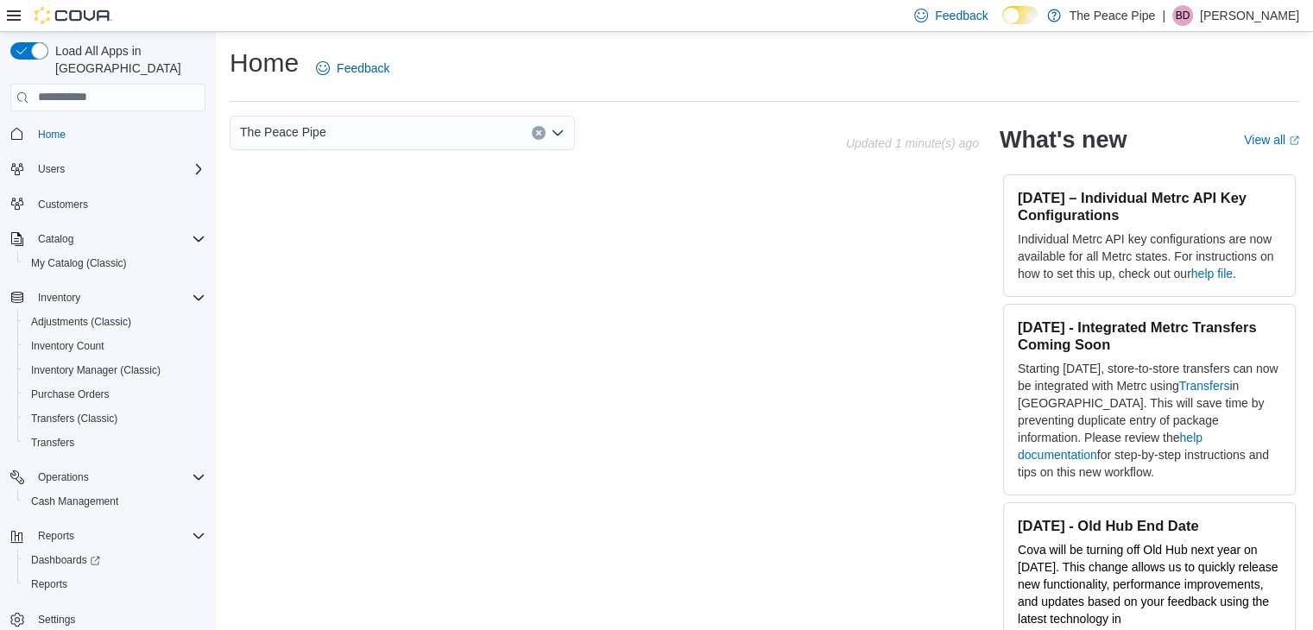
click at [633, 70] on div "Home Feedback" at bounding box center [764, 68] width 1069 height 45
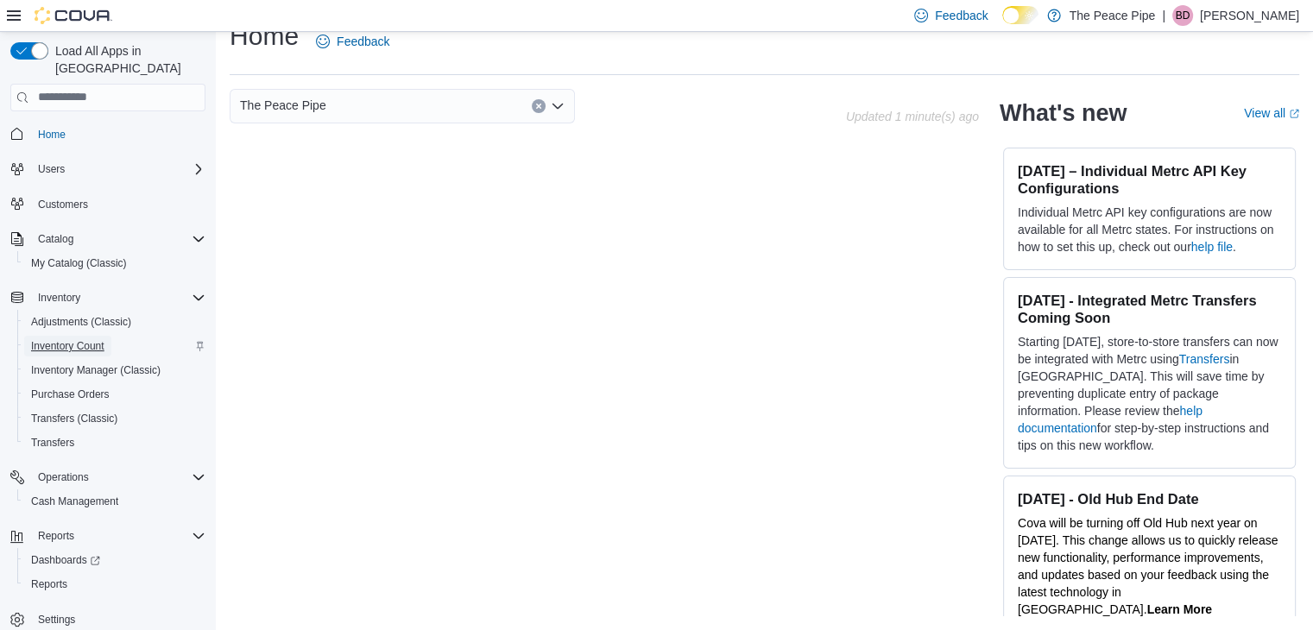
click at [46, 339] on span "Inventory Count" at bounding box center [67, 346] width 73 height 14
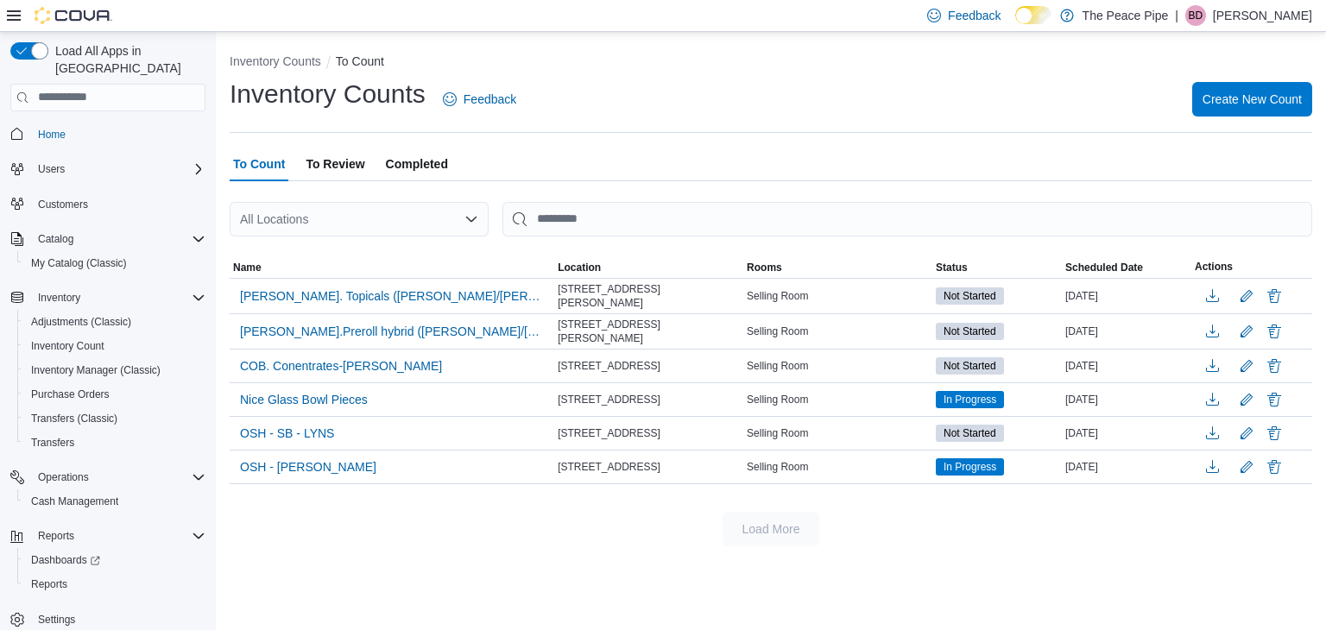
click at [762, 101] on div "Inventory Counts Feedback Create New Count" at bounding box center [771, 99] width 1082 height 45
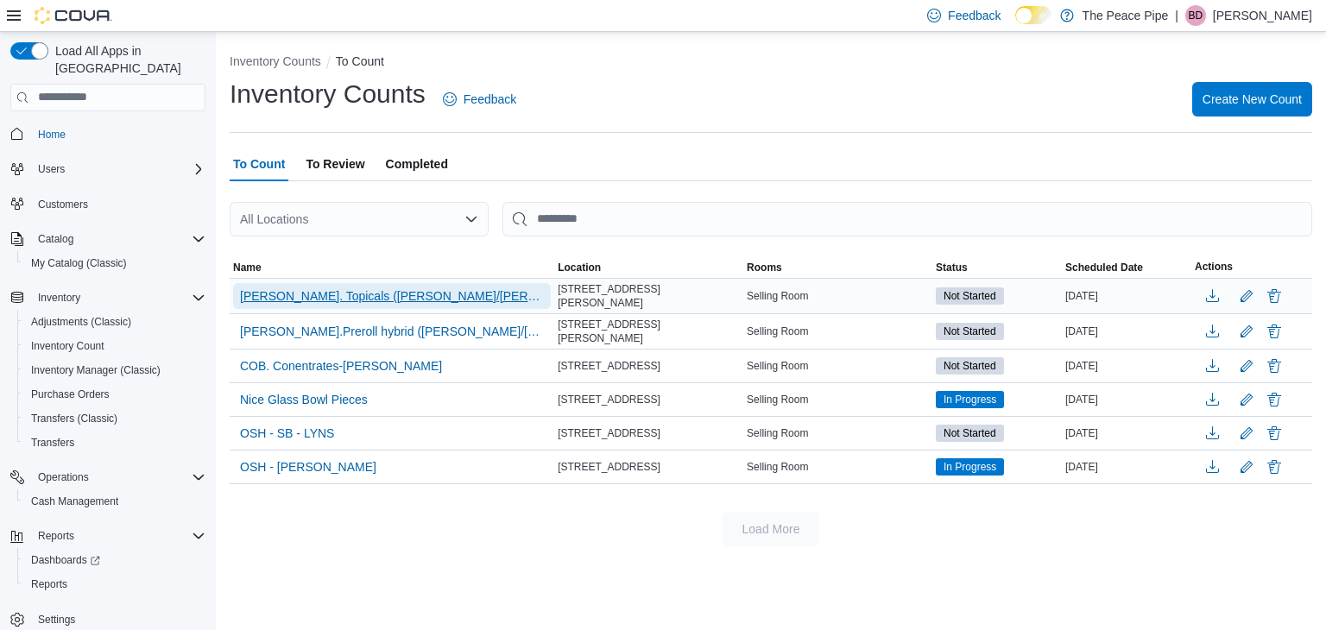
click at [373, 292] on span "[PERSON_NAME]. Topicals ([PERSON_NAME]/[PERSON_NAME])" at bounding box center [392, 295] width 304 height 17
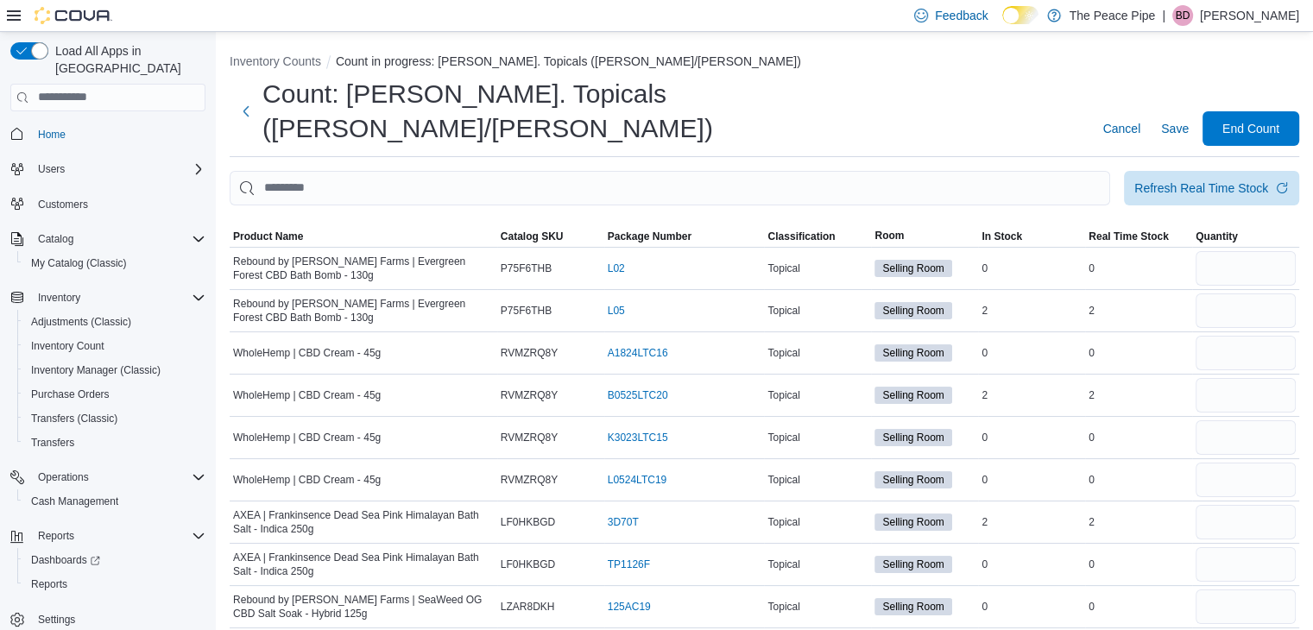
click at [765, 66] on ol "Inventory Counts Count in progress: [PERSON_NAME]. Topicals ([PERSON_NAME]/[PER…" at bounding box center [764, 63] width 1069 height 21
click at [854, 77] on div "Count: [PERSON_NAME]. Topicals ([PERSON_NAME]/[PERSON_NAME]) Cancel Save End Co…" at bounding box center [764, 111] width 1069 height 69
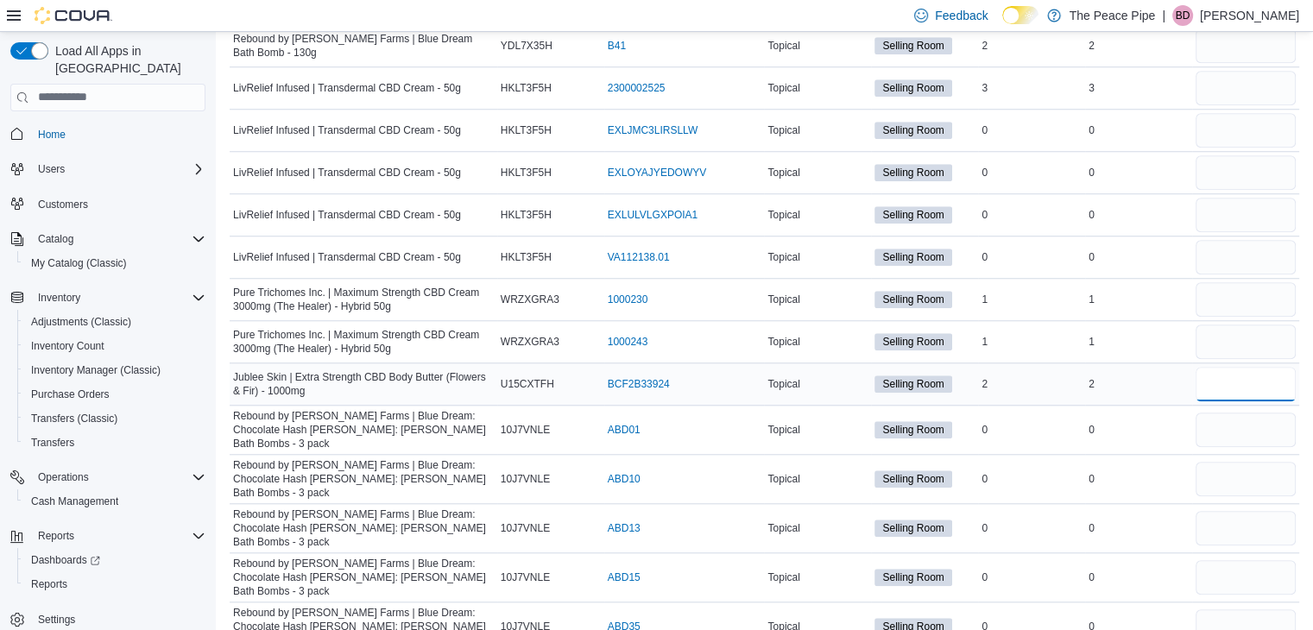
click at [1224, 367] on input "number" at bounding box center [1245, 384] width 100 height 35
type input "*"
click at [1238, 282] on input "number" at bounding box center [1245, 299] width 100 height 35
type input "*"
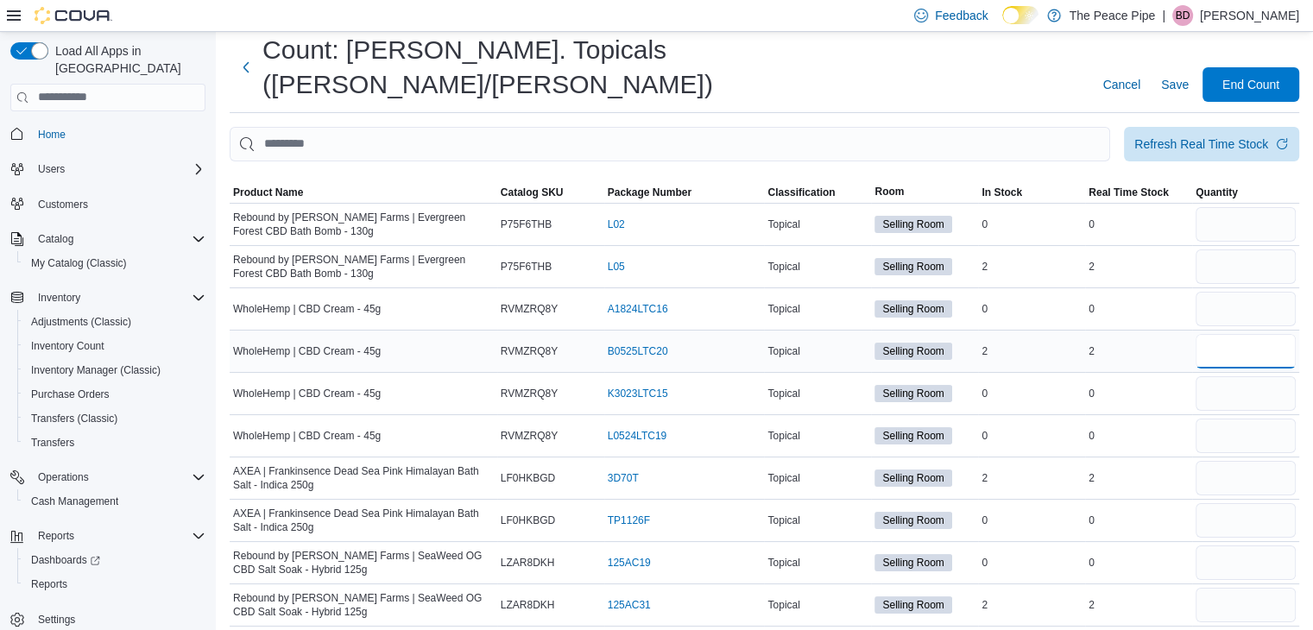
click at [1284, 334] on input "number" at bounding box center [1245, 351] width 100 height 35
type input "*"
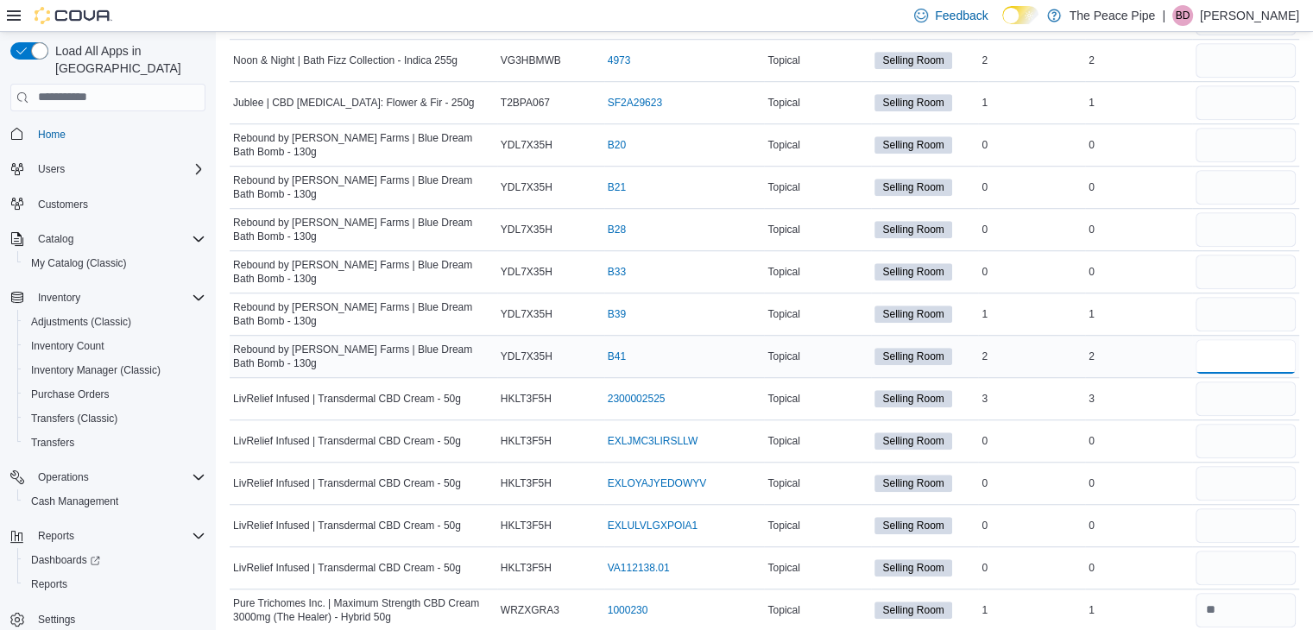
click at [1250, 339] on input "number" at bounding box center [1245, 356] width 100 height 35
type input "*"
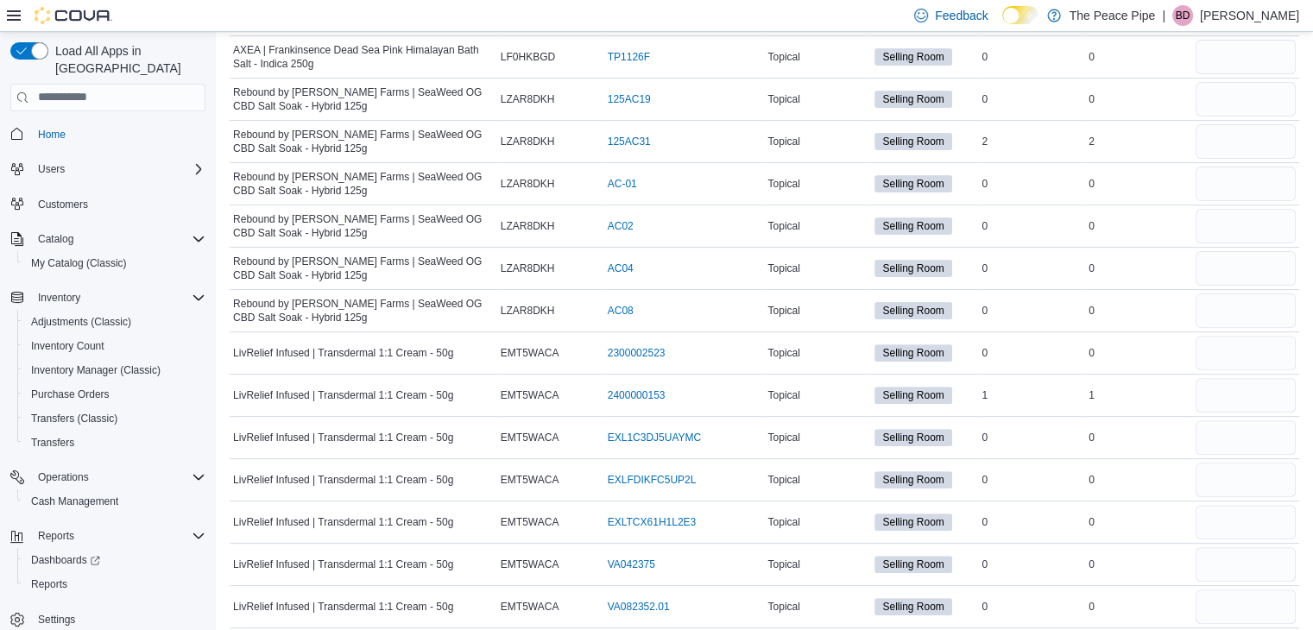
scroll to position [1223, 0]
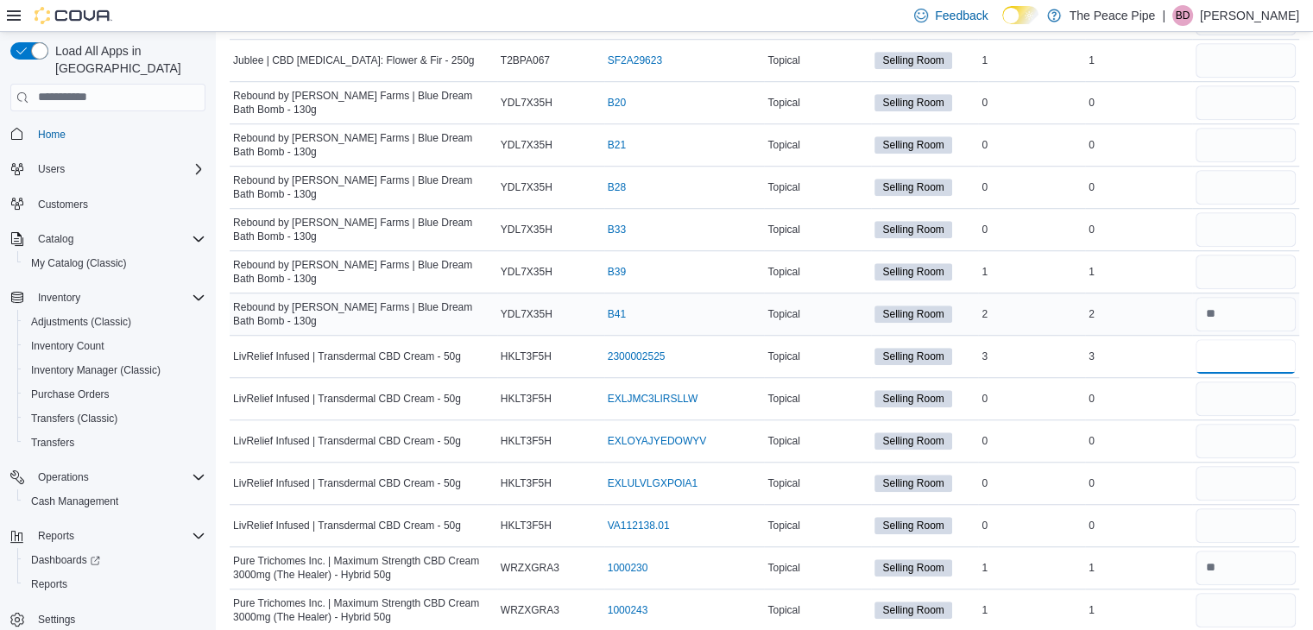
click at [1250, 339] on input "number" at bounding box center [1245, 356] width 100 height 35
type input "*"
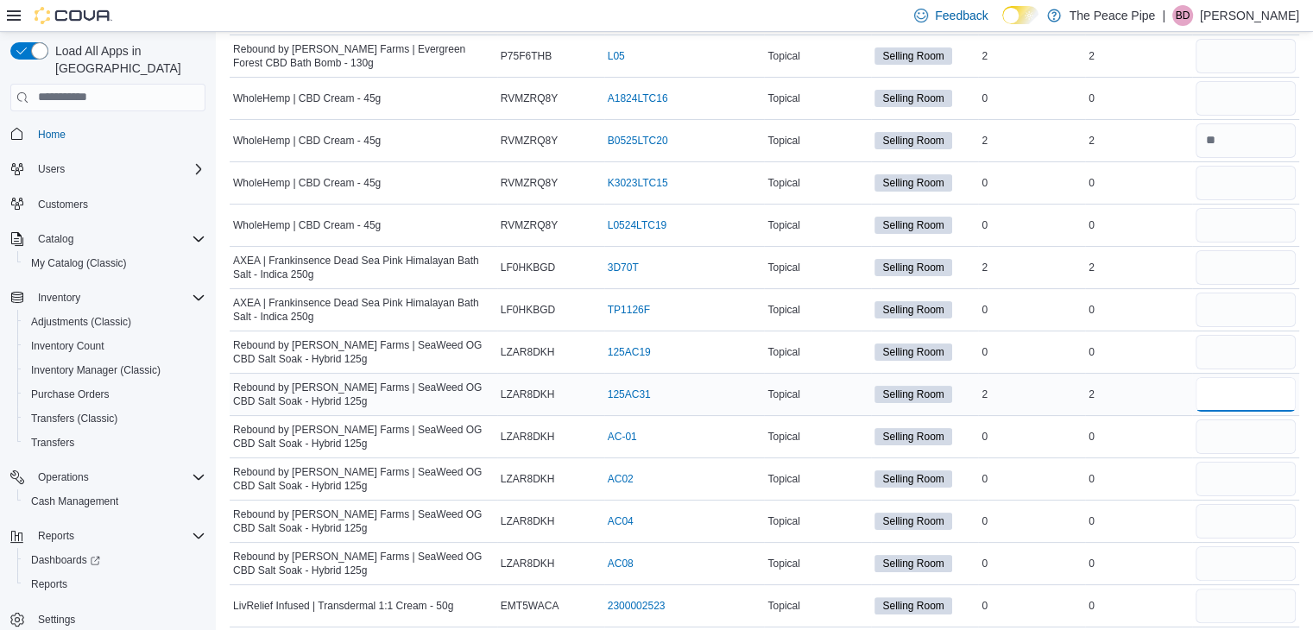
click at [1239, 377] on input "number" at bounding box center [1245, 394] width 100 height 35
type input "*"
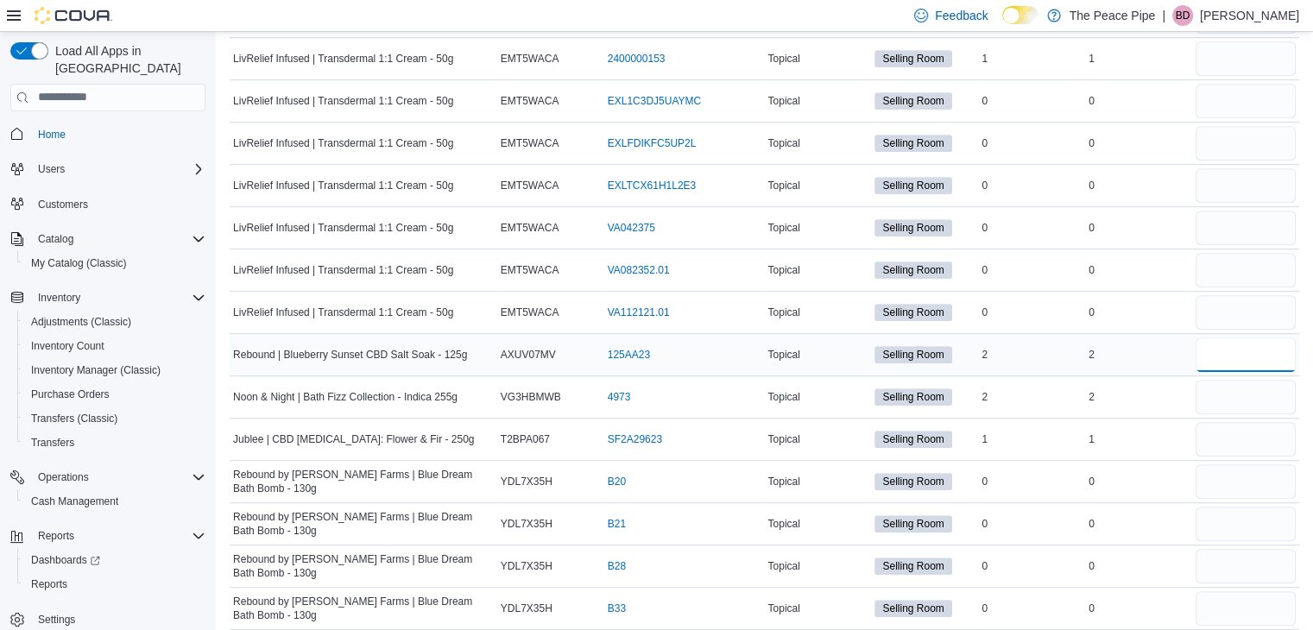
click at [1250, 337] on input "number" at bounding box center [1245, 354] width 100 height 35
type input "*"
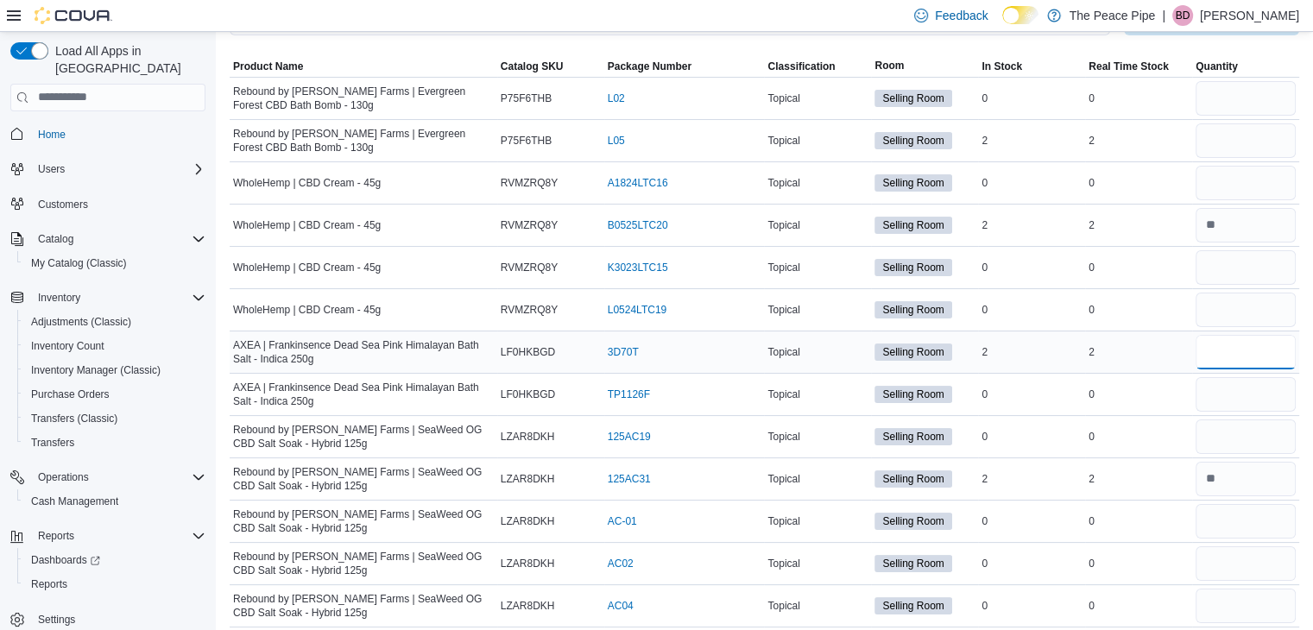
click at [1249, 335] on input "number" at bounding box center [1245, 352] width 100 height 35
type input "*"
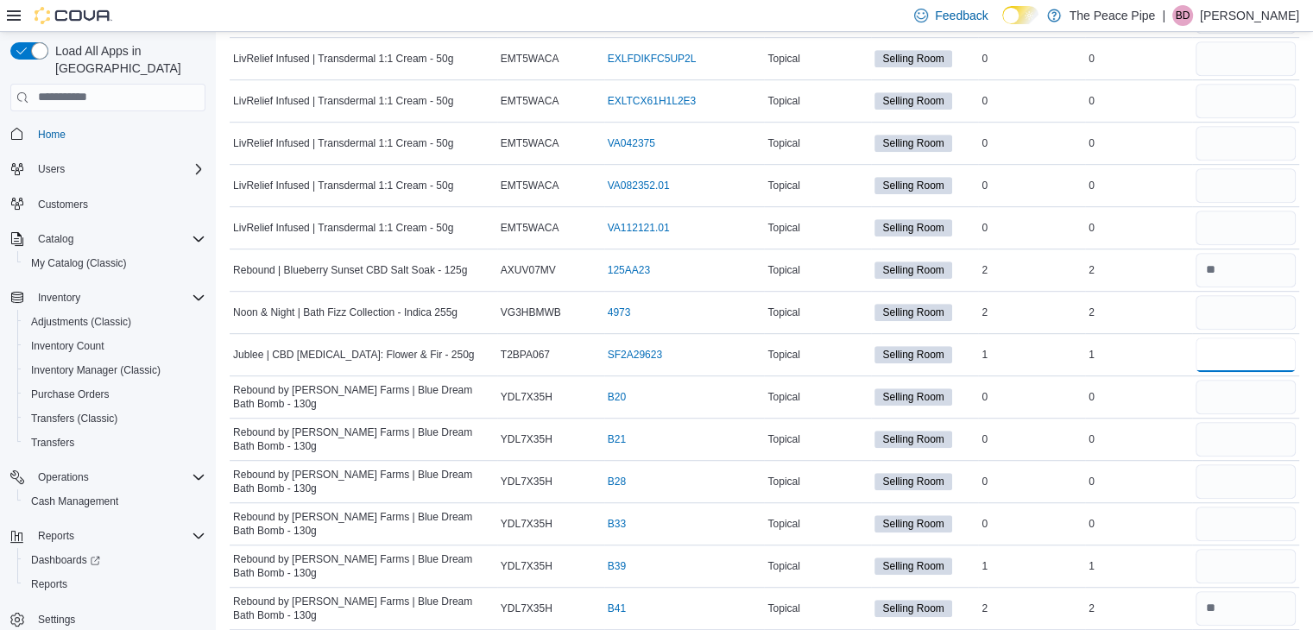
click at [1249, 337] on input "number" at bounding box center [1245, 354] width 100 height 35
type input "*"
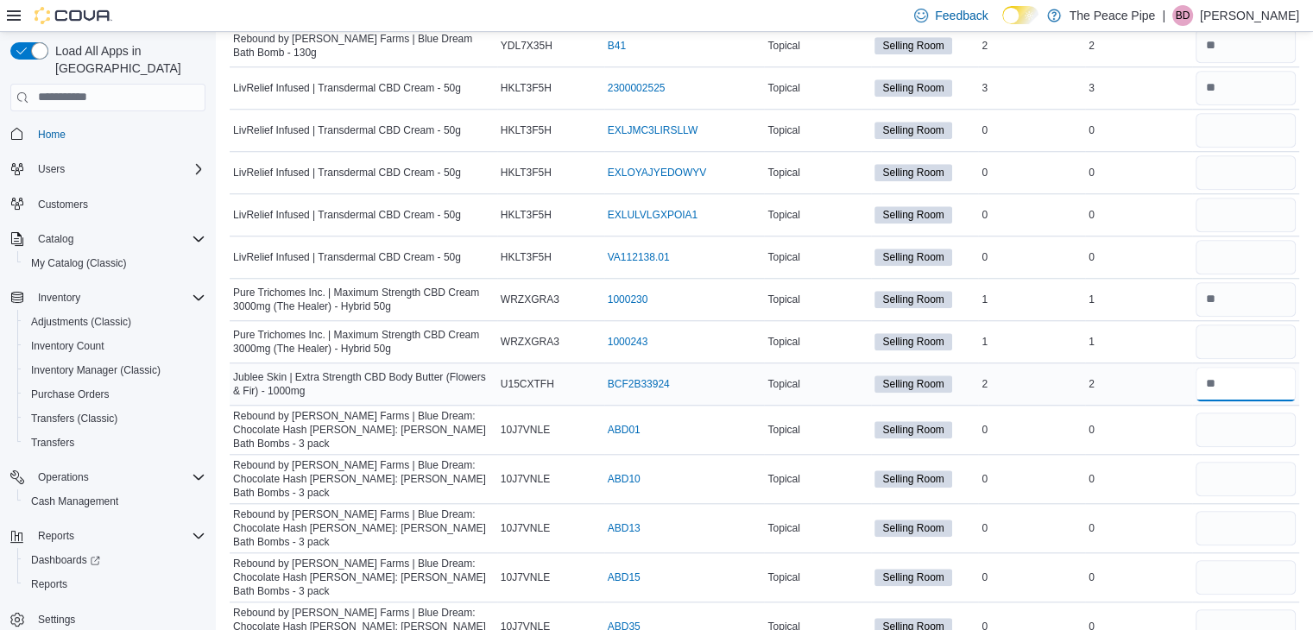
click at [1250, 367] on input "number" at bounding box center [1245, 384] width 100 height 35
type input "*"
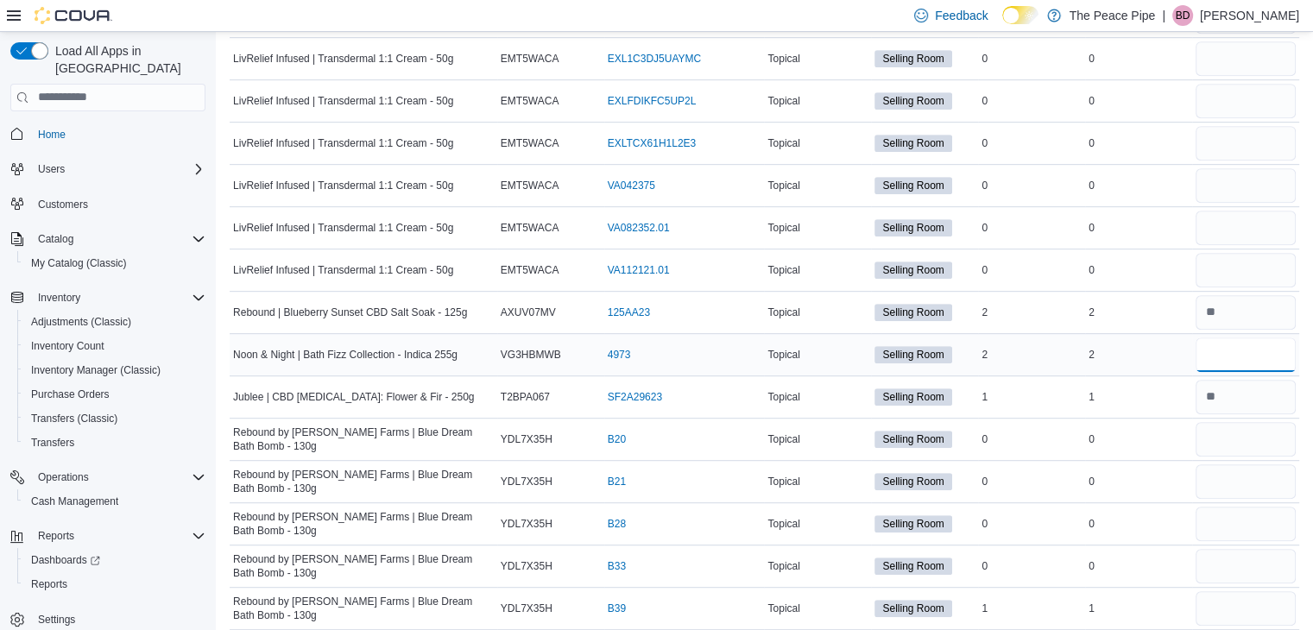
click at [1236, 337] on input "number" at bounding box center [1245, 354] width 100 height 35
type input "*"
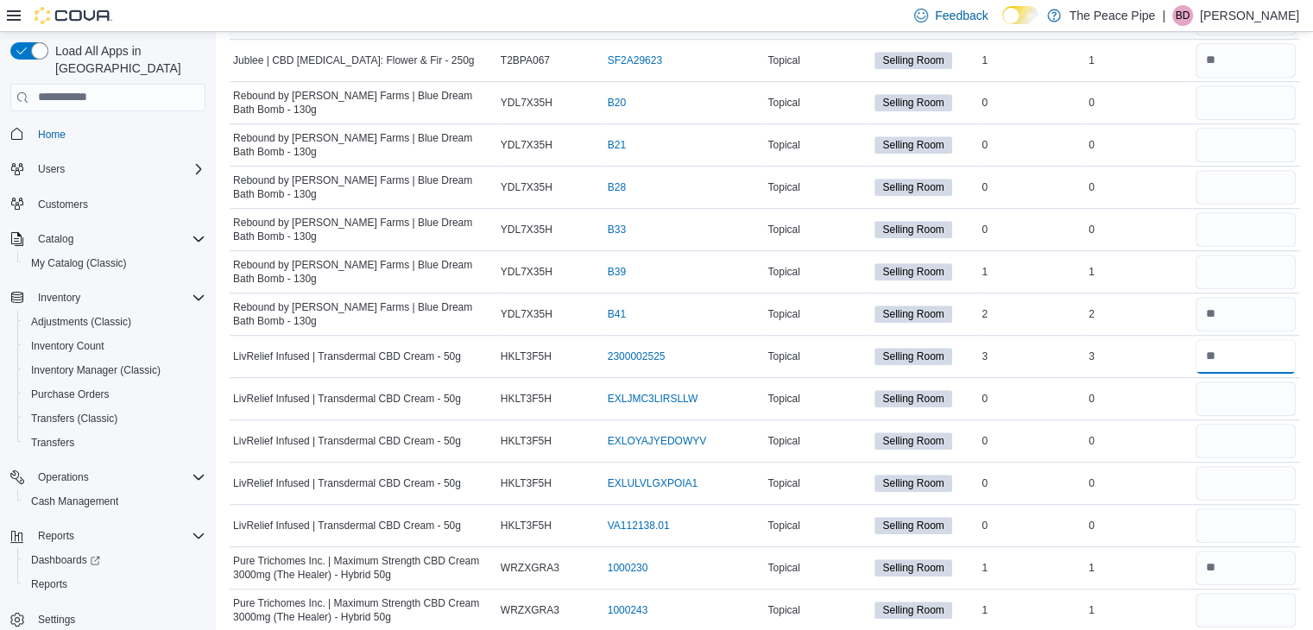
click at [1236, 339] on input "number" at bounding box center [1245, 356] width 100 height 35
type input "*"
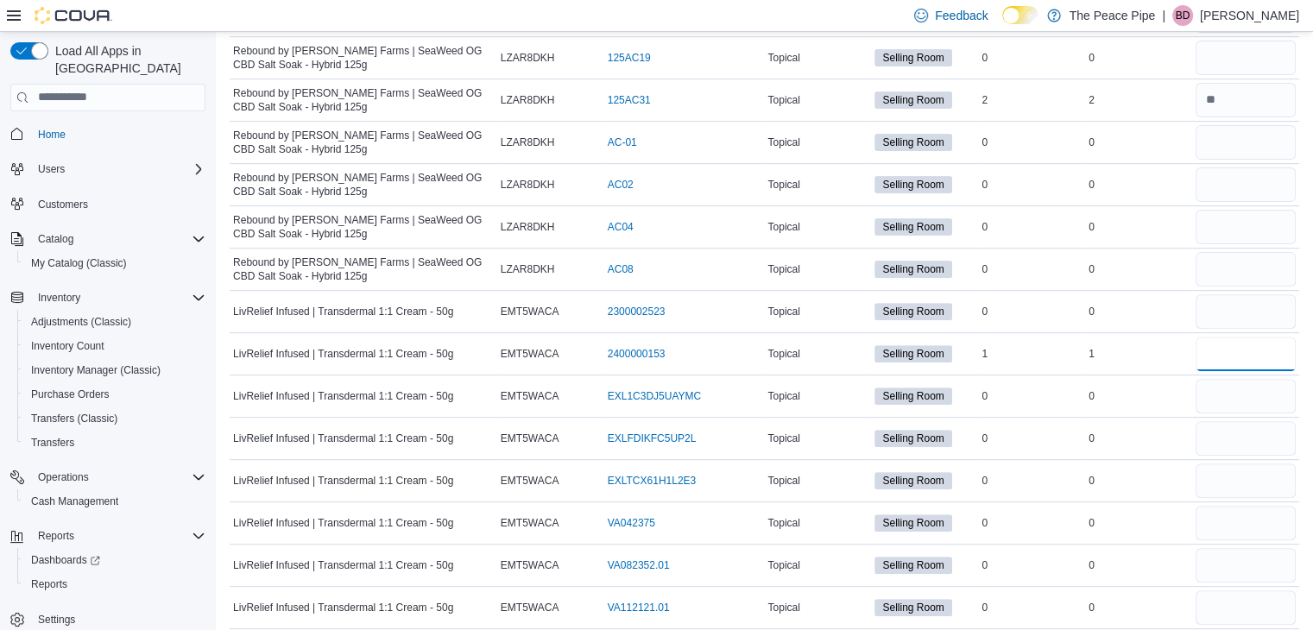
click at [1236, 337] on input "number" at bounding box center [1245, 354] width 100 height 35
type input "*"
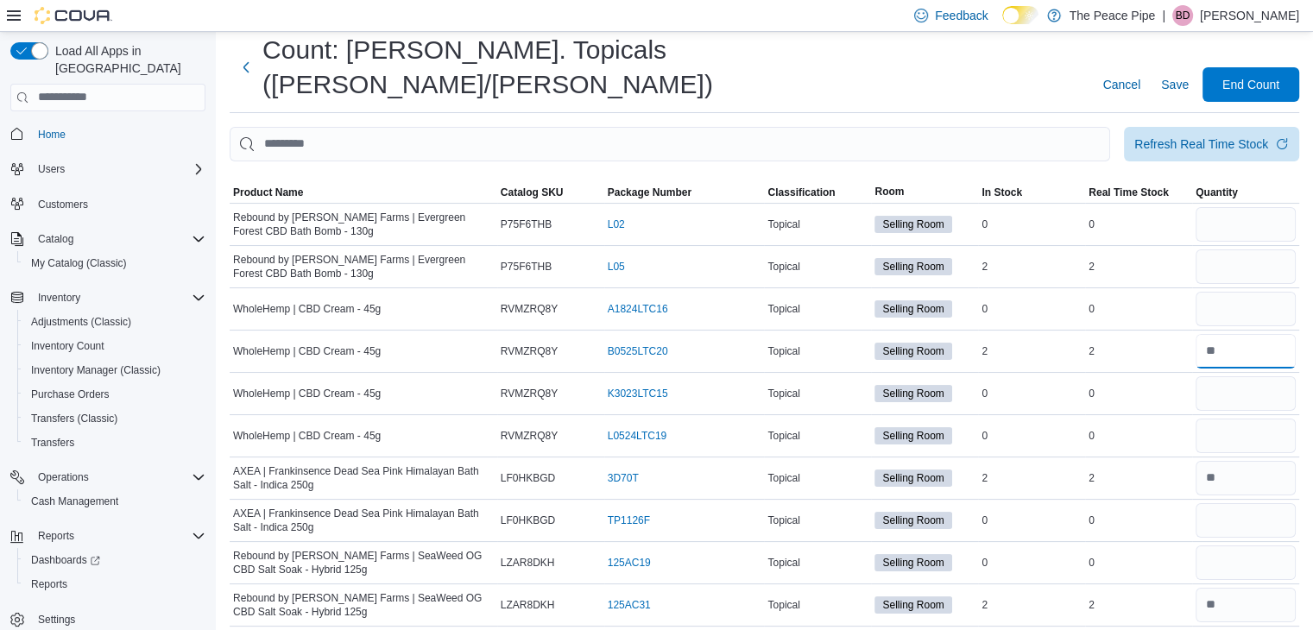
click at [1236, 334] on input "number" at bounding box center [1245, 351] width 100 height 35
type input "*"
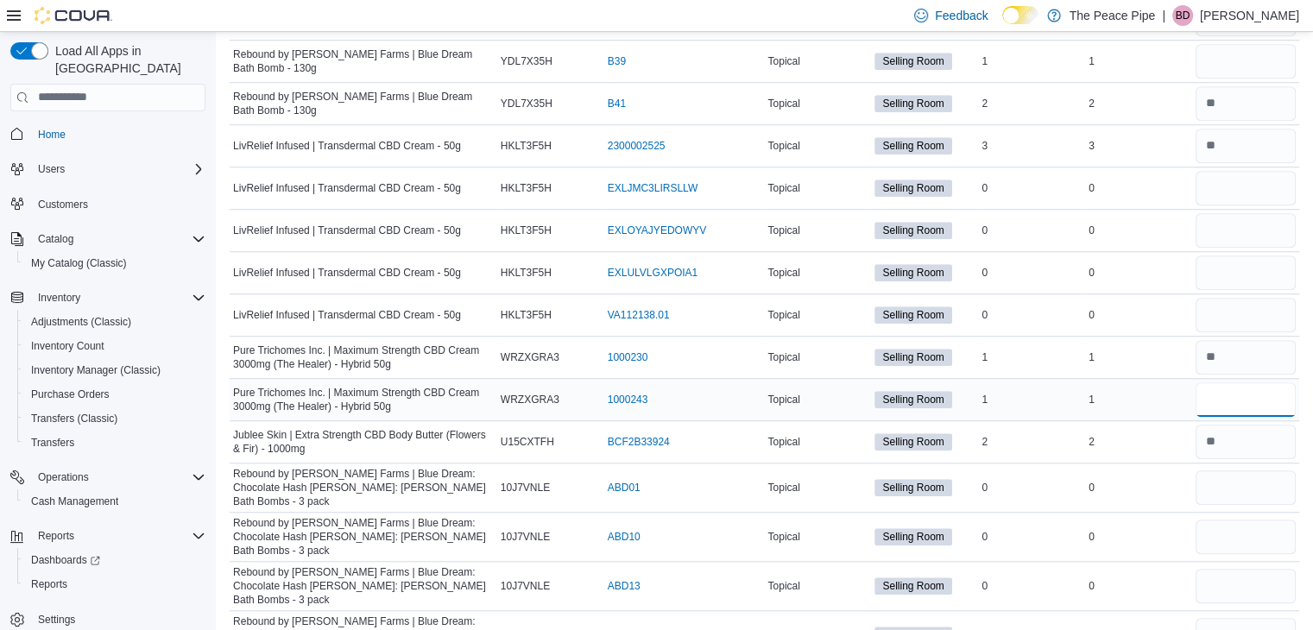
click at [1239, 382] on input "number" at bounding box center [1245, 399] width 100 height 35
type input "*"
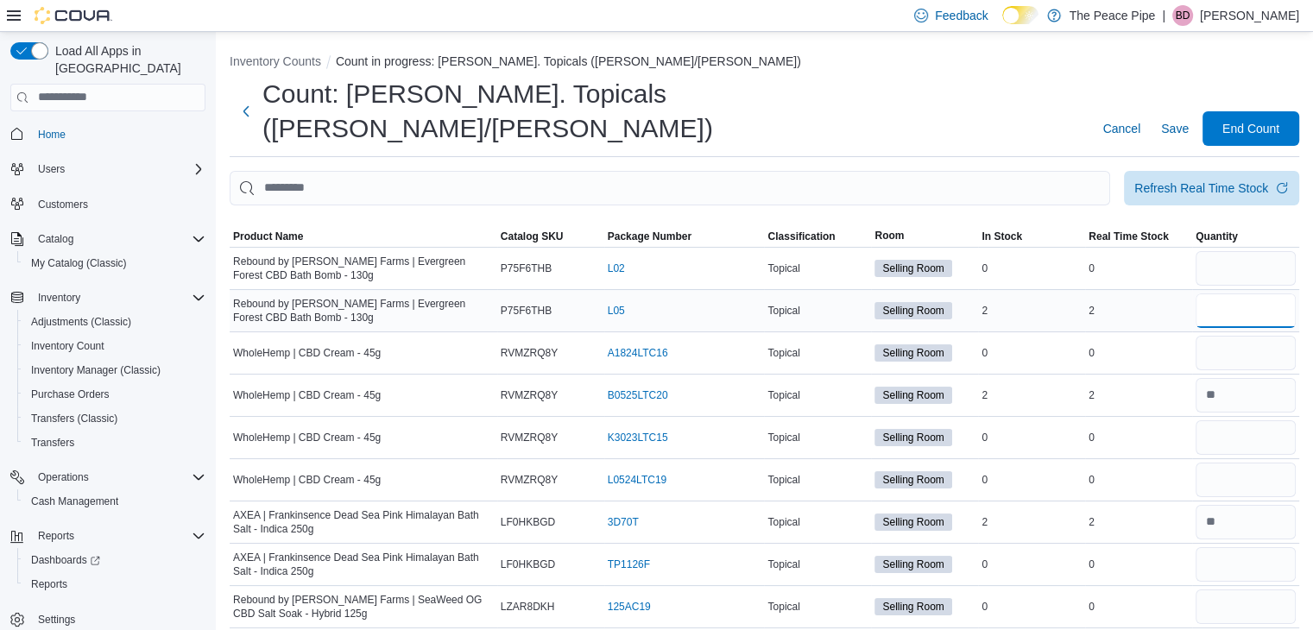
click at [1218, 293] on input "number" at bounding box center [1245, 310] width 100 height 35
type input "*"
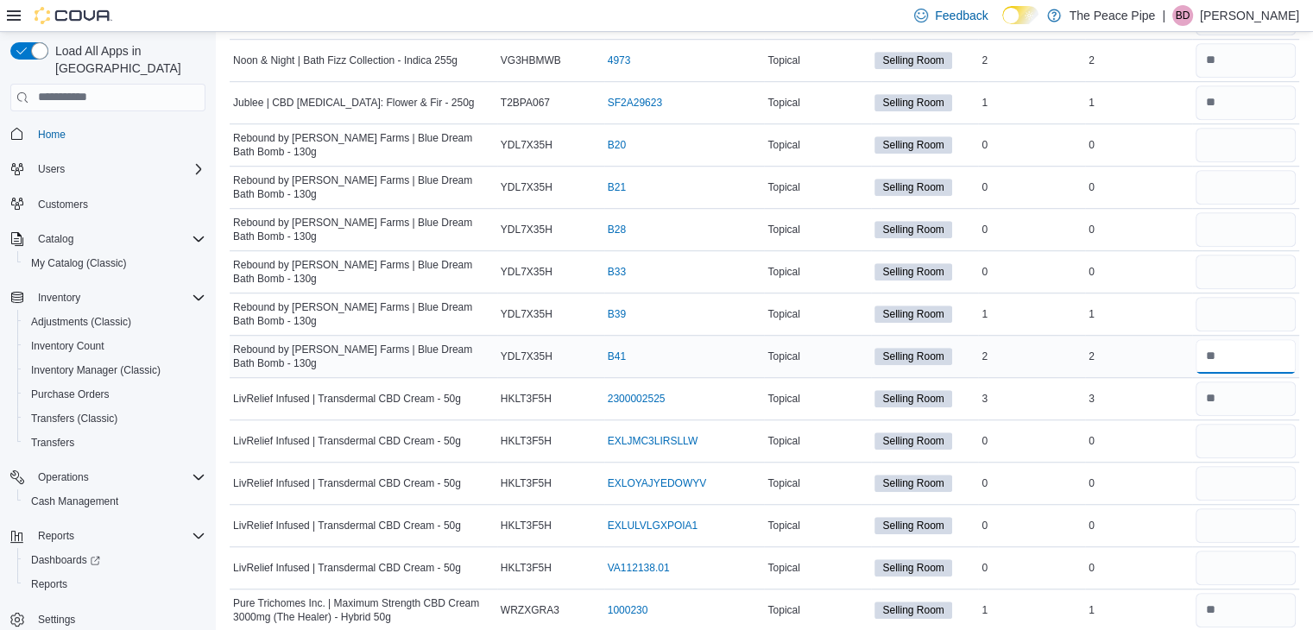
click at [1239, 339] on input "number" at bounding box center [1245, 356] width 100 height 35
type input "*"
click at [1235, 293] on div at bounding box center [1245, 313] width 107 height 41
click at [1236, 297] on input "number" at bounding box center [1245, 314] width 100 height 35
type input "*"
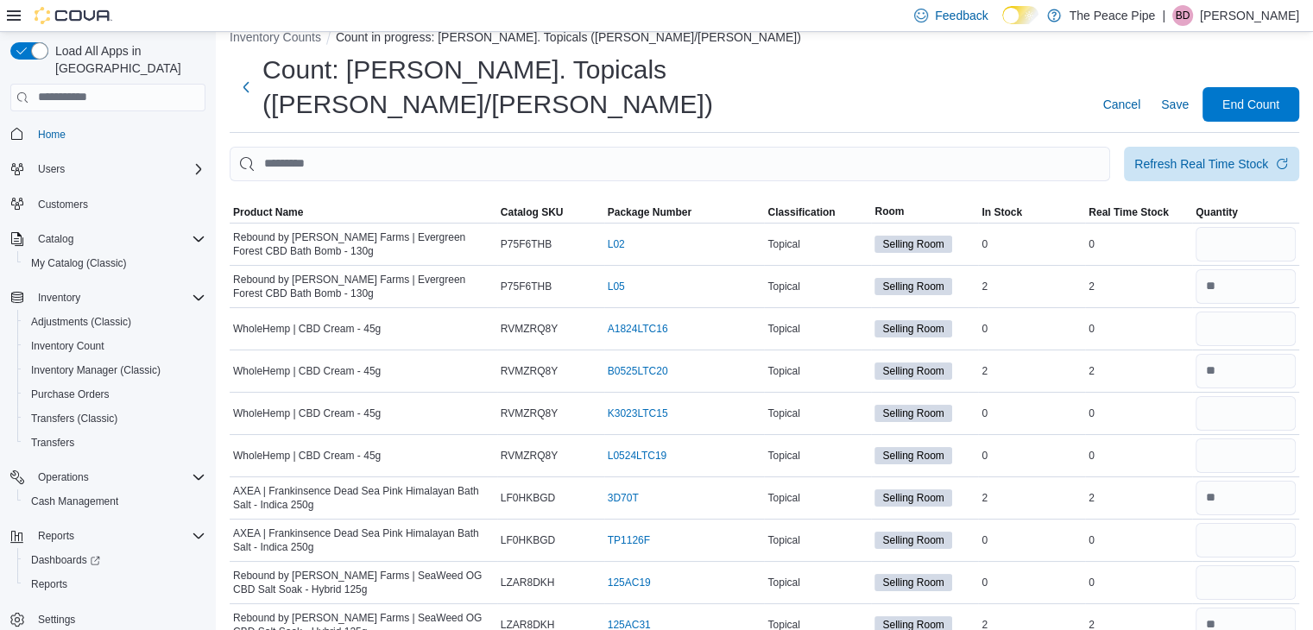
scroll to position [9, 0]
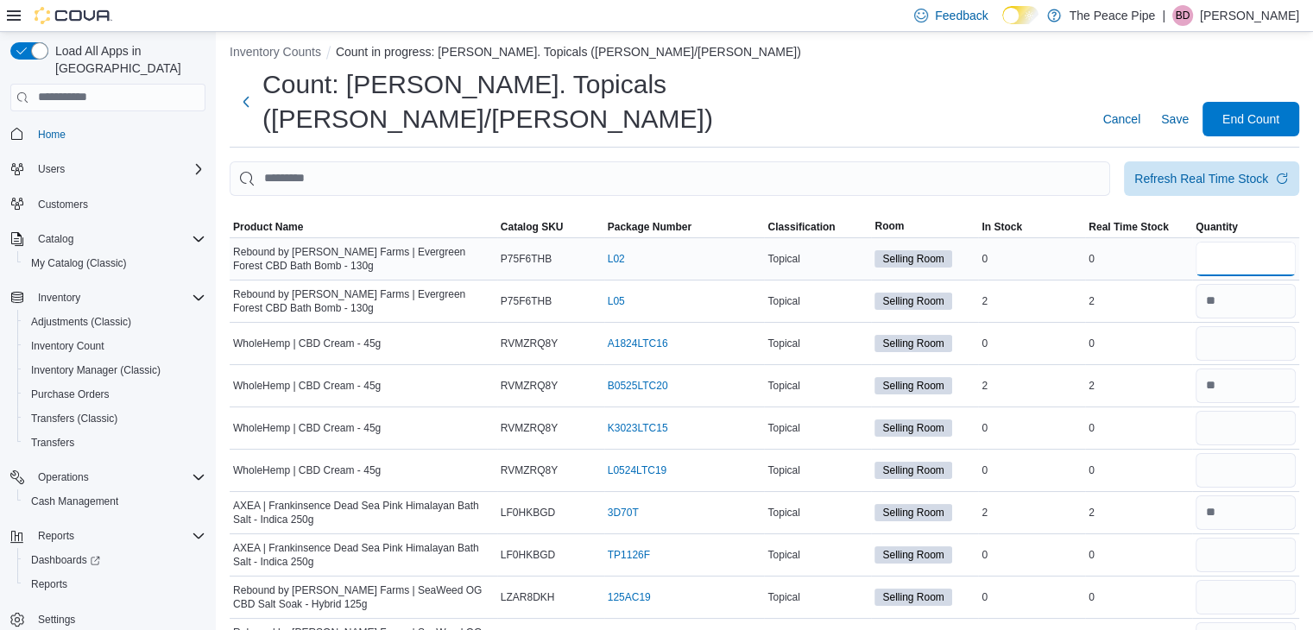
click at [1260, 242] on input "number" at bounding box center [1245, 259] width 100 height 35
type input "*"
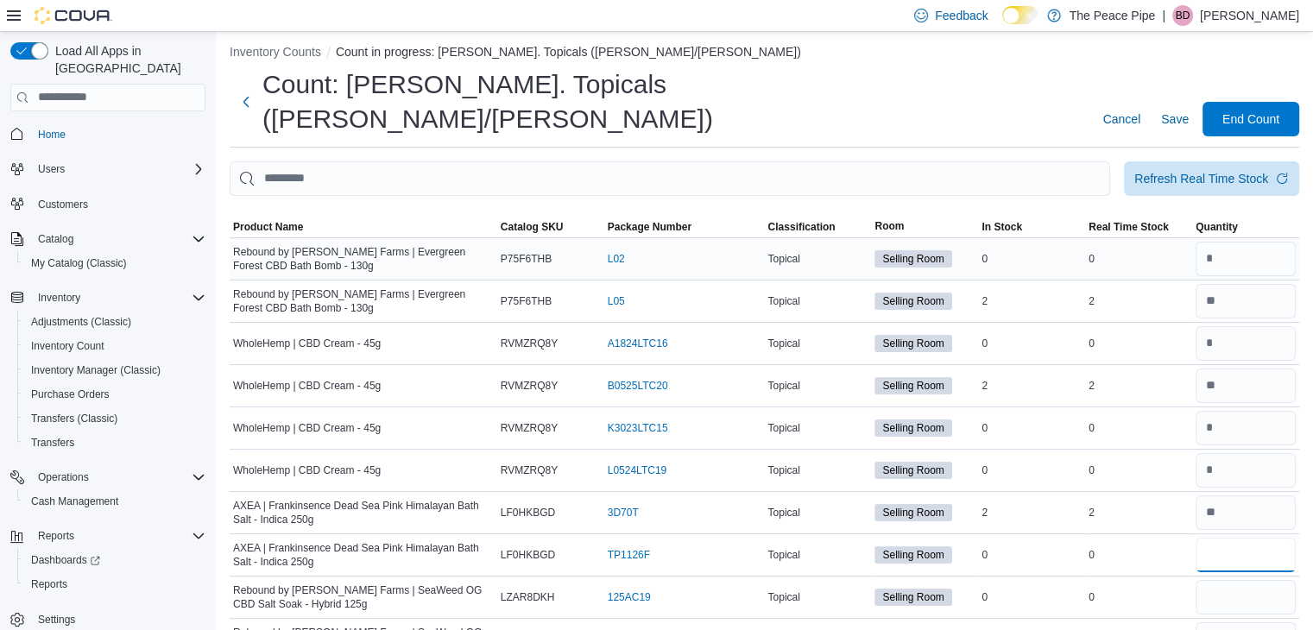
type input "*"
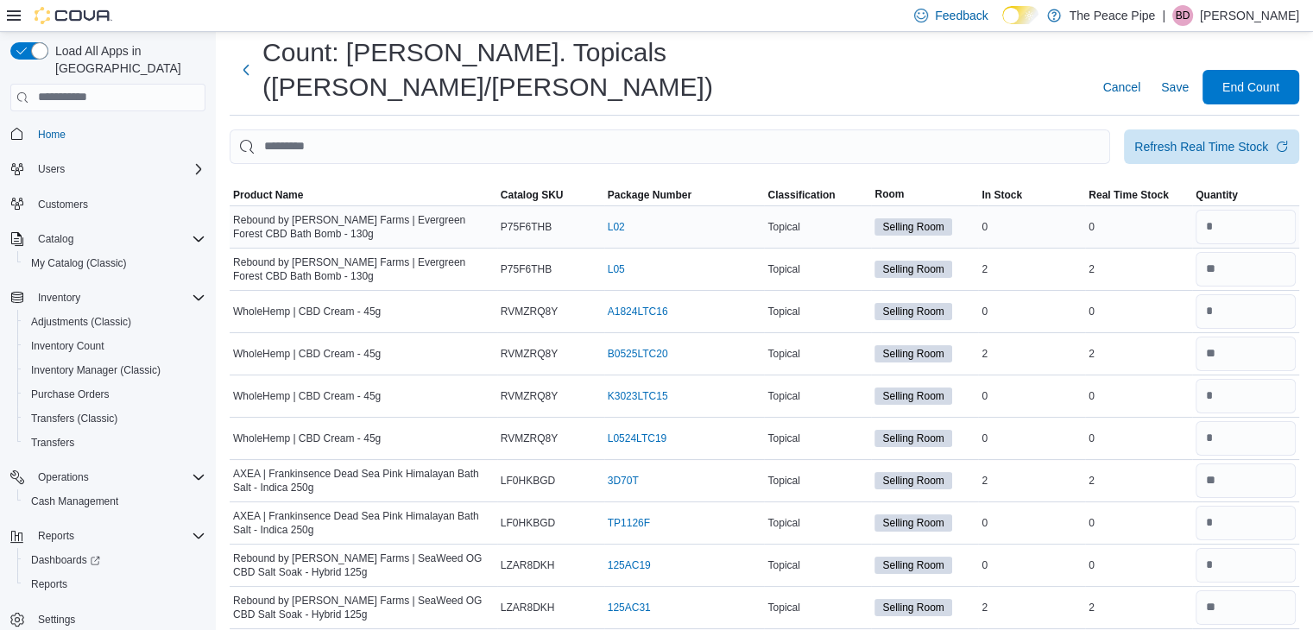
type input "*"
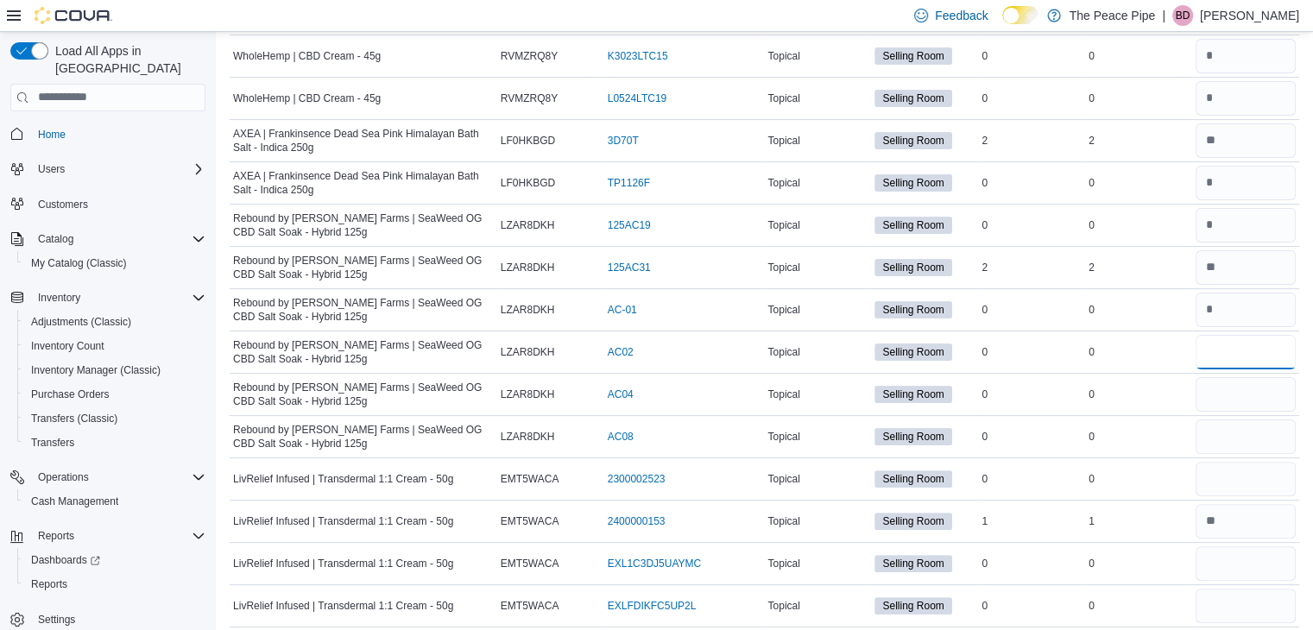
type input "*"
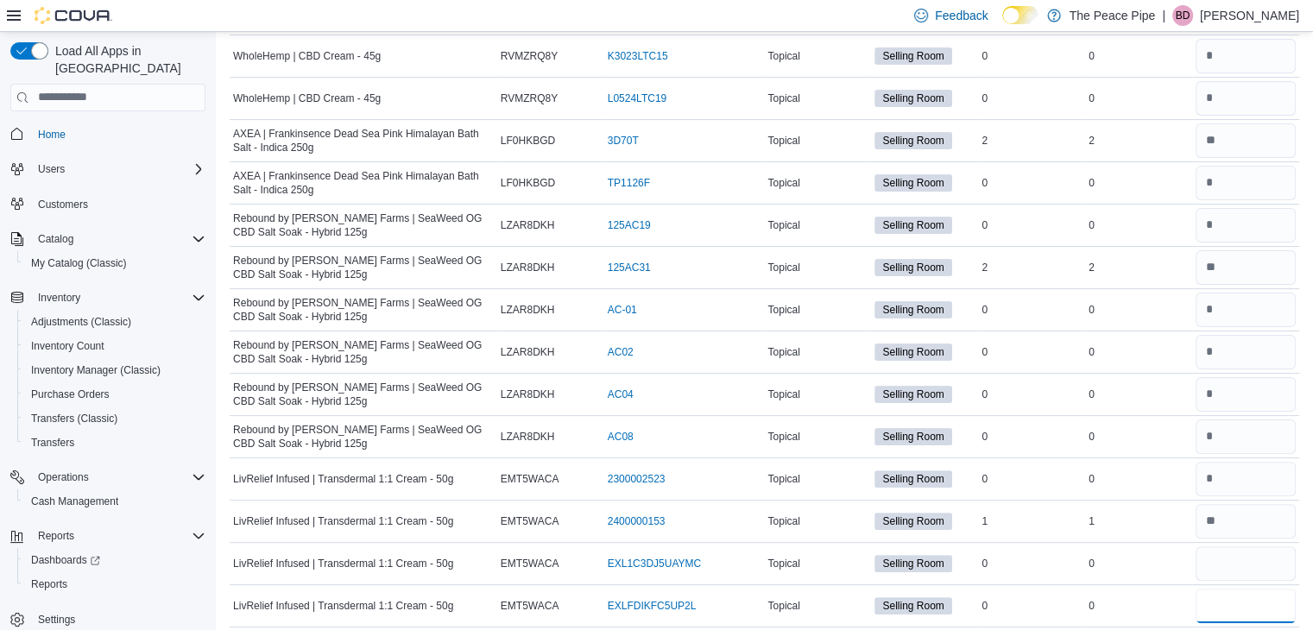
type input "*"
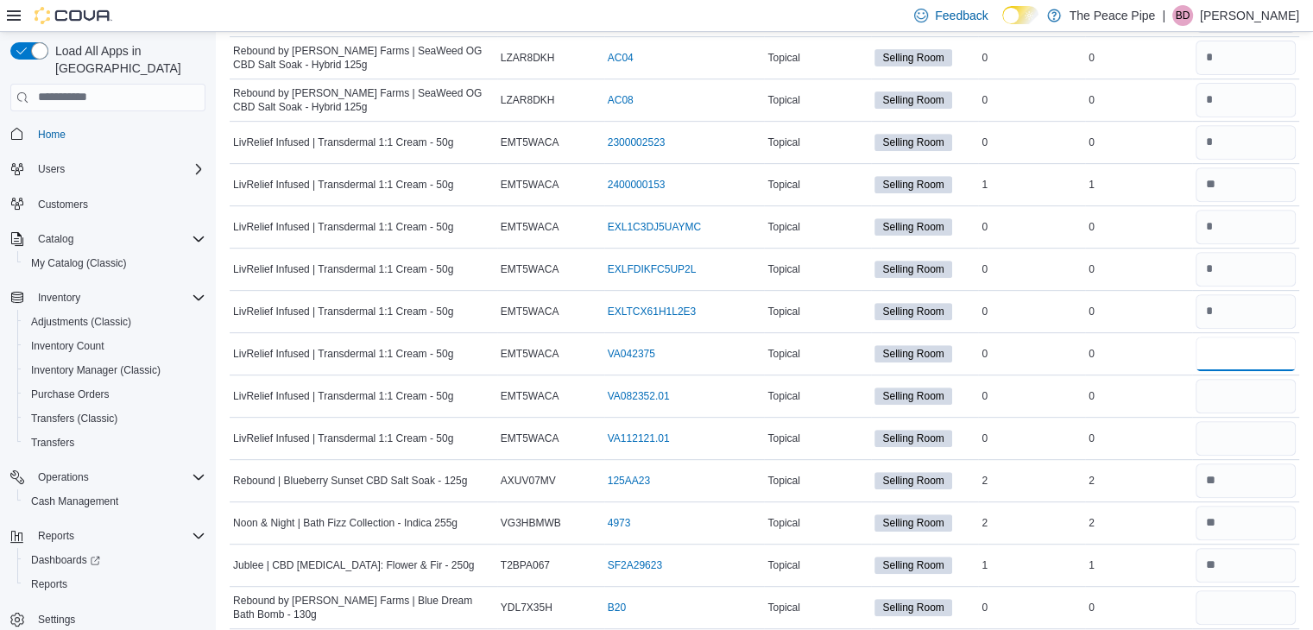
type input "*"
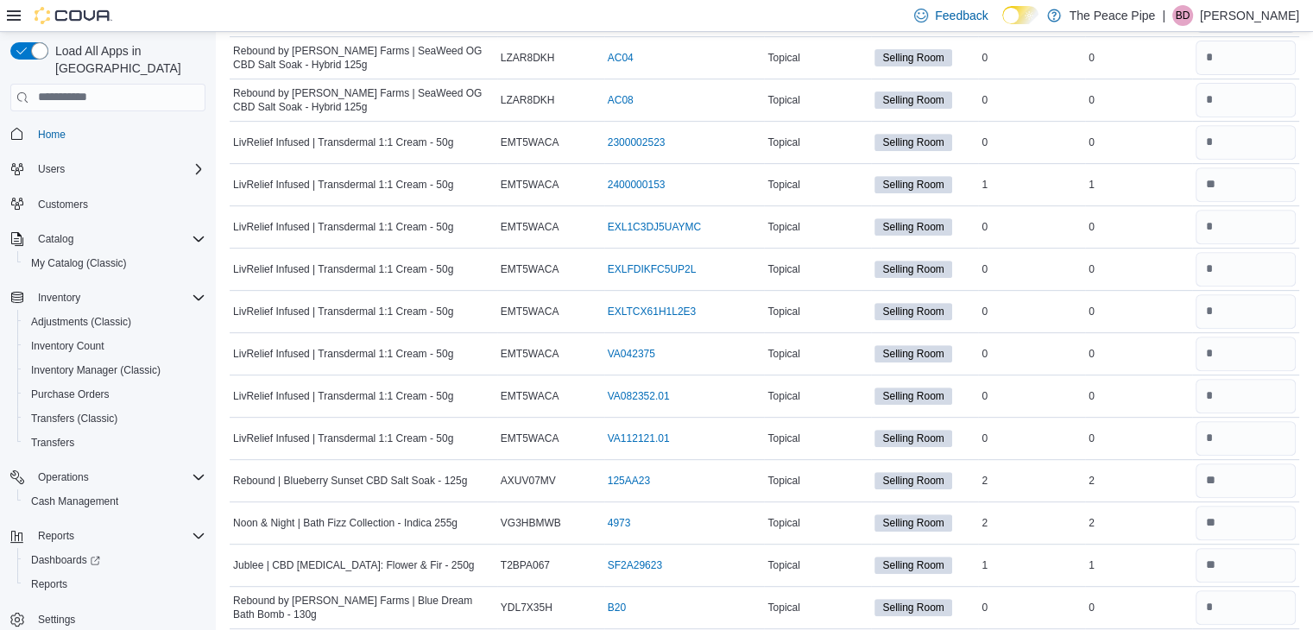
scroll to position [1056, 0]
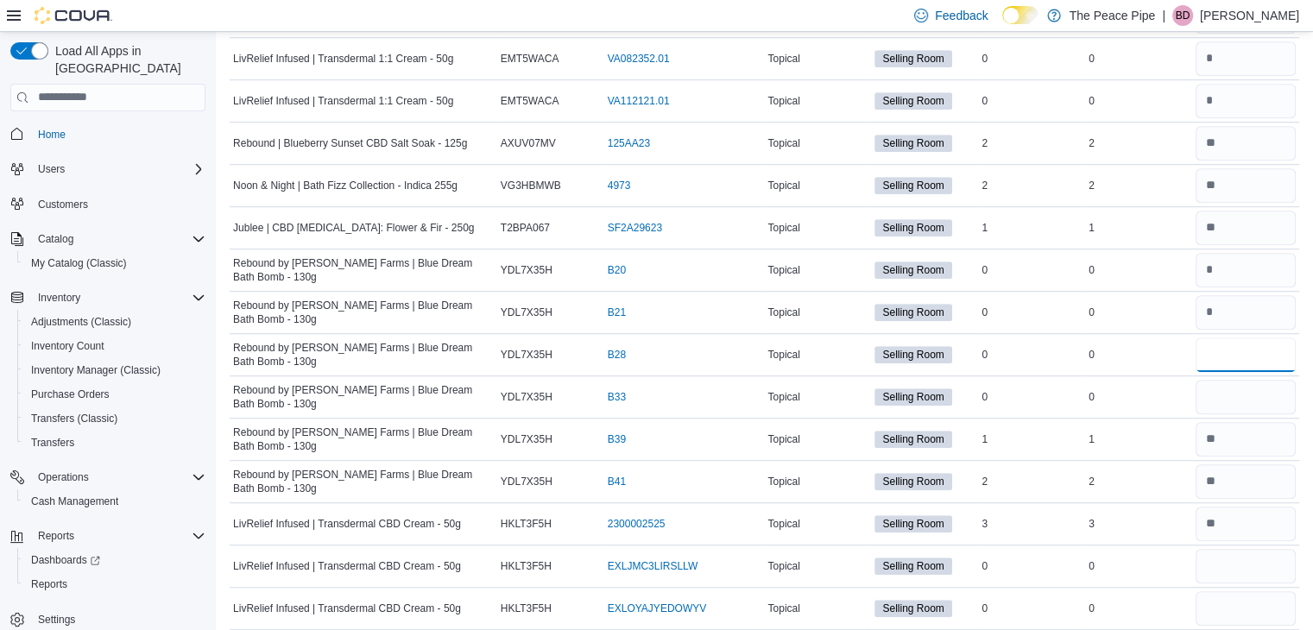
type input "*"
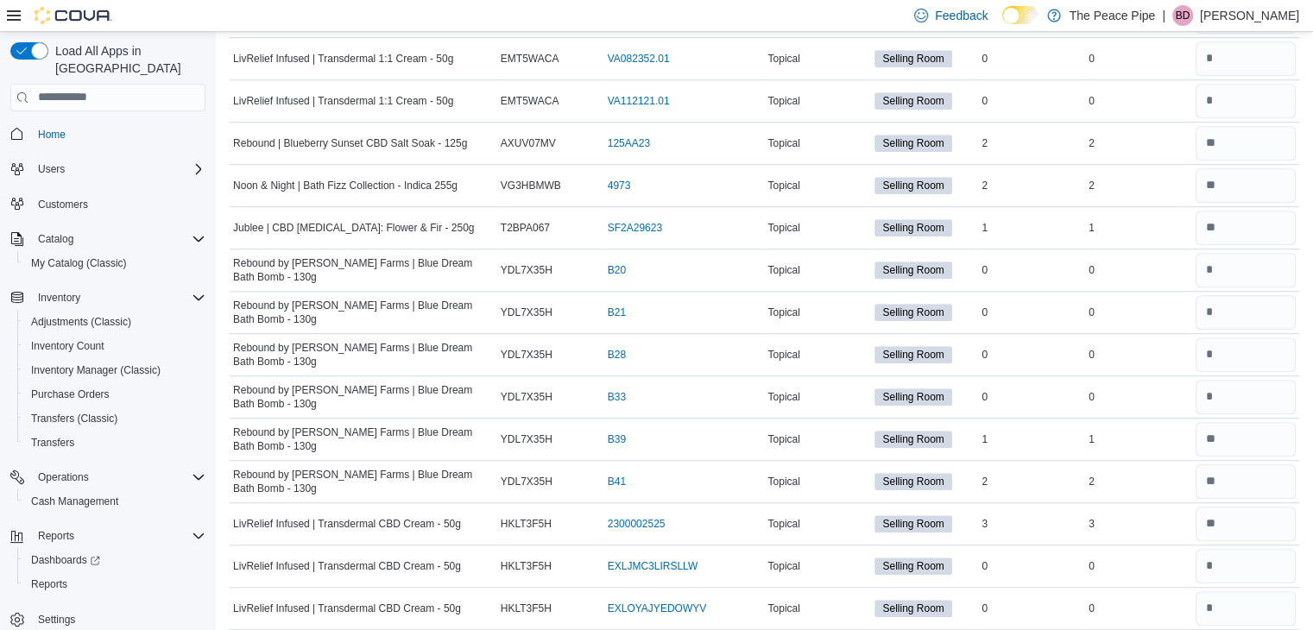
scroll to position [1392, 0]
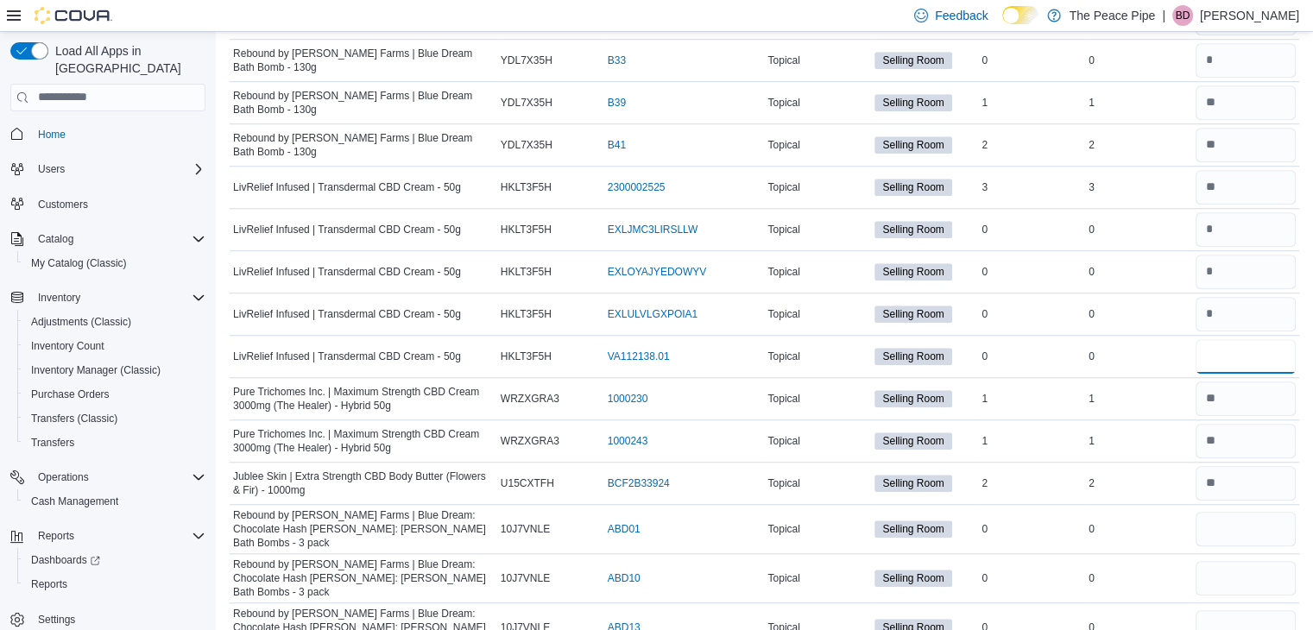
type input "*"
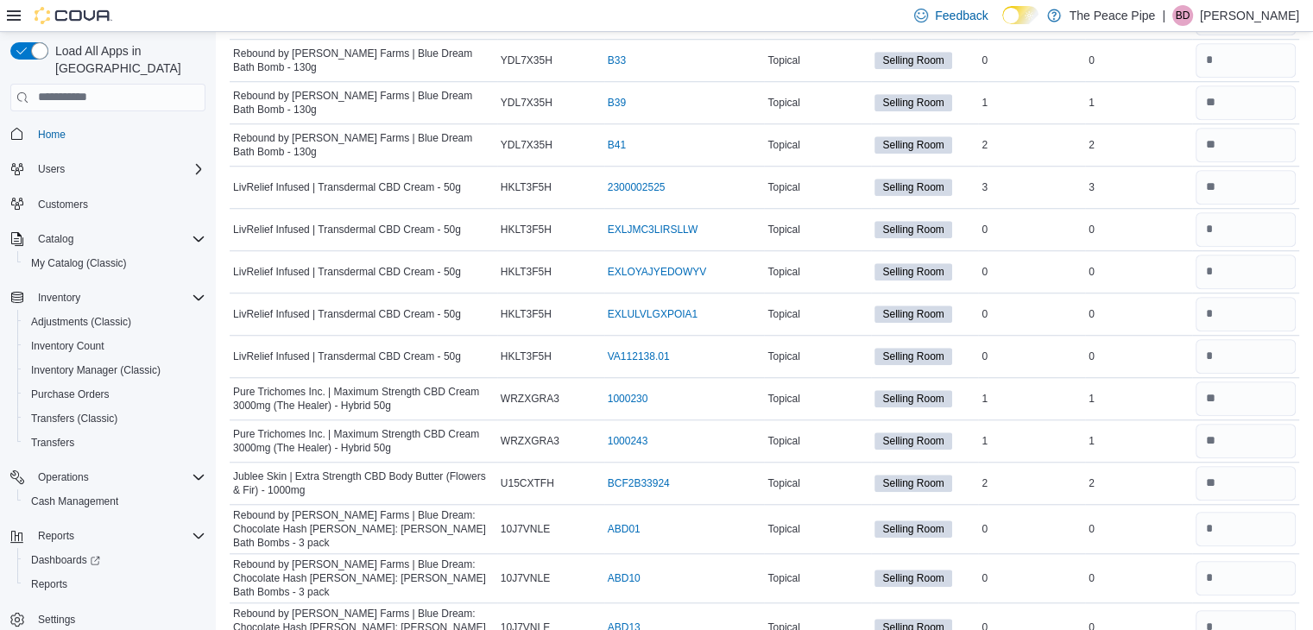
scroll to position [1491, 0]
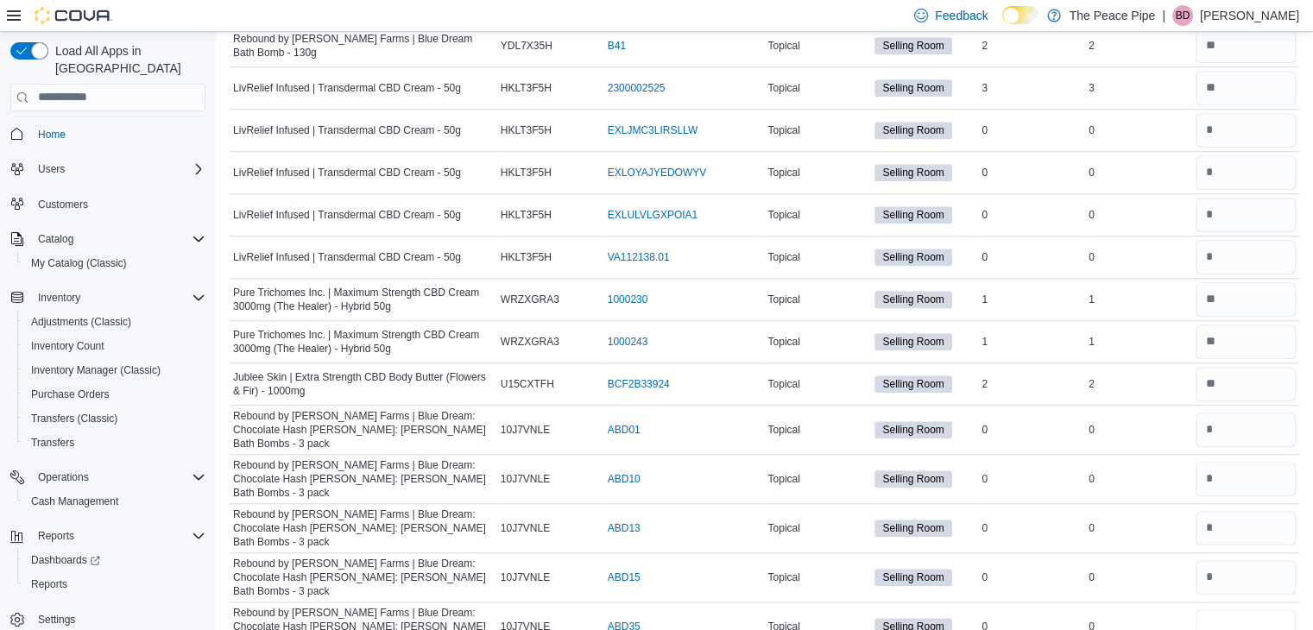
type input "*"
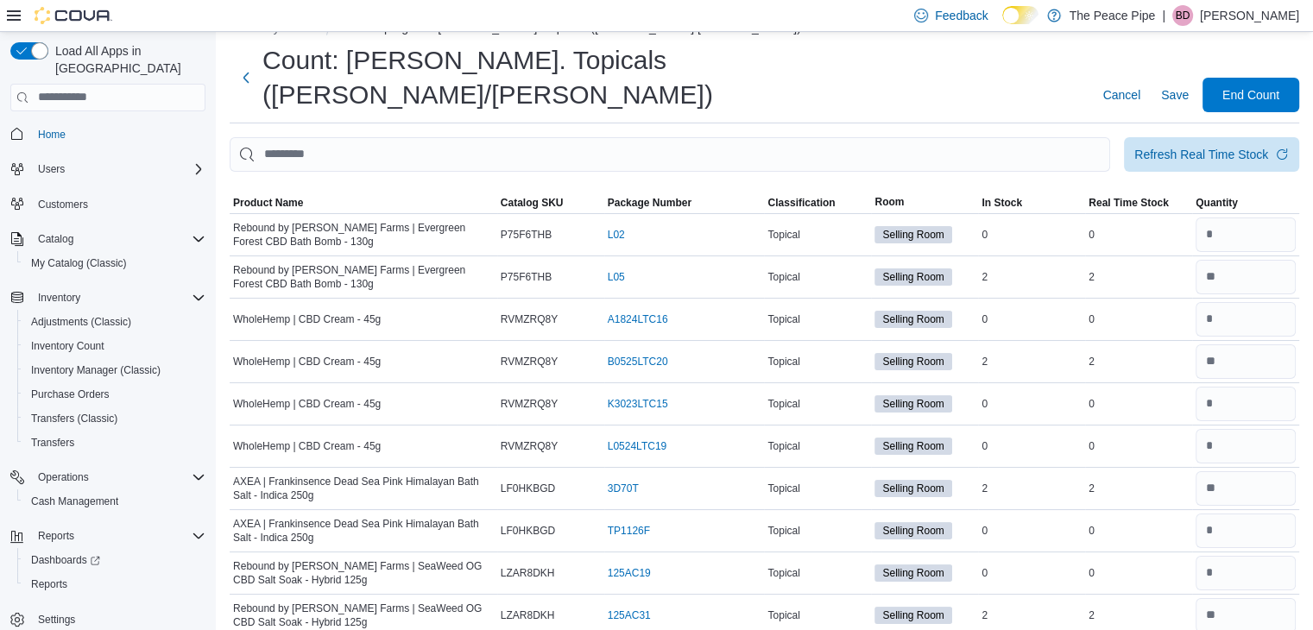
scroll to position [0, 0]
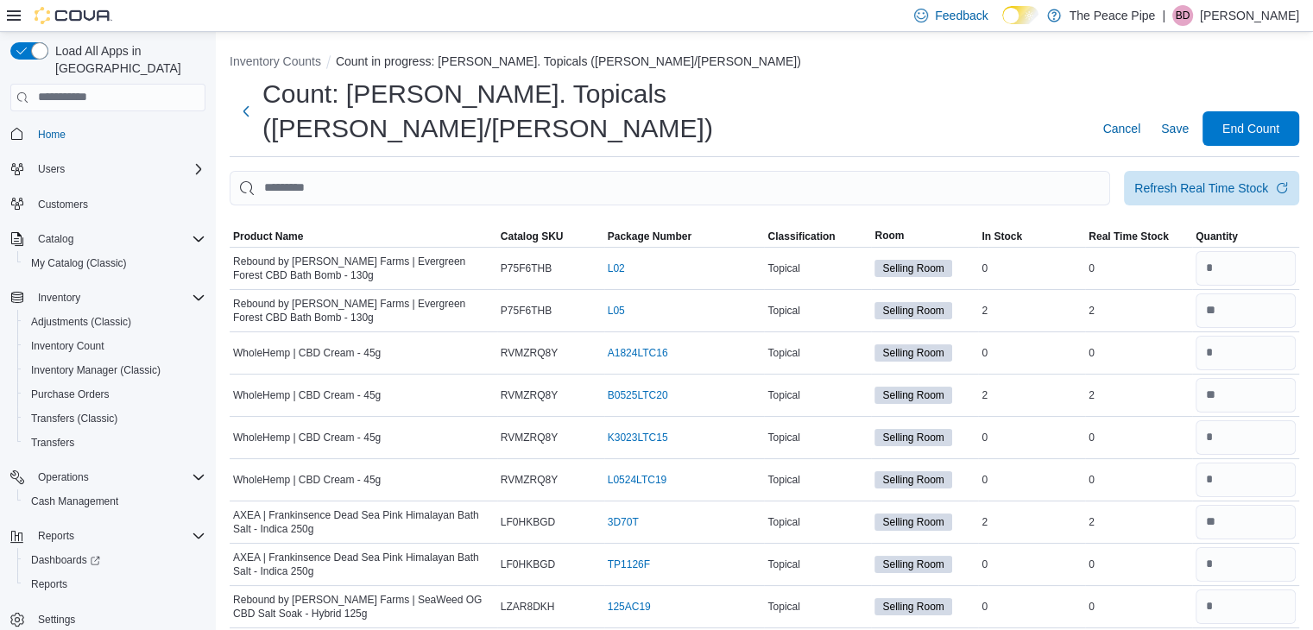
click at [1127, 205] on div at bounding box center [764, 215] width 1069 height 21
click at [1189, 120] on span "Save" at bounding box center [1175, 128] width 28 height 17
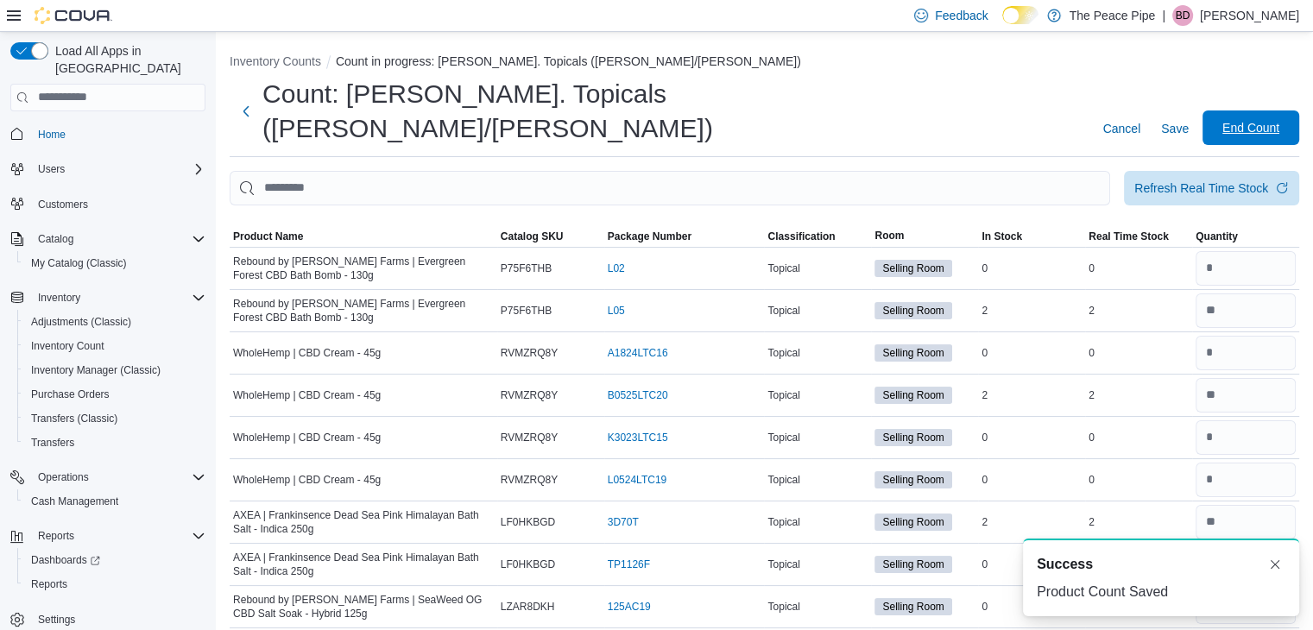
click at [1256, 119] on span "End Count" at bounding box center [1250, 127] width 57 height 17
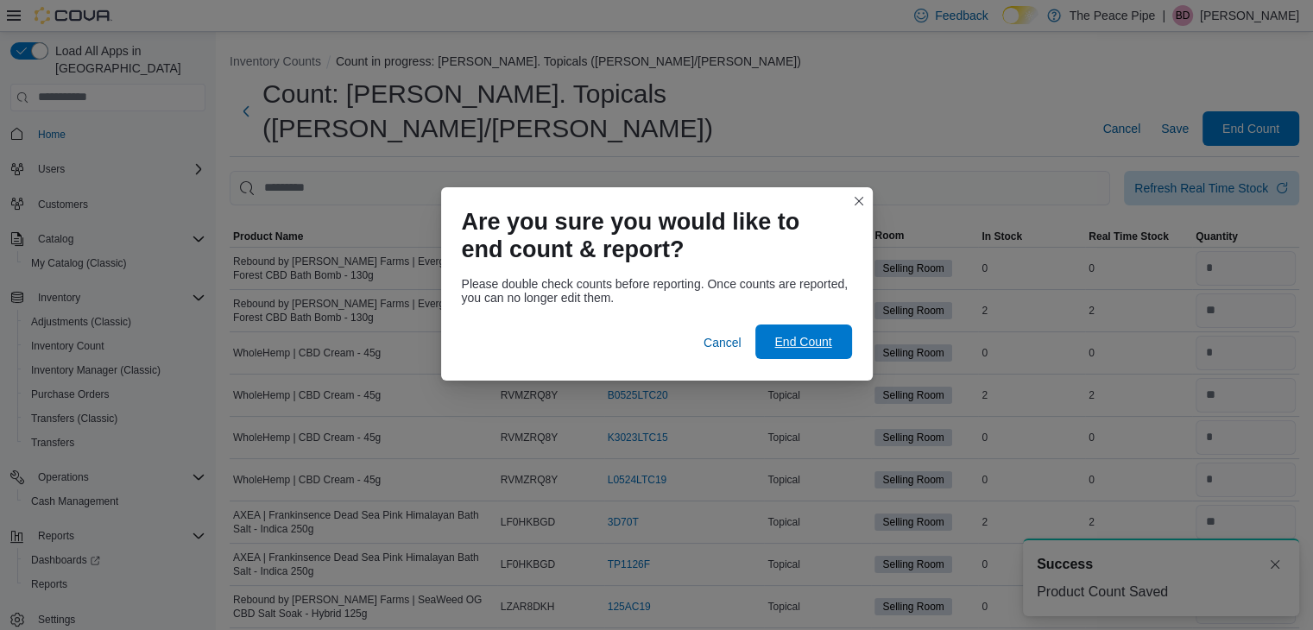
click at [829, 343] on span "End Count" at bounding box center [802, 341] width 57 height 17
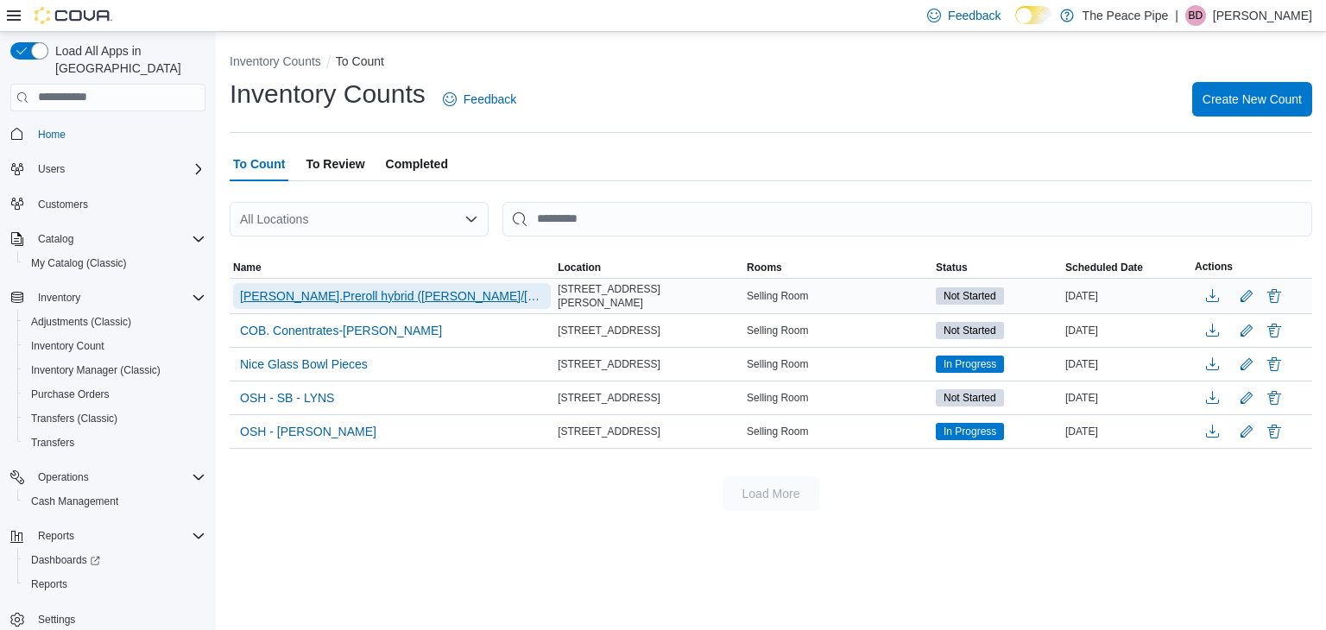
click at [345, 295] on span "[PERSON_NAME].Preroll hybrid ([PERSON_NAME]/[PERSON_NAME])" at bounding box center [392, 295] width 304 height 17
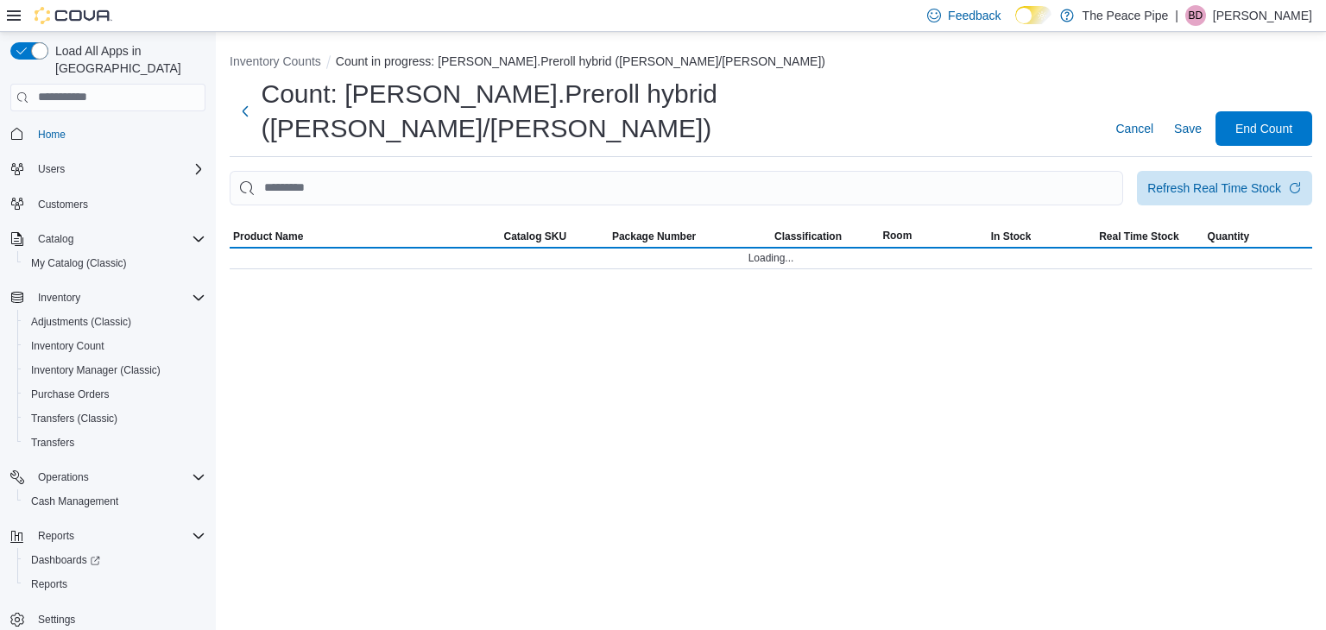
click at [700, 47] on div "Inventory Counts Count in progress: [PERSON_NAME].Preroll hybrid ([PERSON_NAME]…" at bounding box center [771, 157] width 1110 height 251
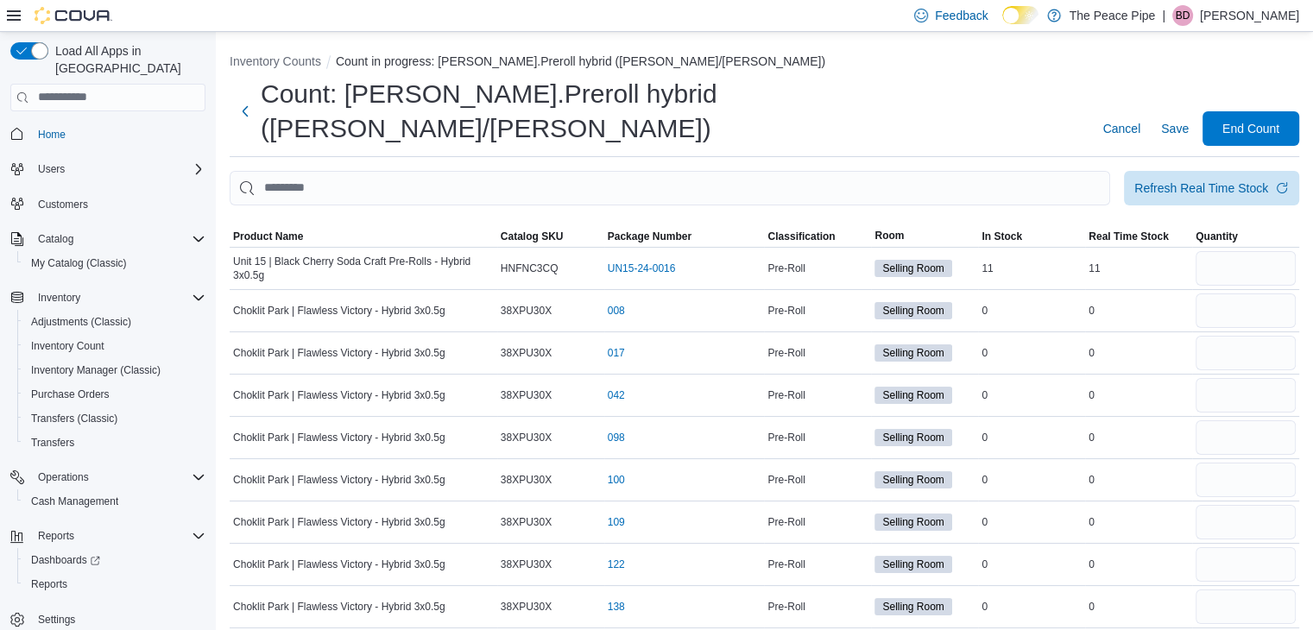
click at [866, 99] on div "Count: [PERSON_NAME].Preroll hybrid ([PERSON_NAME]/[PERSON_NAME]) Cancel Save E…" at bounding box center [764, 111] width 1069 height 69
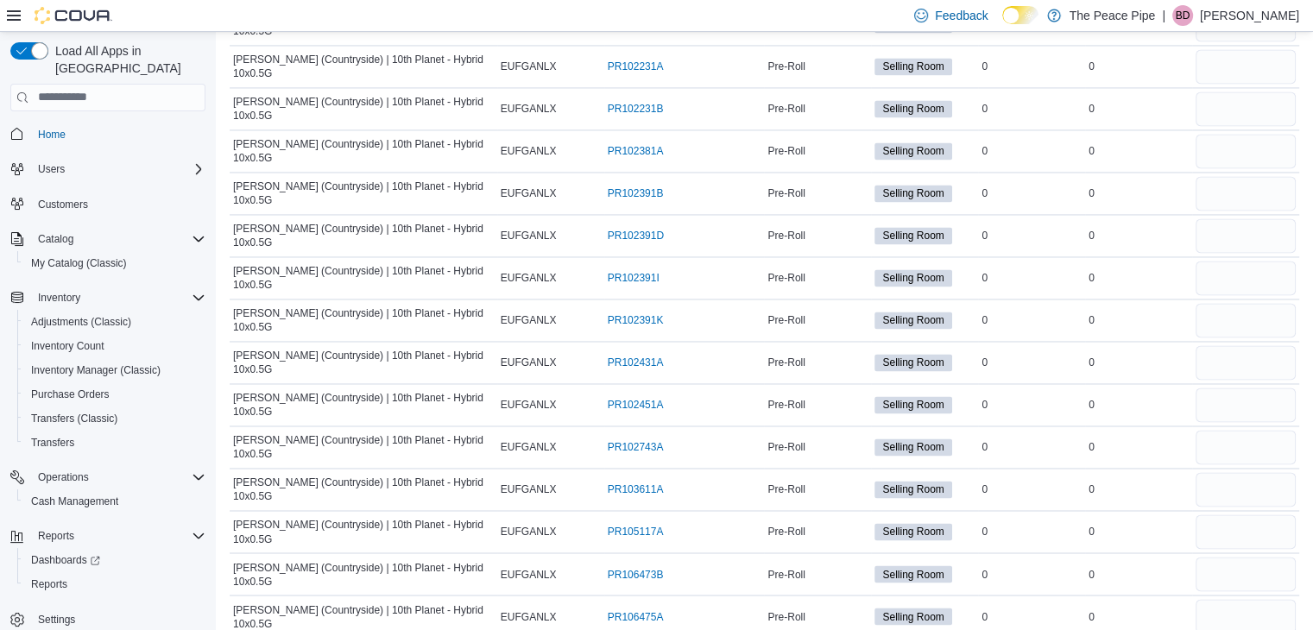
scroll to position [8257, 0]
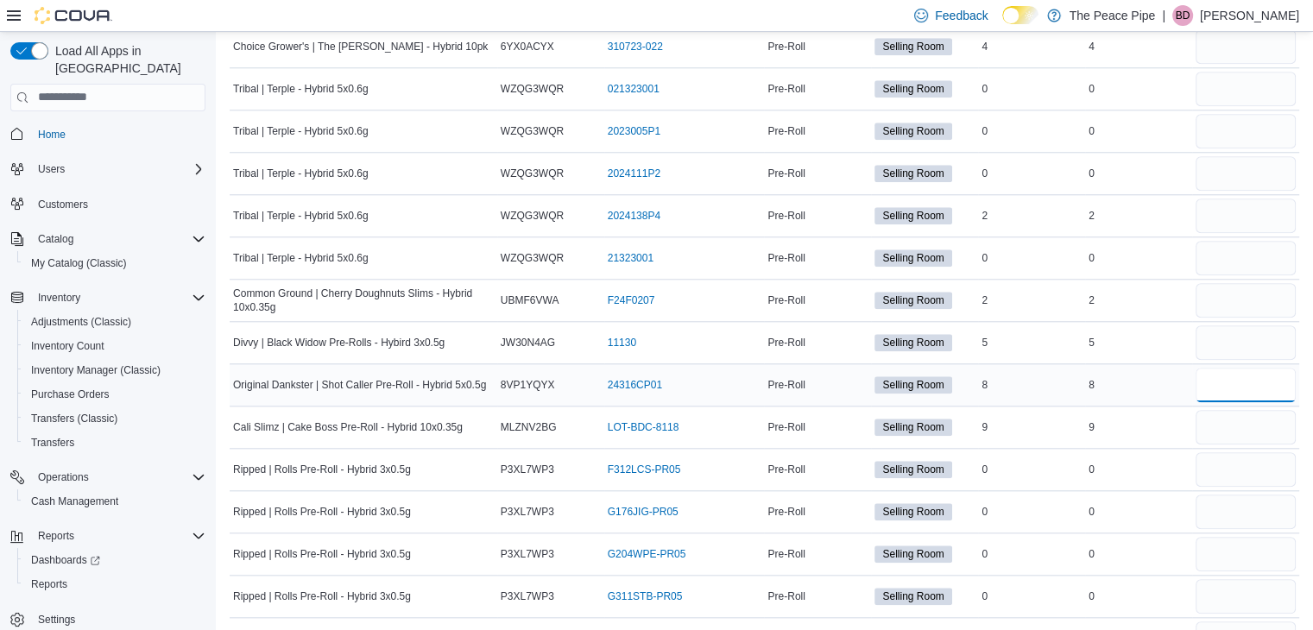
click at [1233, 368] on input "number" at bounding box center [1245, 385] width 100 height 35
type input "*"
click at [1240, 368] on input "number" at bounding box center [1245, 385] width 100 height 35
type input "*"
click at [1248, 283] on input "number" at bounding box center [1245, 300] width 100 height 35
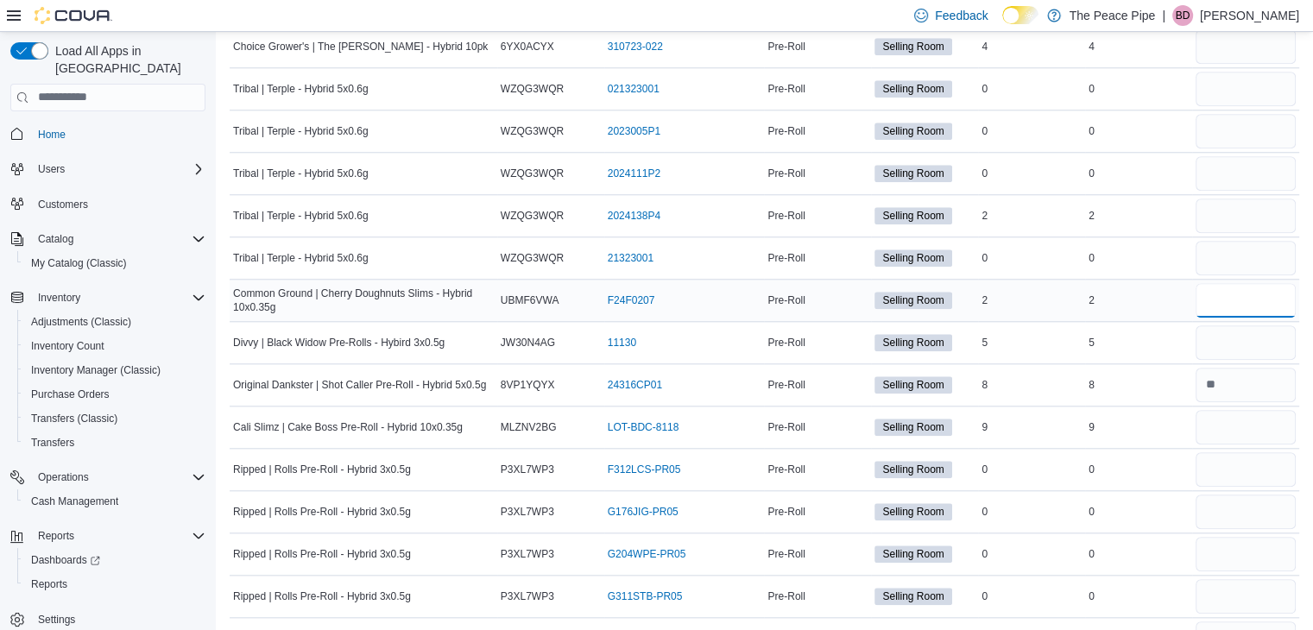
type input "*"
click at [1233, 410] on input "number" at bounding box center [1245, 427] width 100 height 35
type input "*"
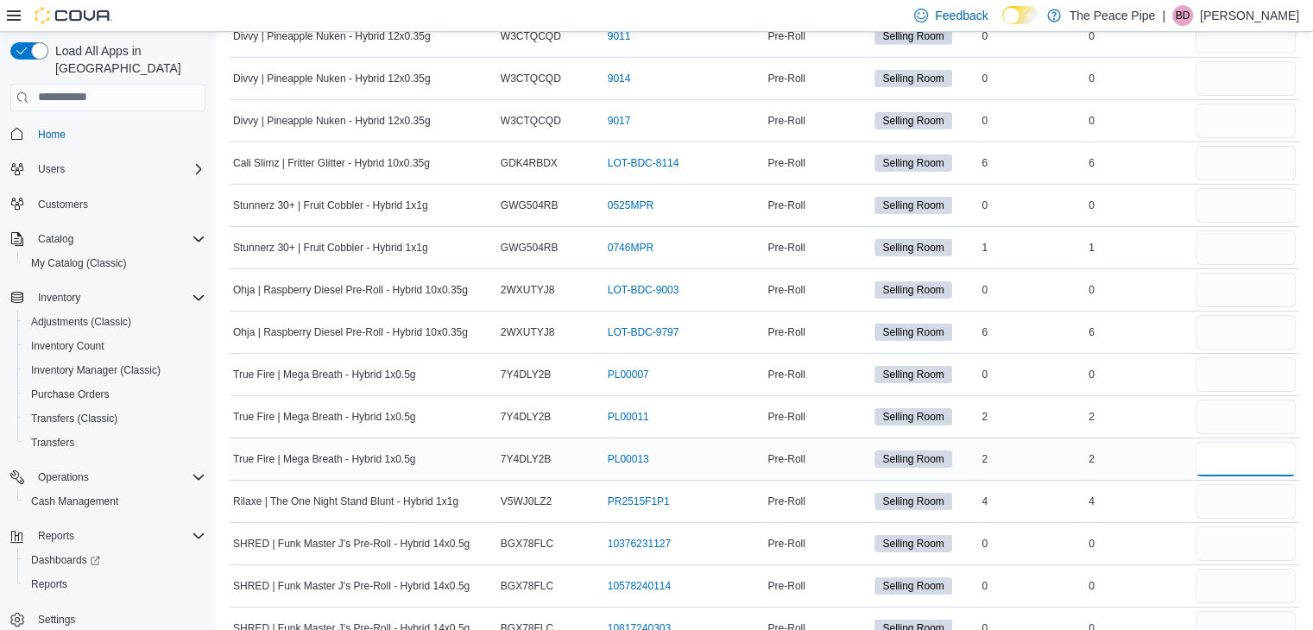
click at [1241, 442] on input "number" at bounding box center [1245, 459] width 100 height 35
type input "*"
click at [1260, 400] on input "number" at bounding box center [1245, 417] width 100 height 35
type input "*"
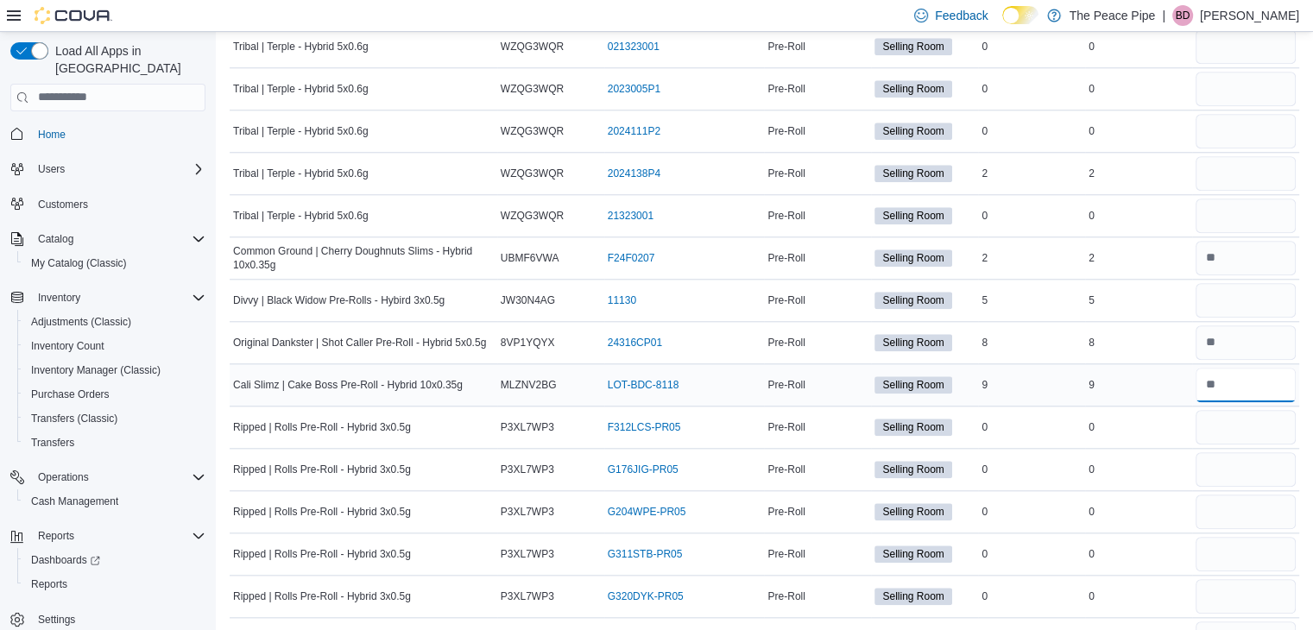
click at [1264, 368] on input "number" at bounding box center [1245, 385] width 100 height 35
type input "*"
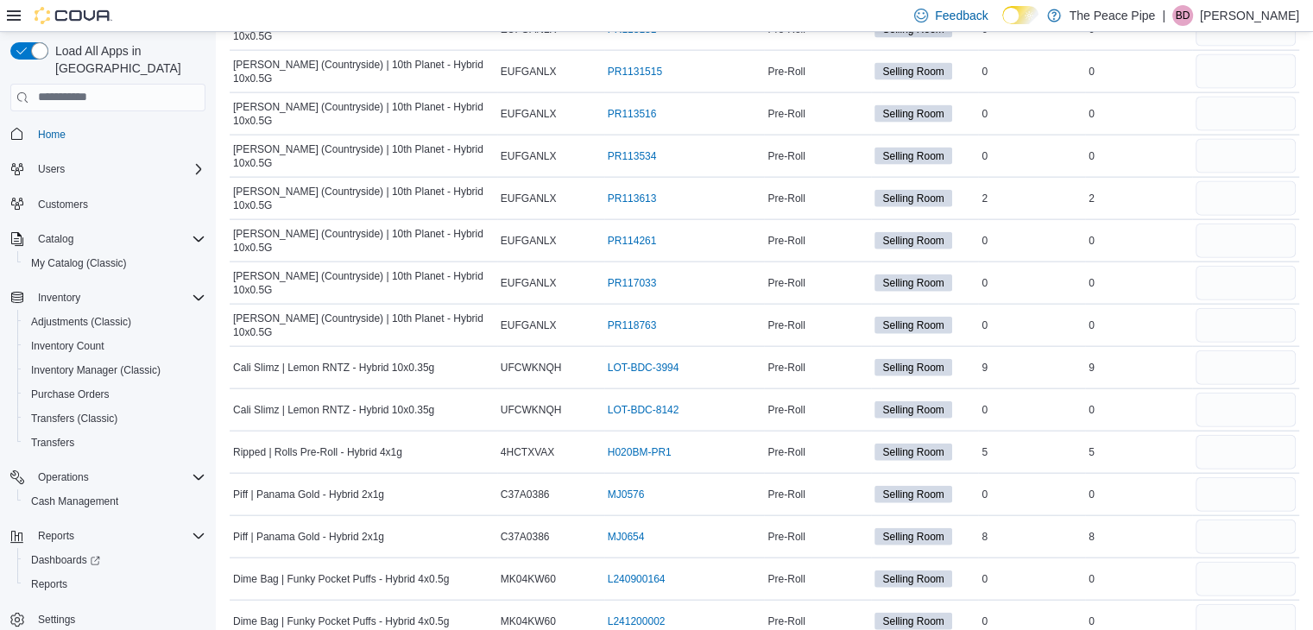
scroll to position [5477, 0]
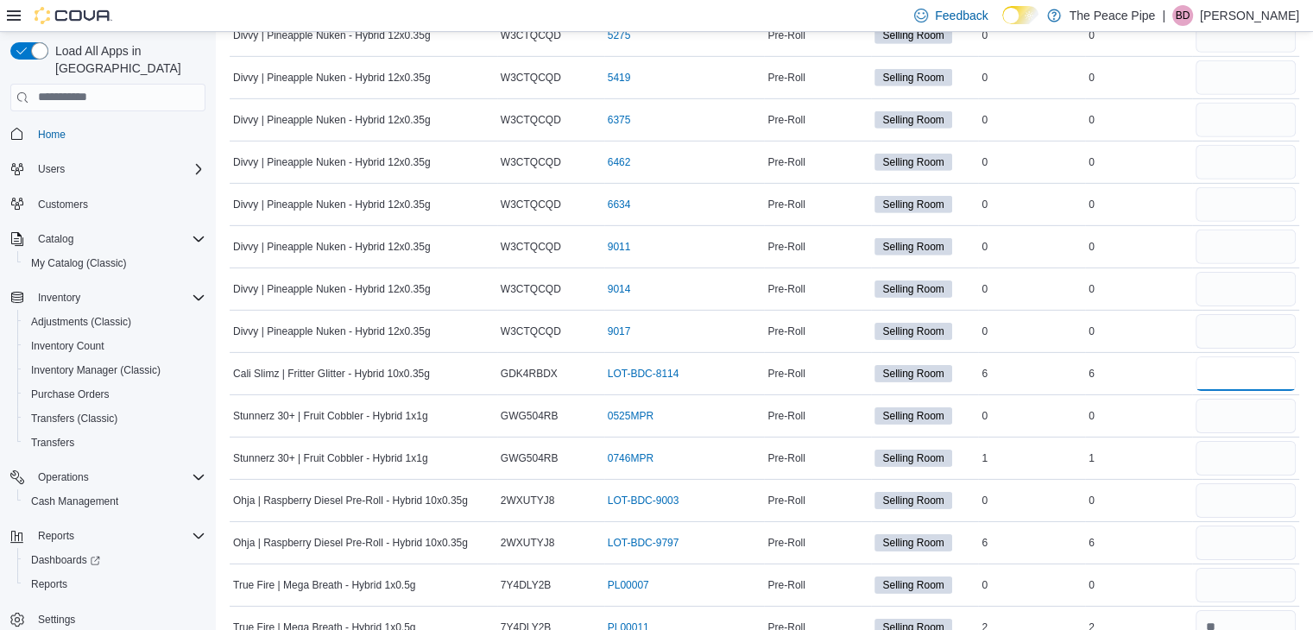
click at [1264, 356] on input "number" at bounding box center [1245, 373] width 100 height 35
type input "*"
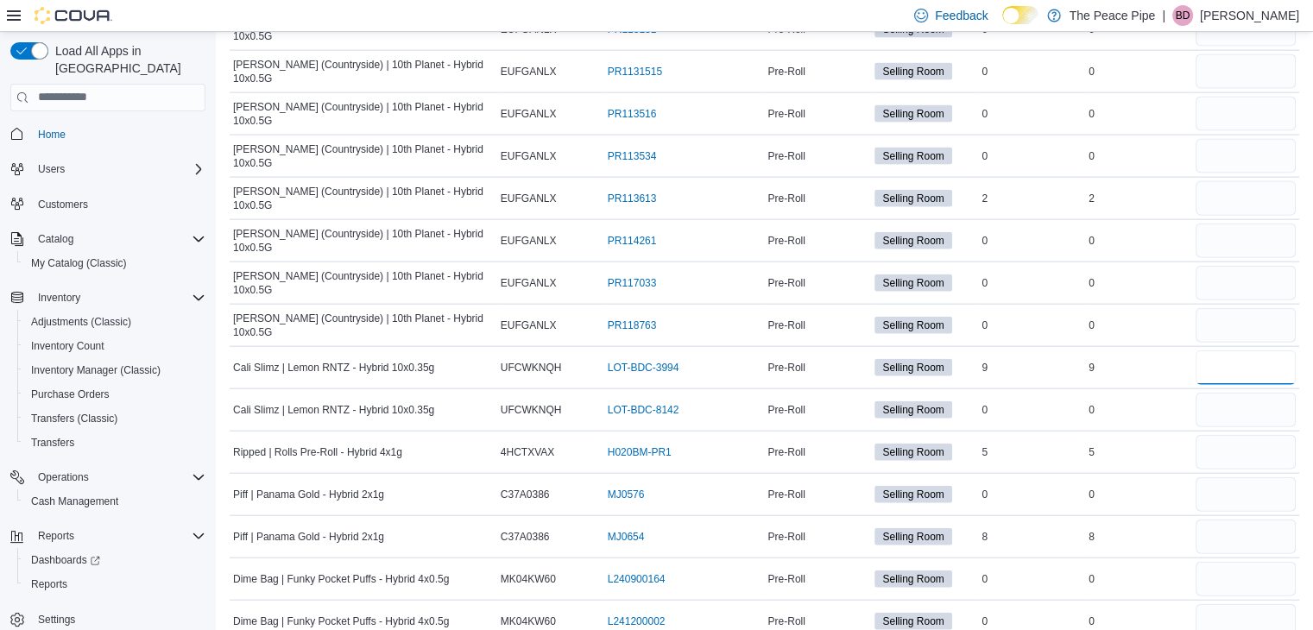
click at [1264, 350] on input "number" at bounding box center [1245, 367] width 100 height 35
type input "*"
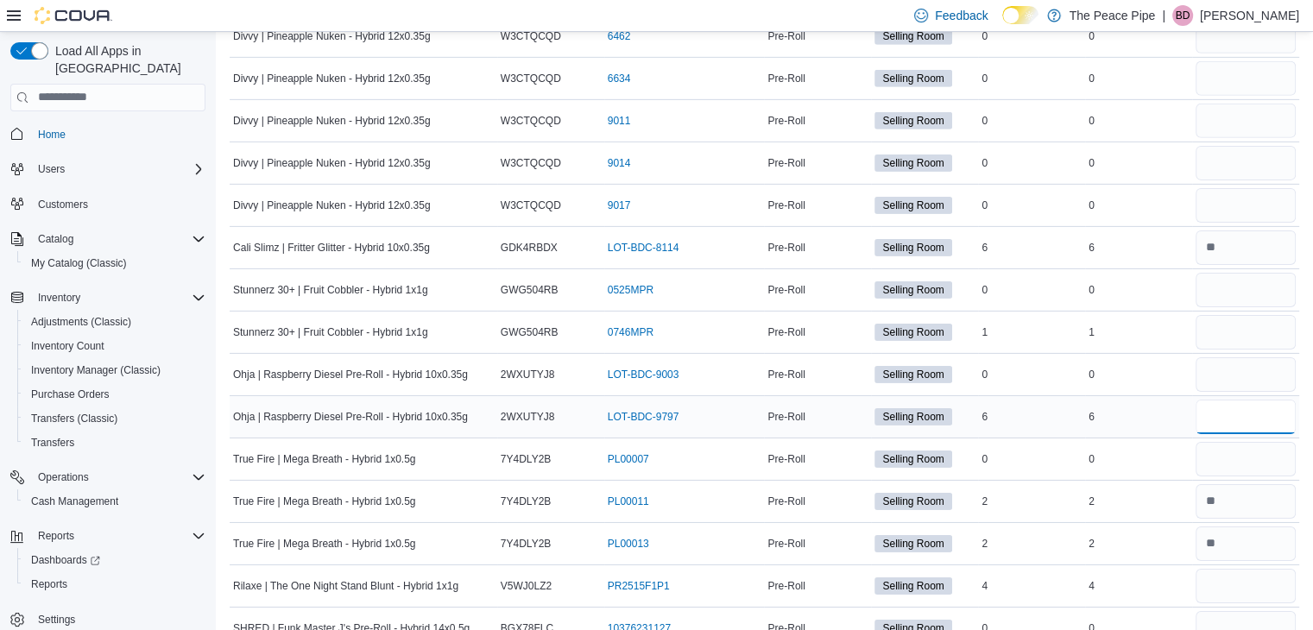
click at [1257, 400] on input "number" at bounding box center [1245, 417] width 100 height 35
type input "*"
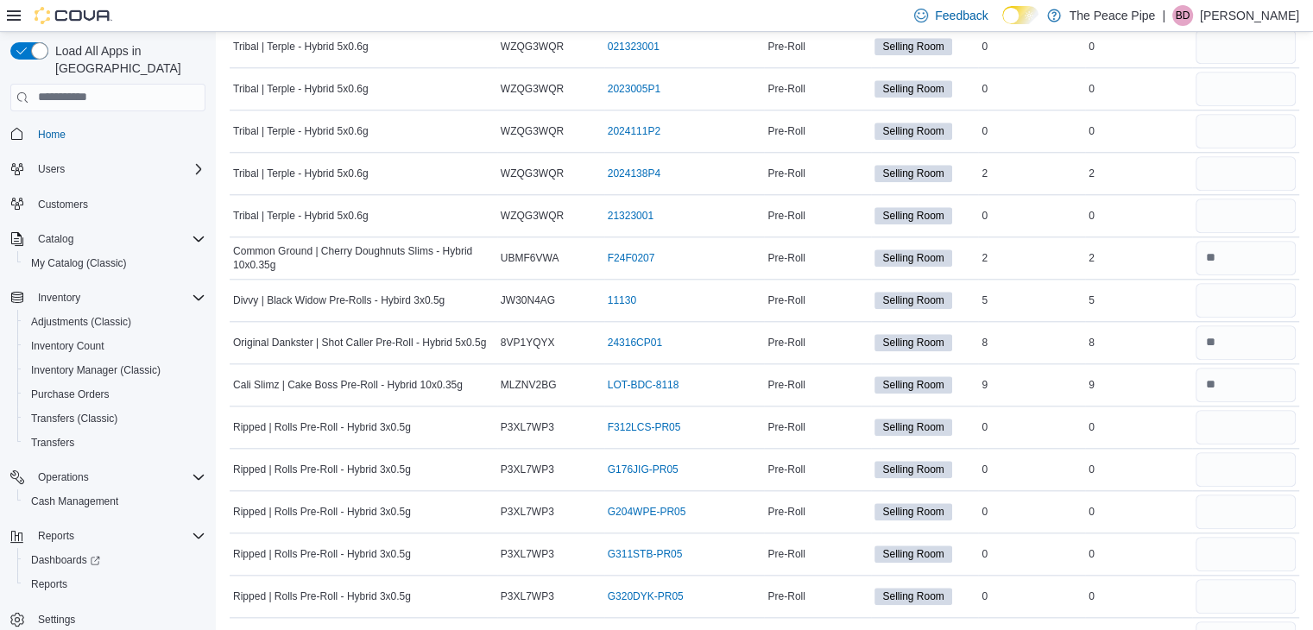
scroll to position [5646, 0]
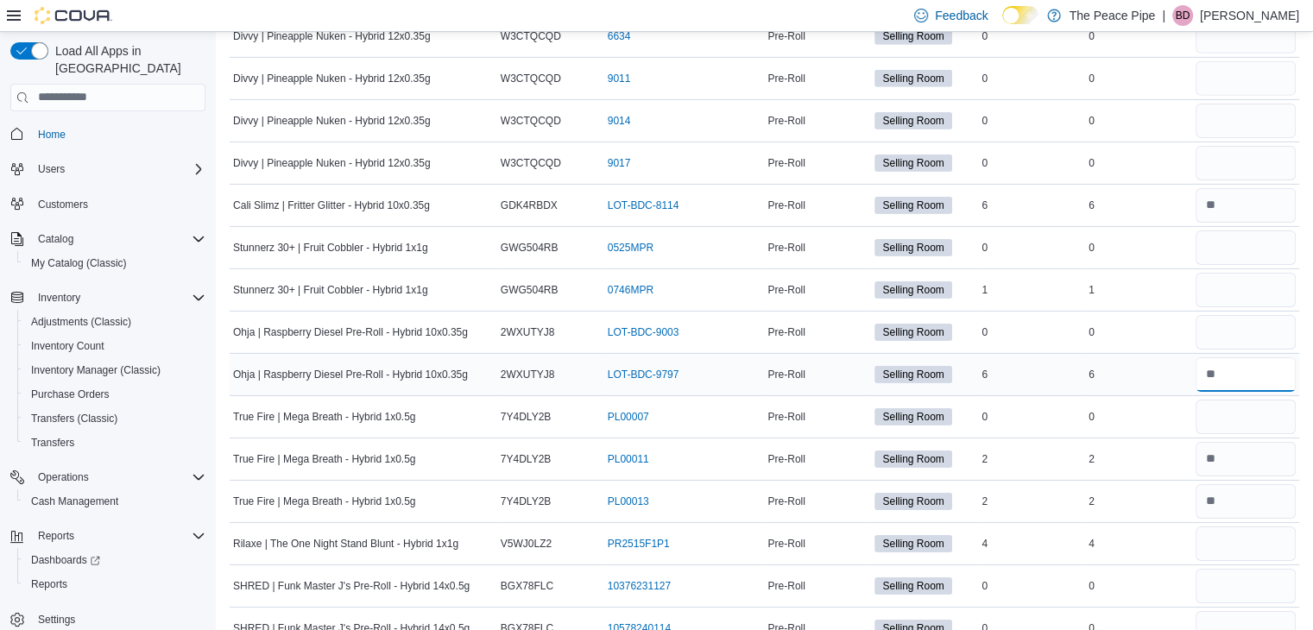
click at [1264, 357] on input "number" at bounding box center [1245, 374] width 100 height 35
type input "*"
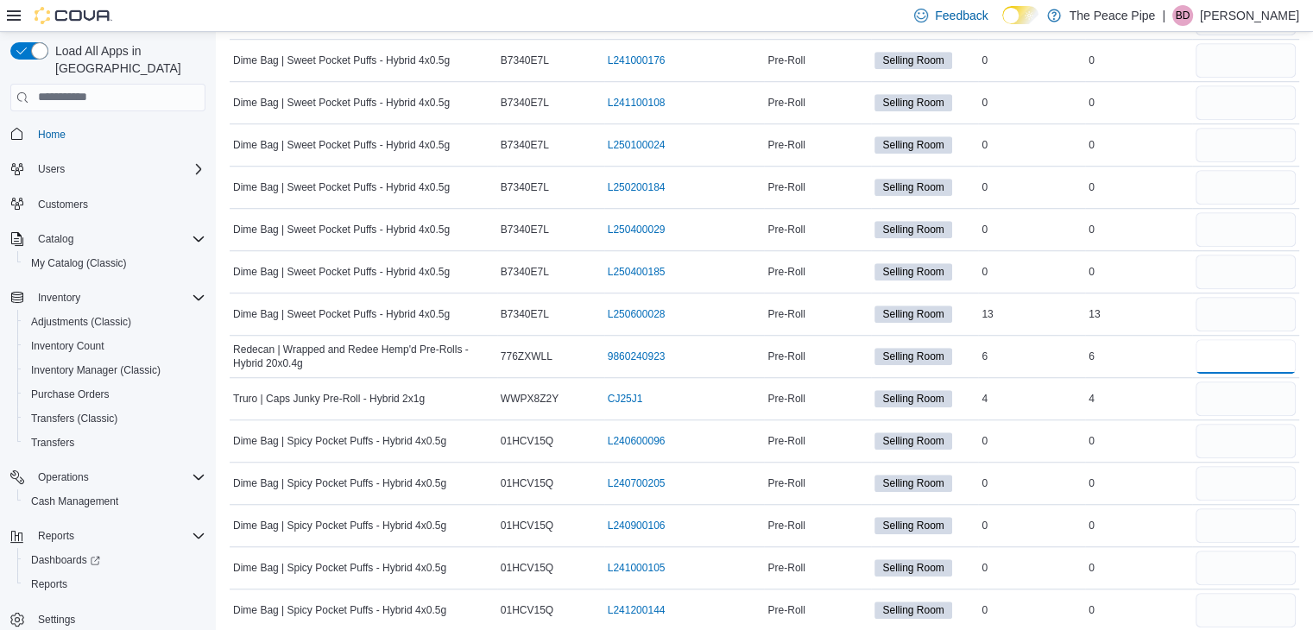
click at [1264, 339] on input "number" at bounding box center [1245, 356] width 100 height 35
type input "*"
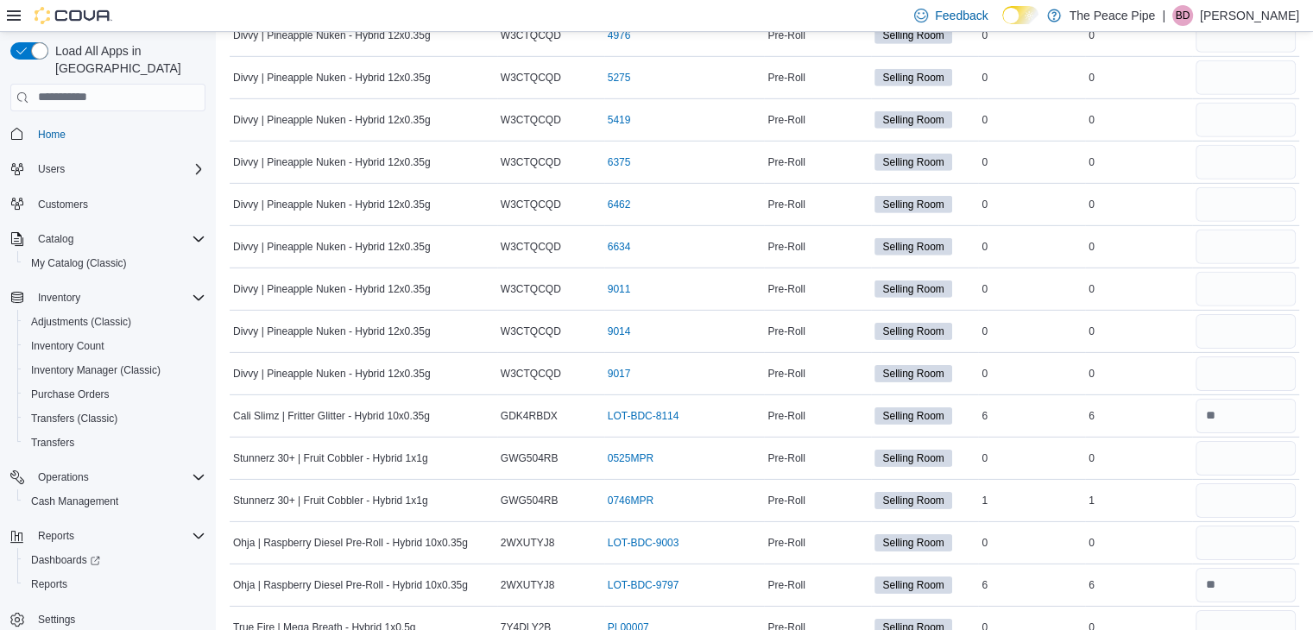
scroll to position [7752, 0]
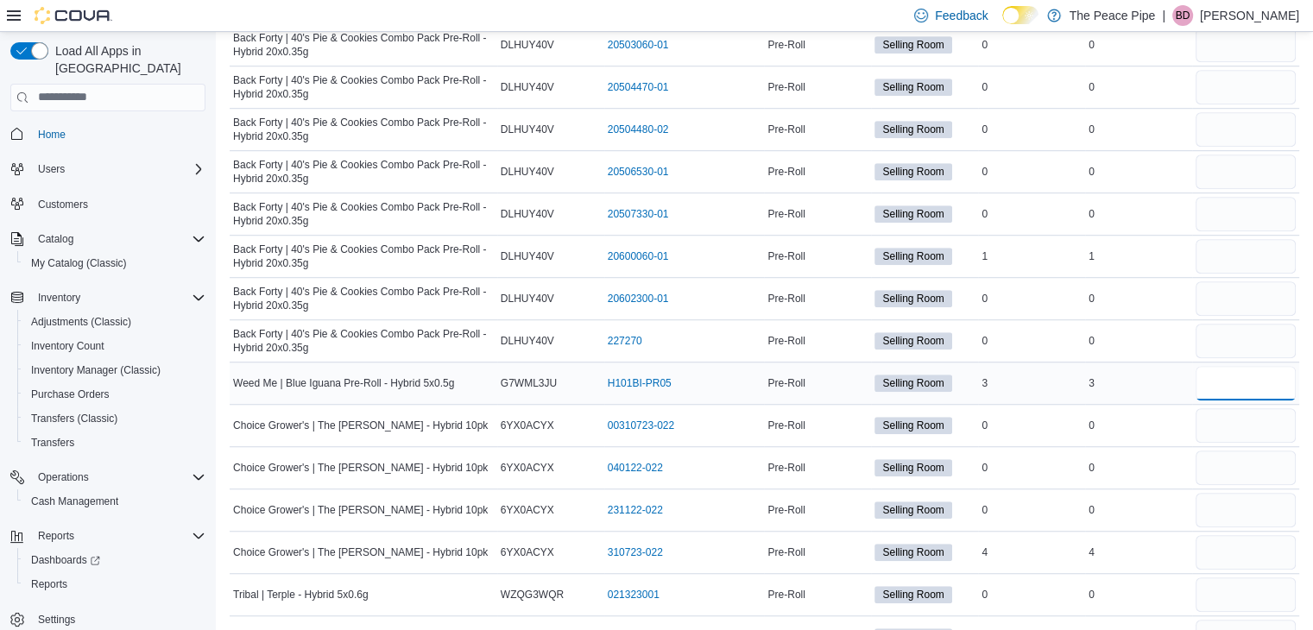
click at [1246, 366] on input "number" at bounding box center [1245, 383] width 100 height 35
type input "*"
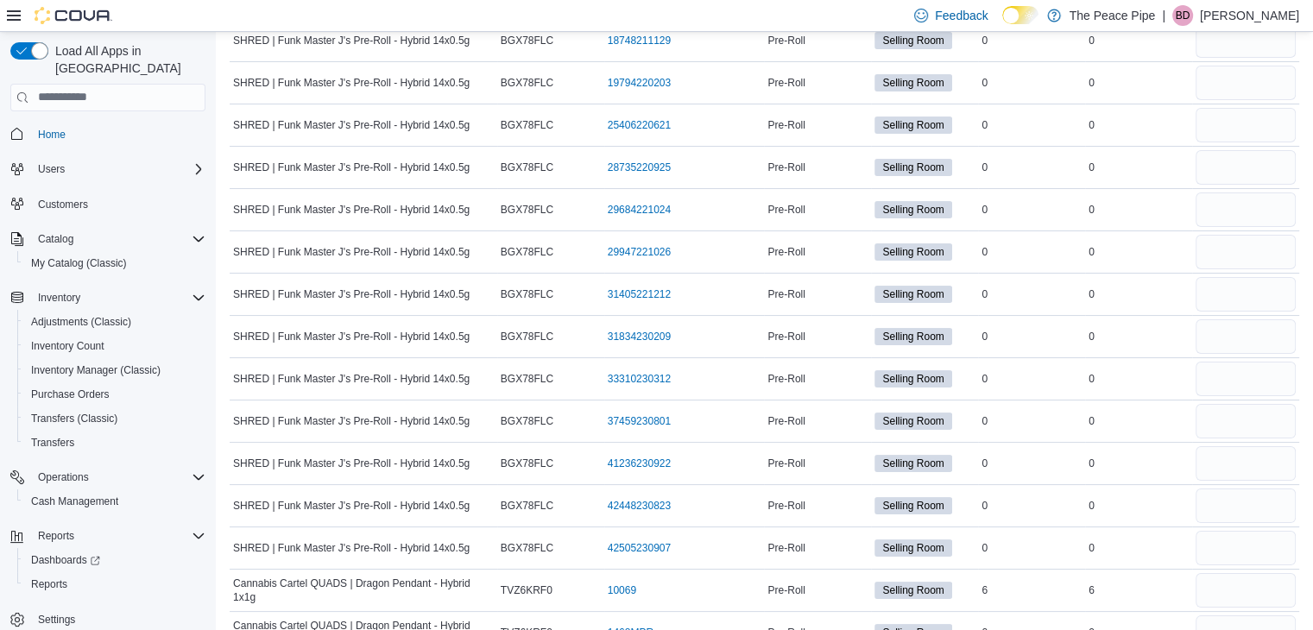
scroll to position [7794, 0]
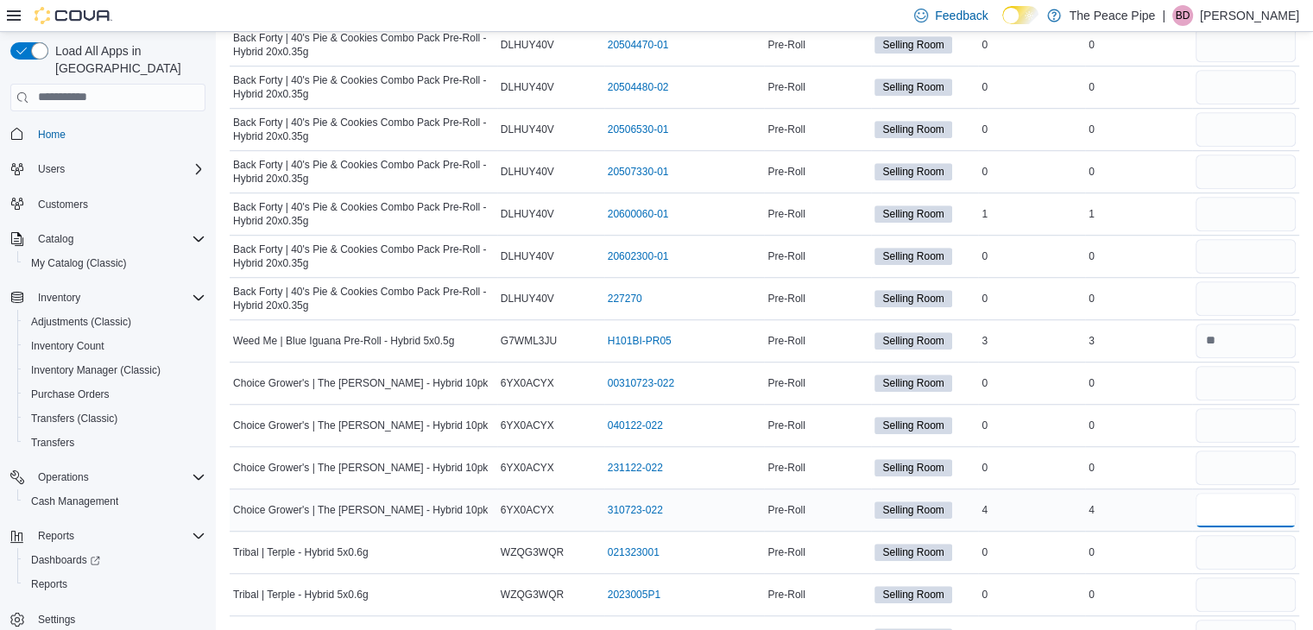
click at [1240, 493] on input "number" at bounding box center [1245, 510] width 100 height 35
type input "*"
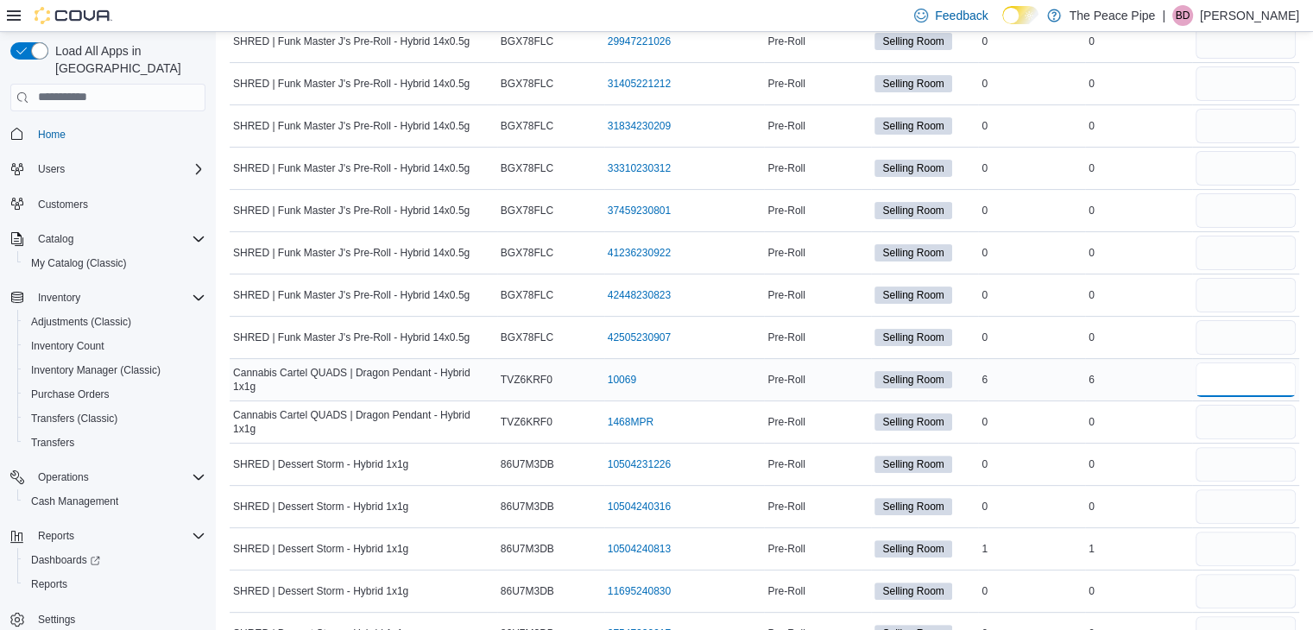
click at [1260, 363] on input "number" at bounding box center [1245, 380] width 100 height 35
type input "*"
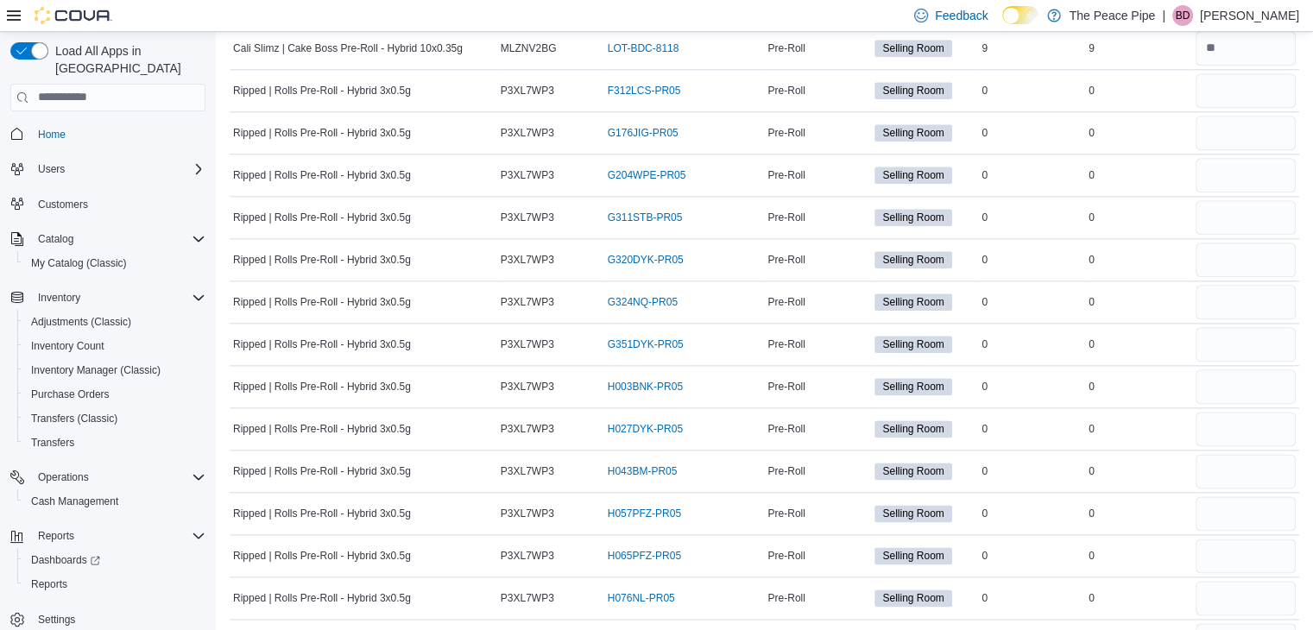
scroll to position [4003, 0]
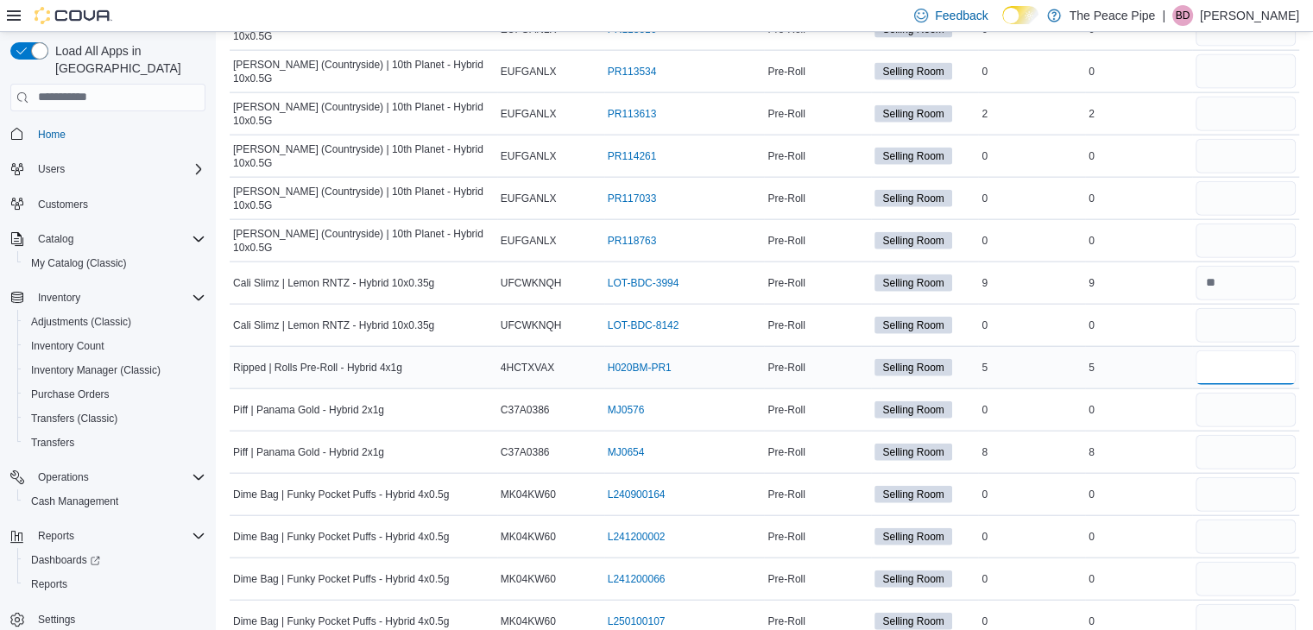
click at [1244, 350] on input "number" at bounding box center [1245, 367] width 100 height 35
type input "*"
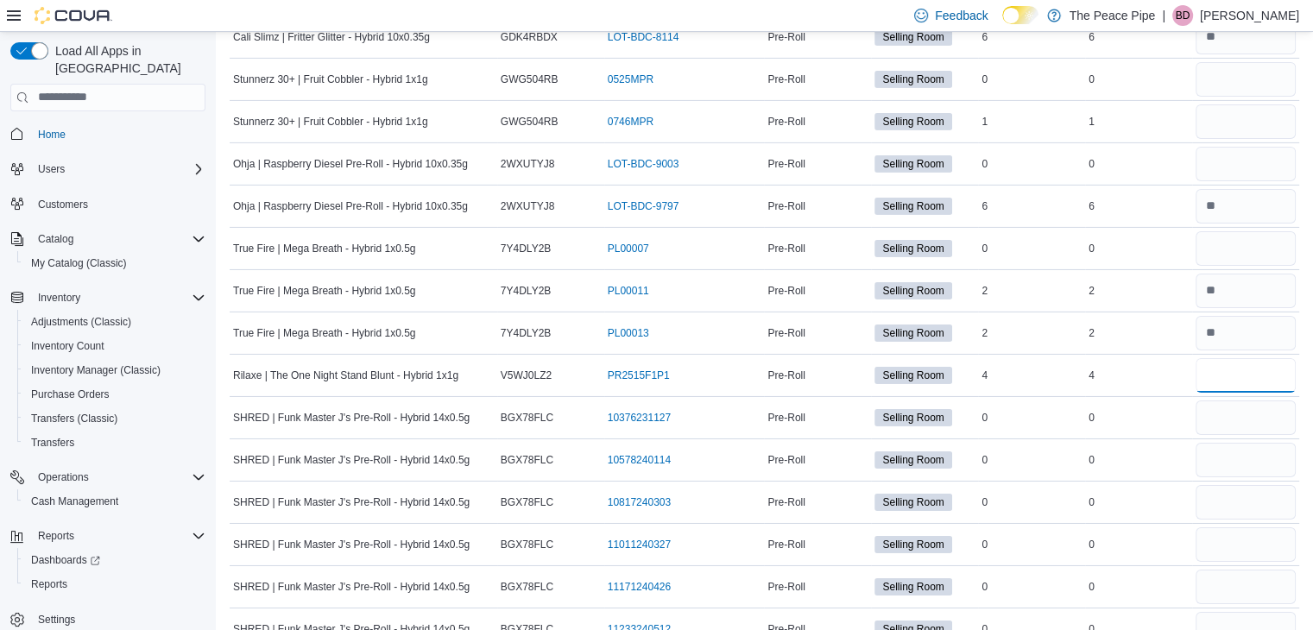
click at [1244, 358] on input "number" at bounding box center [1245, 375] width 100 height 35
type input "*"
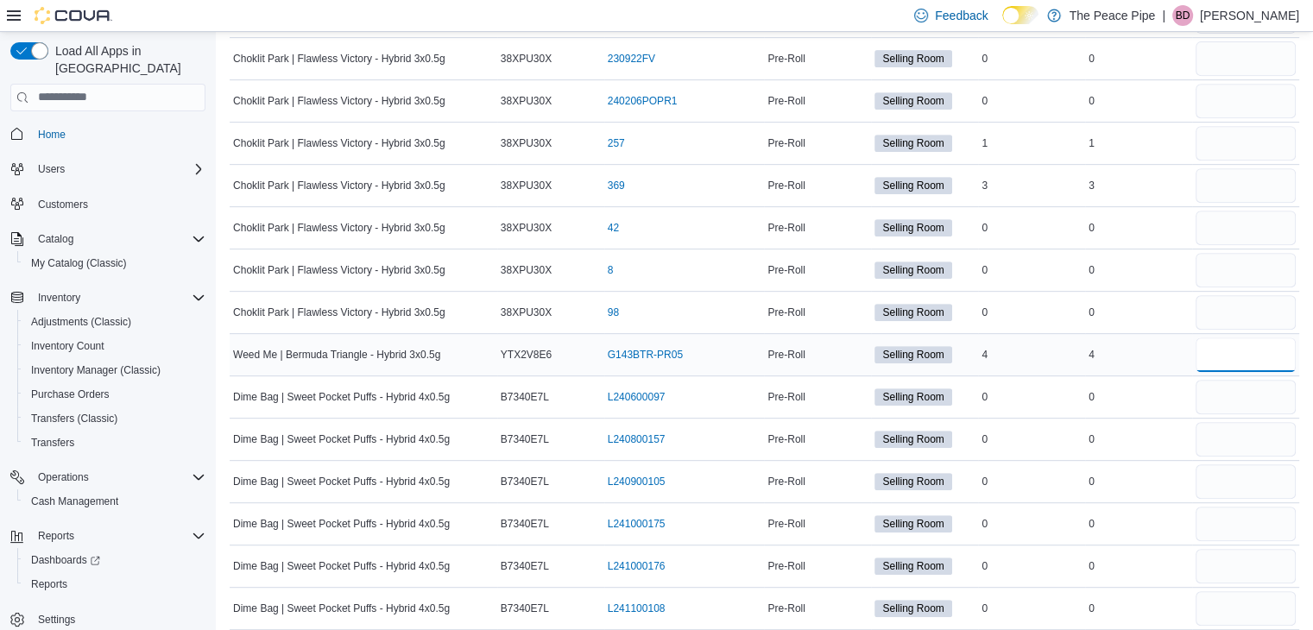
click at [1240, 337] on input "number" at bounding box center [1245, 354] width 100 height 35
type input "*"
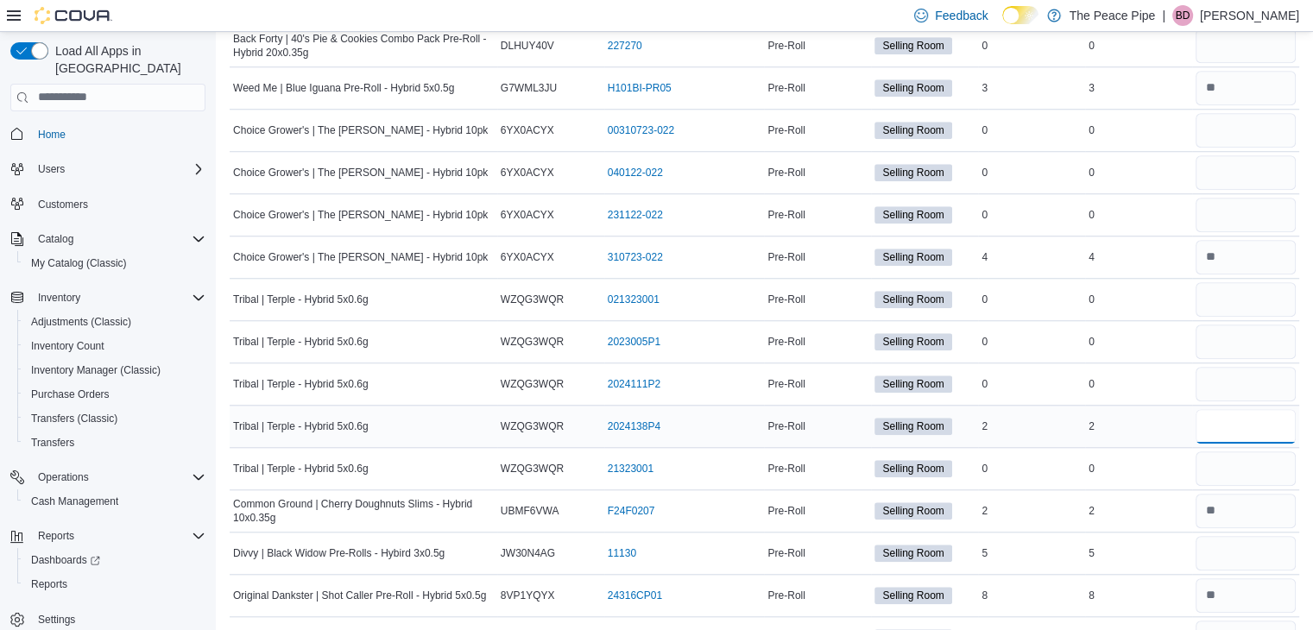
click at [1262, 409] on input "number" at bounding box center [1245, 426] width 100 height 35
type input "*"
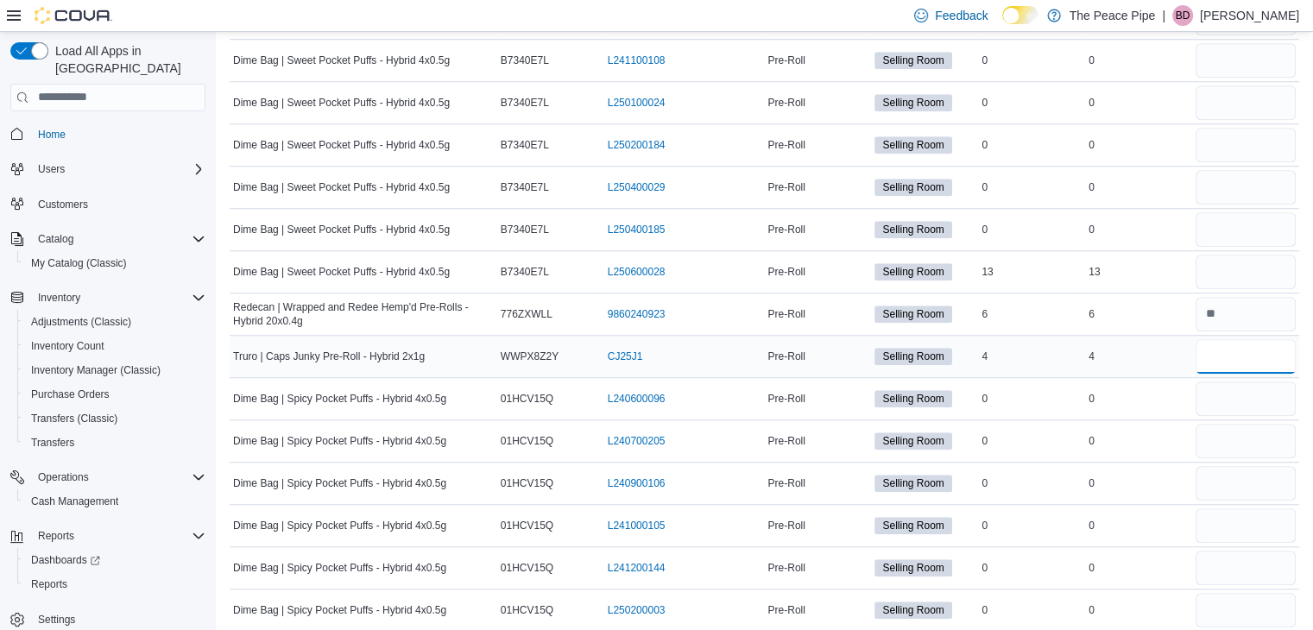
click at [1275, 339] on input "number" at bounding box center [1245, 356] width 100 height 35
type input "*"
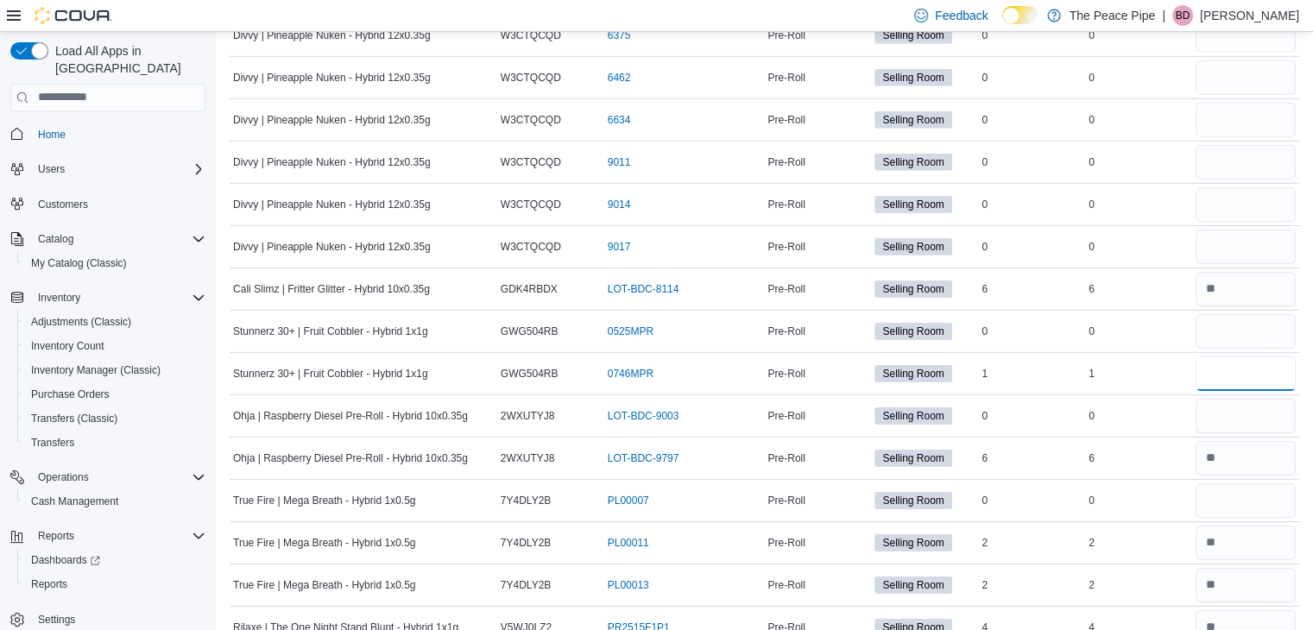
click at [1275, 356] on input "number" at bounding box center [1245, 373] width 100 height 35
type input "*"
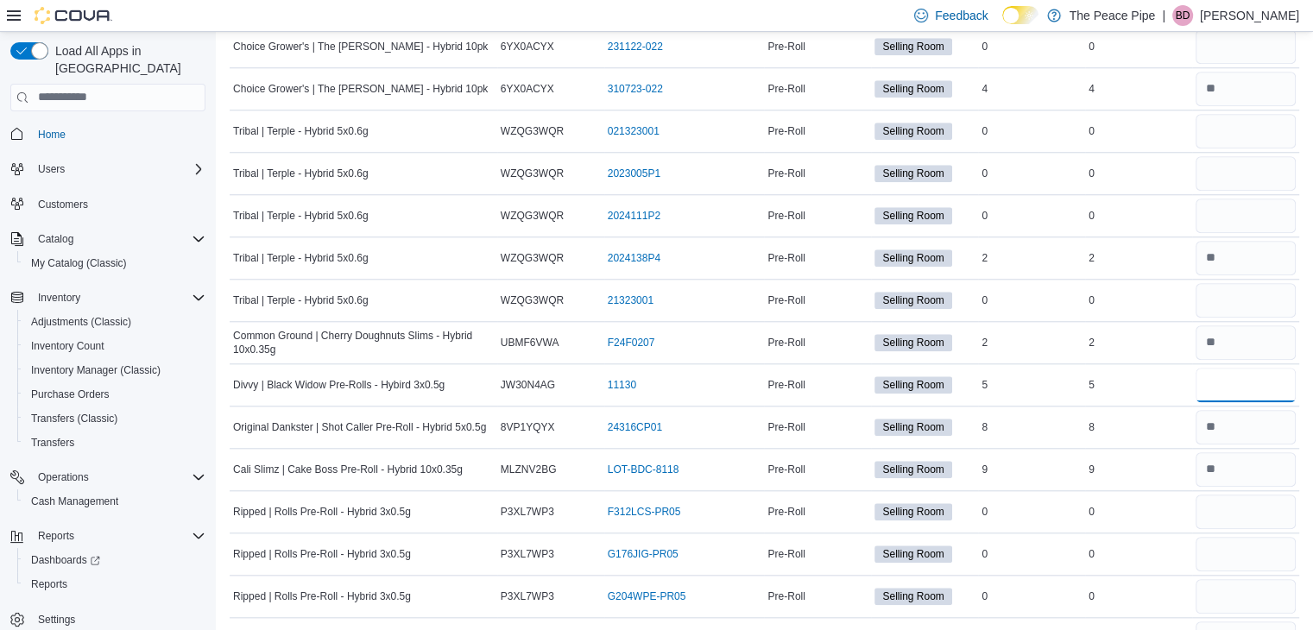
click at [1275, 368] on input "number" at bounding box center [1245, 385] width 100 height 35
type input "*"
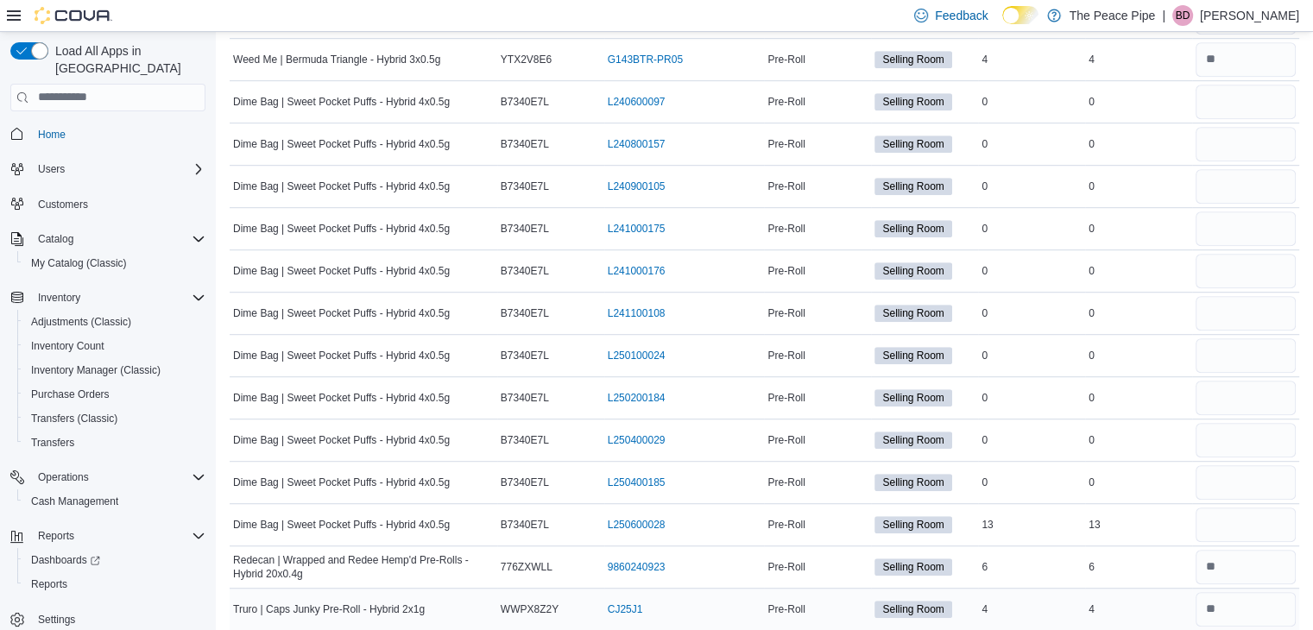
scroll to position [1644, 0]
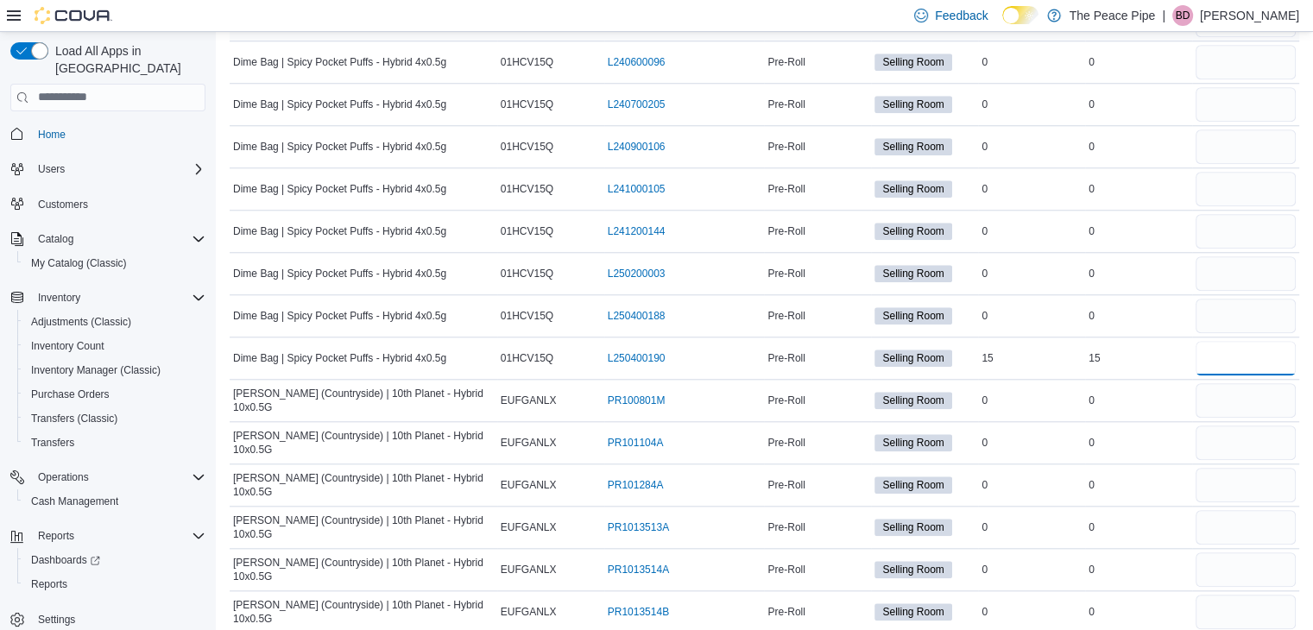
click at [1275, 341] on input "number" at bounding box center [1245, 358] width 100 height 35
type input "*"
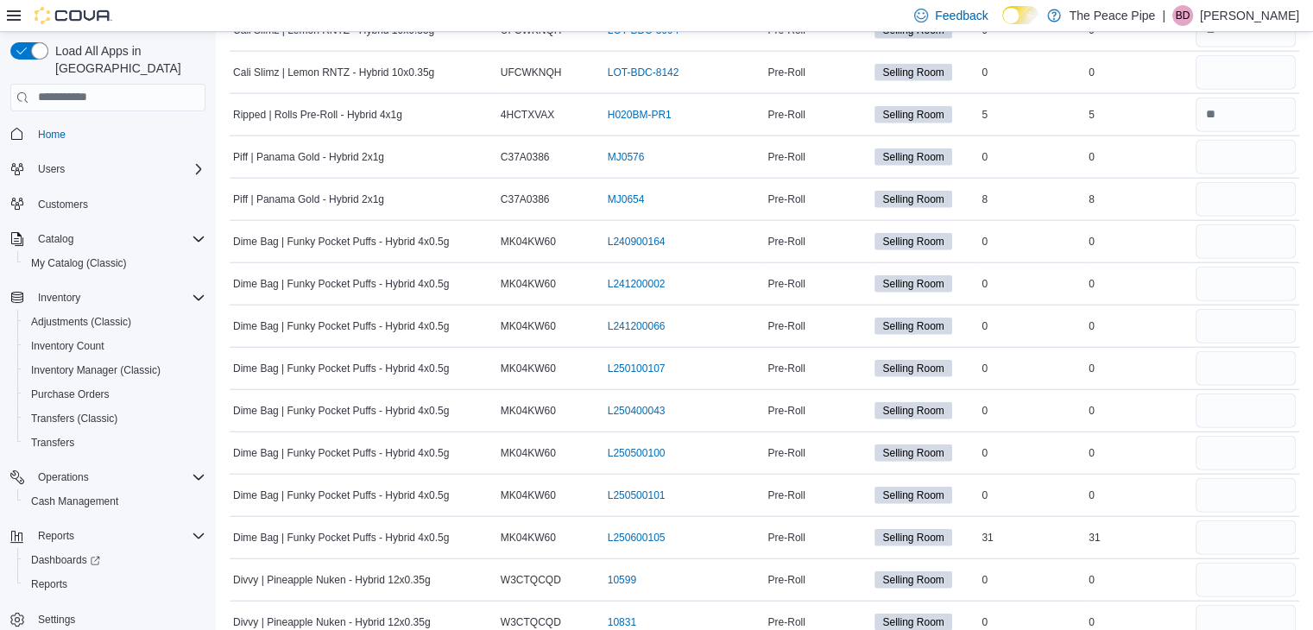
scroll to position [1223, 0]
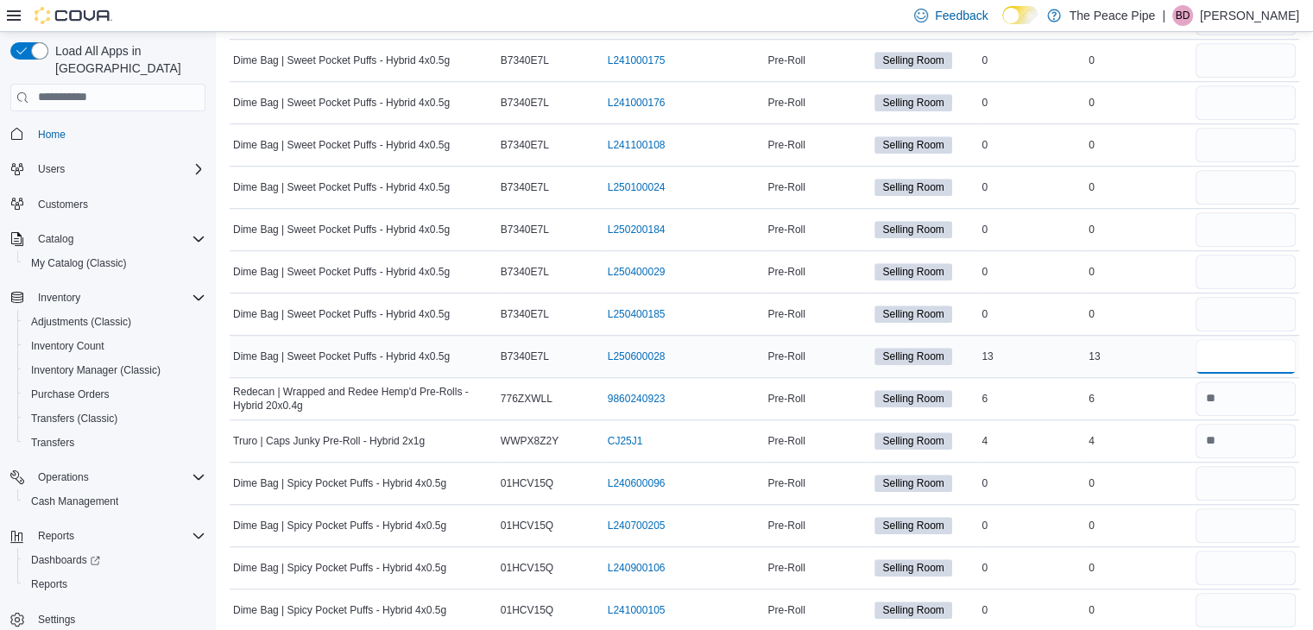
click at [1272, 339] on input "number" at bounding box center [1245, 356] width 100 height 35
type input "*"
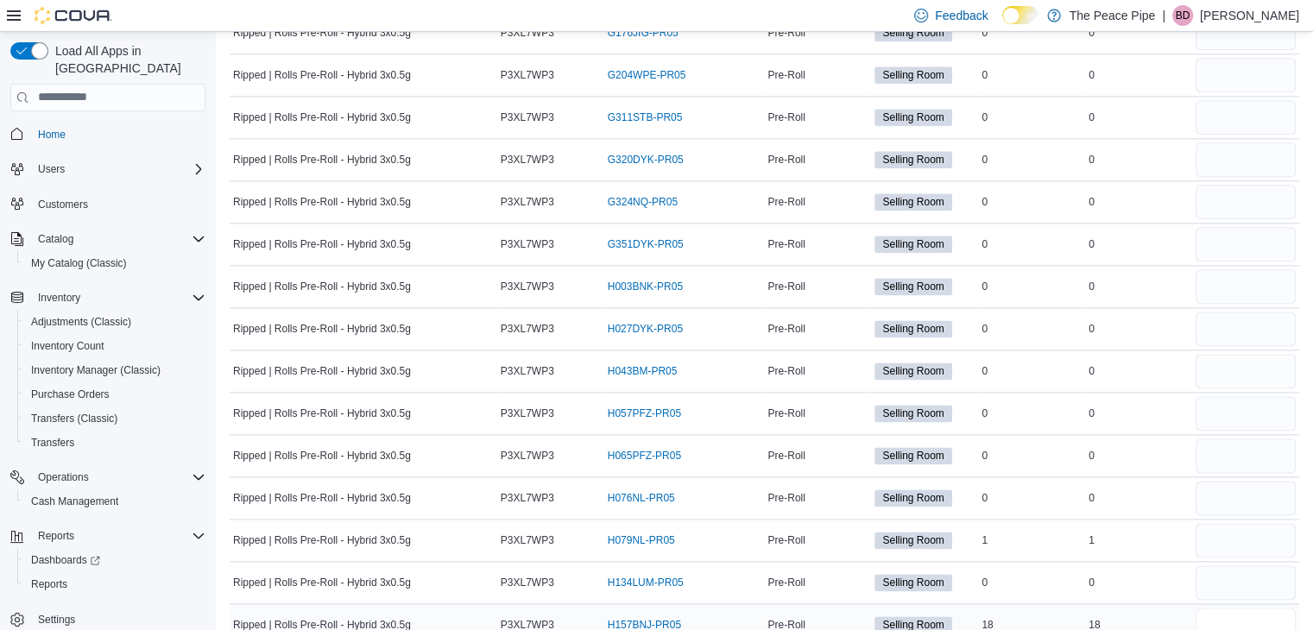
click at [1219, 608] on input "number" at bounding box center [1245, 625] width 100 height 35
type input "**"
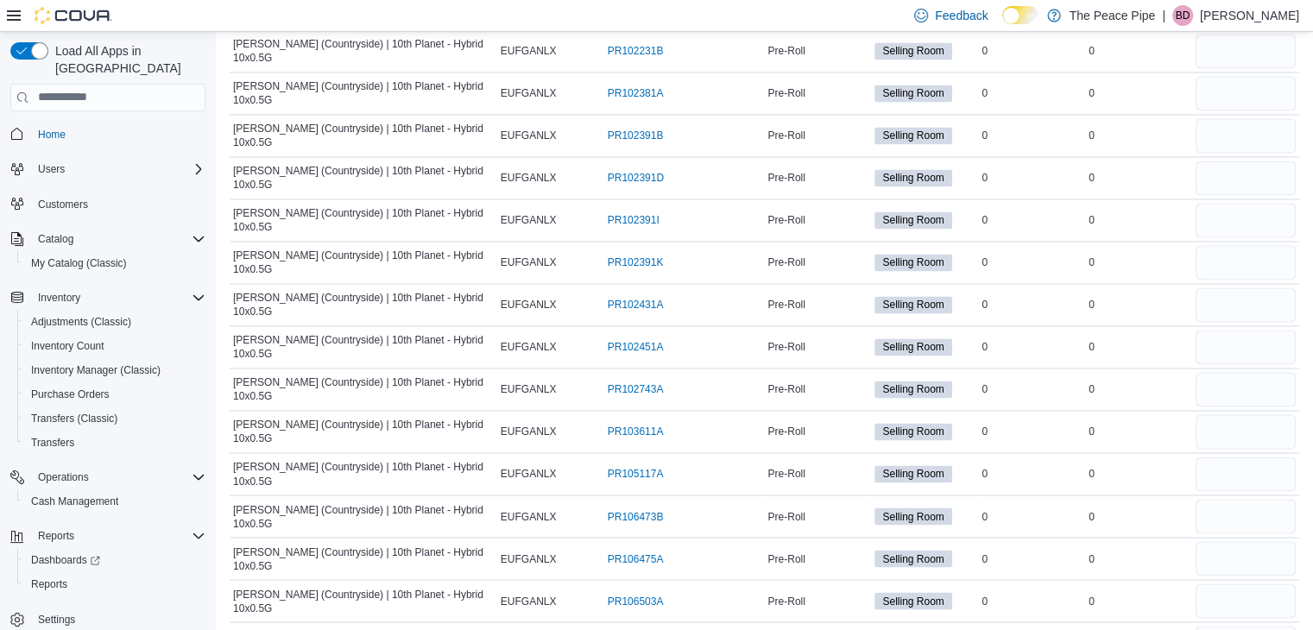
scroll to position [0, 0]
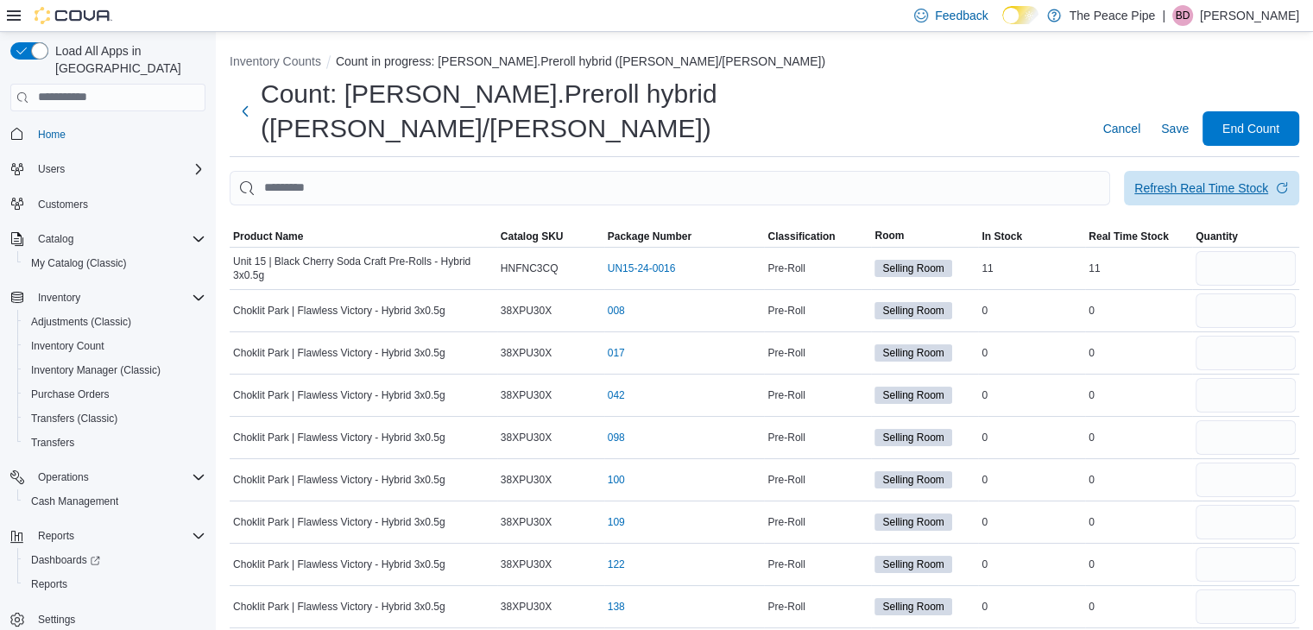
click at [1235, 180] on div "Refresh Real Time Stock" at bounding box center [1201, 188] width 134 height 17
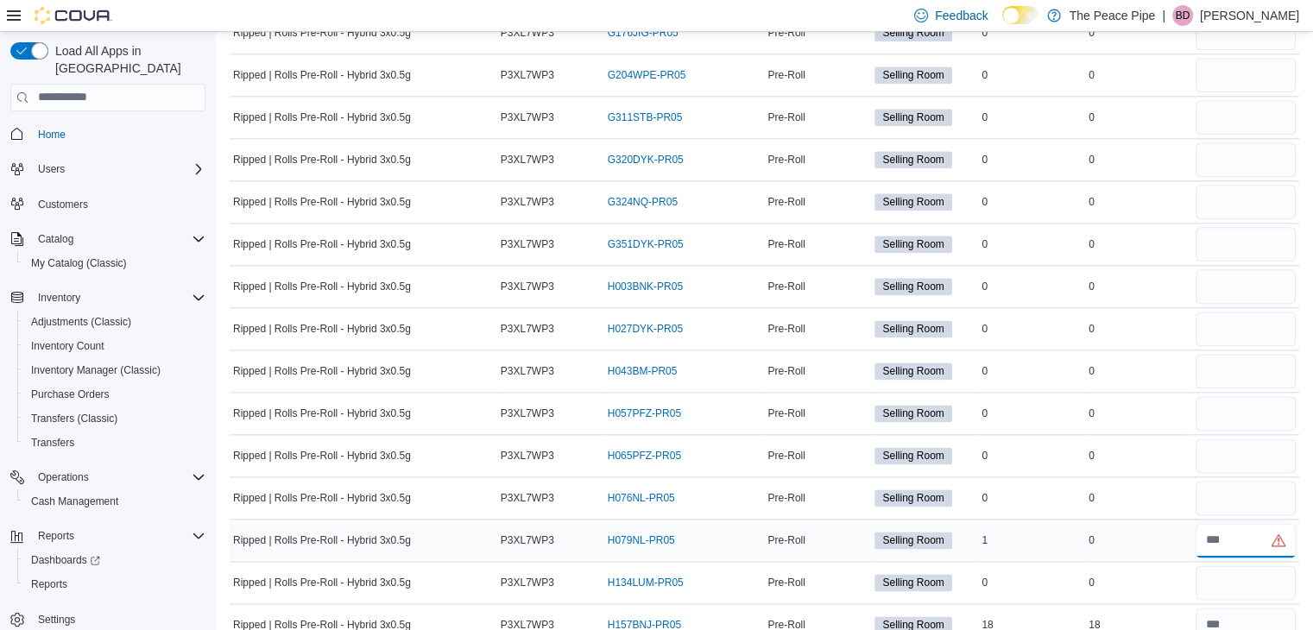
click at [1246, 523] on input "number" at bounding box center [1245, 540] width 100 height 35
type input "*"
click at [1258, 608] on input "number" at bounding box center [1245, 625] width 100 height 35
type input "**"
click at [1037, 223] on td "In Stock 0" at bounding box center [1031, 244] width 107 height 42
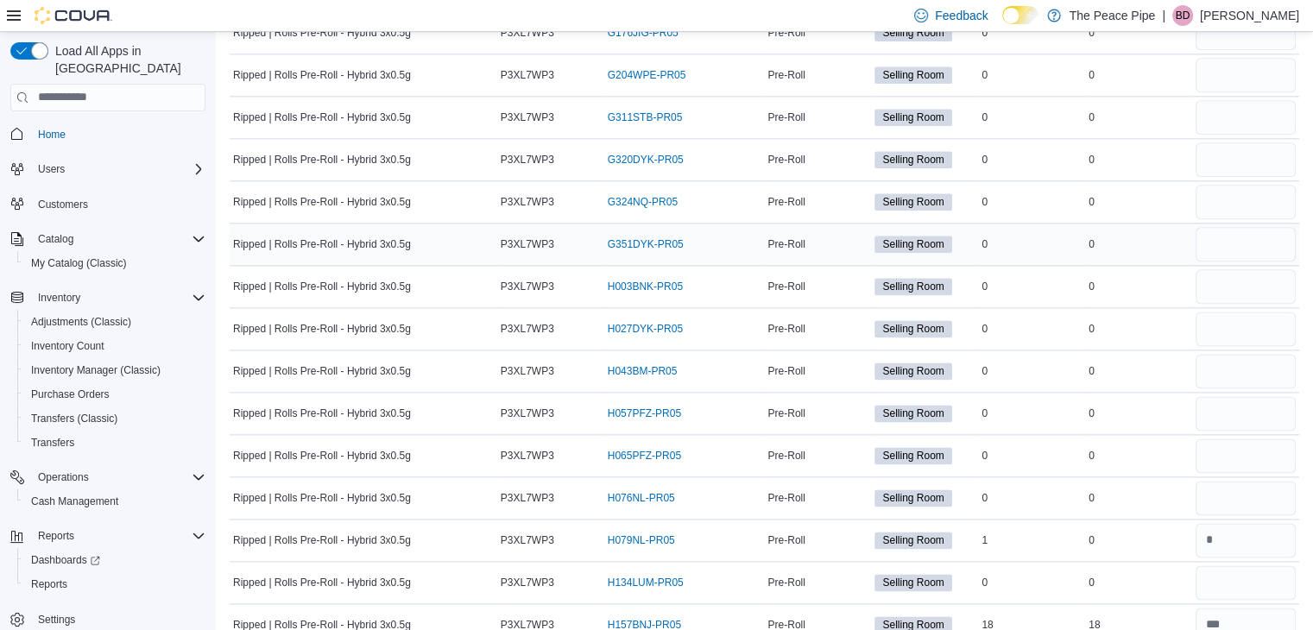
scroll to position [4045, 0]
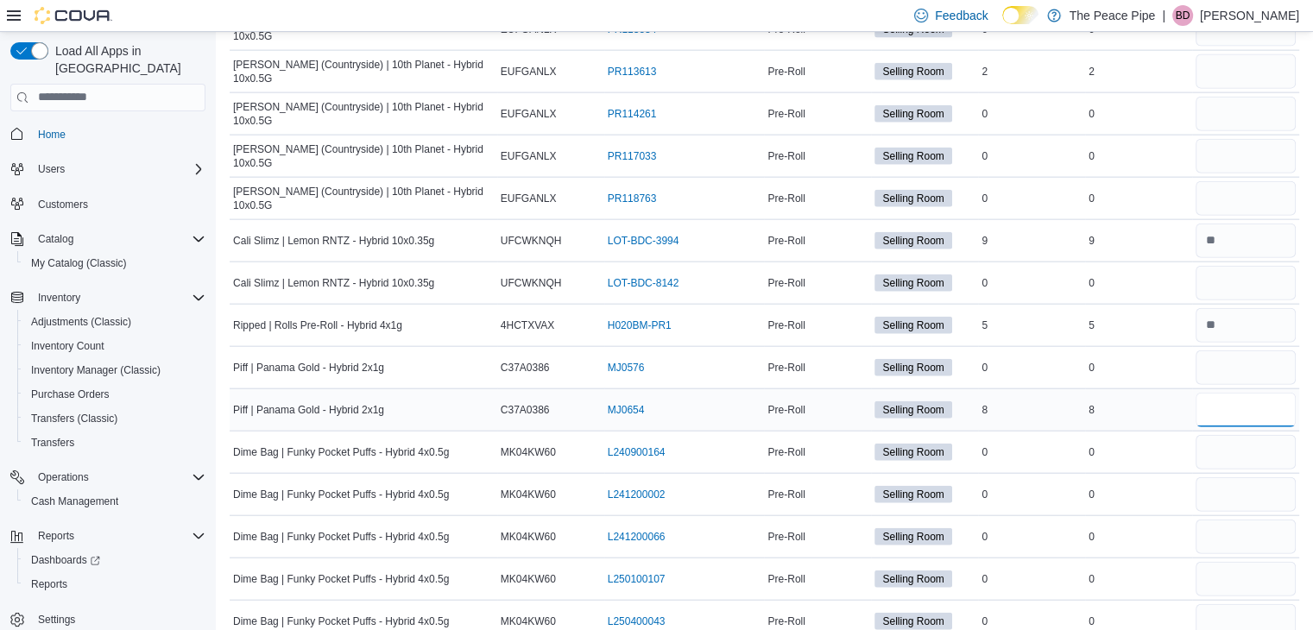
click at [1226, 393] on input "number" at bounding box center [1245, 410] width 100 height 35
type input "*"
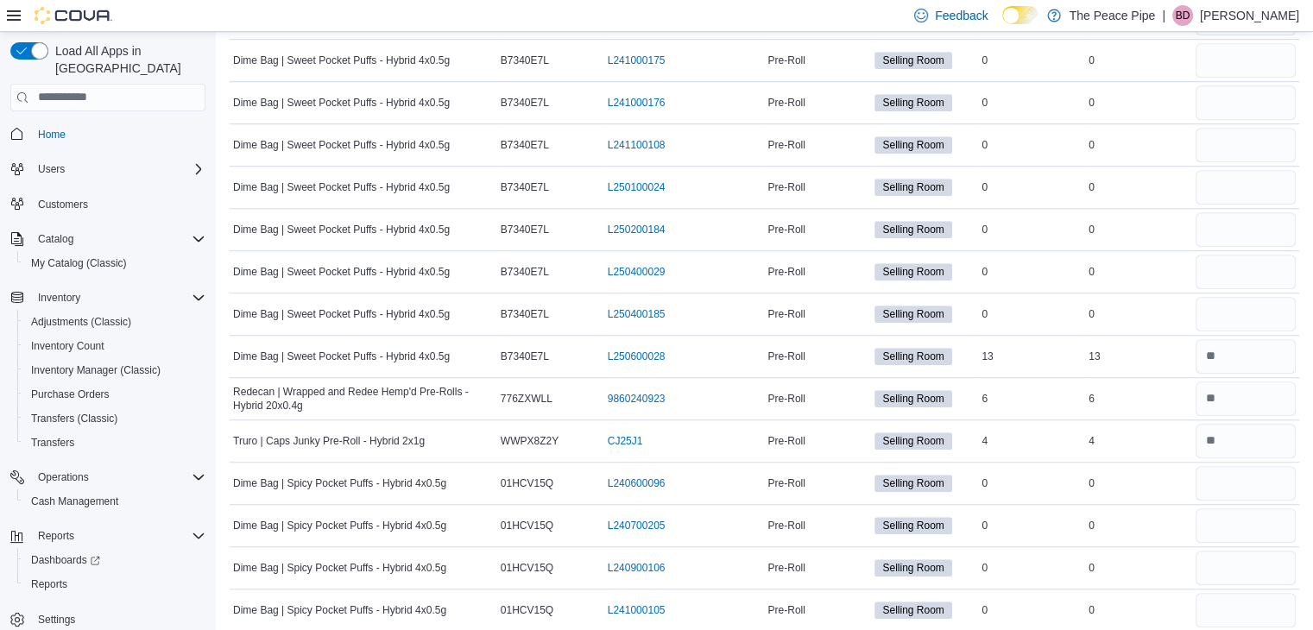
scroll to position [4424, 0]
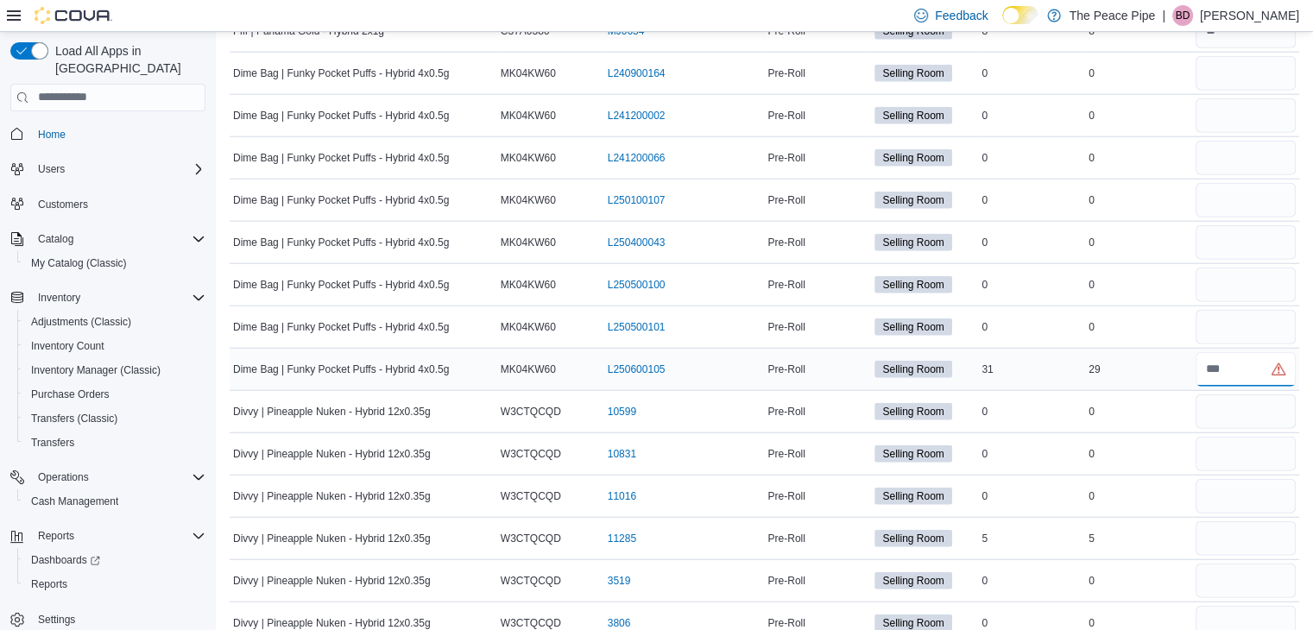
click at [1238, 352] on input "number" at bounding box center [1245, 369] width 100 height 35
type input "*"
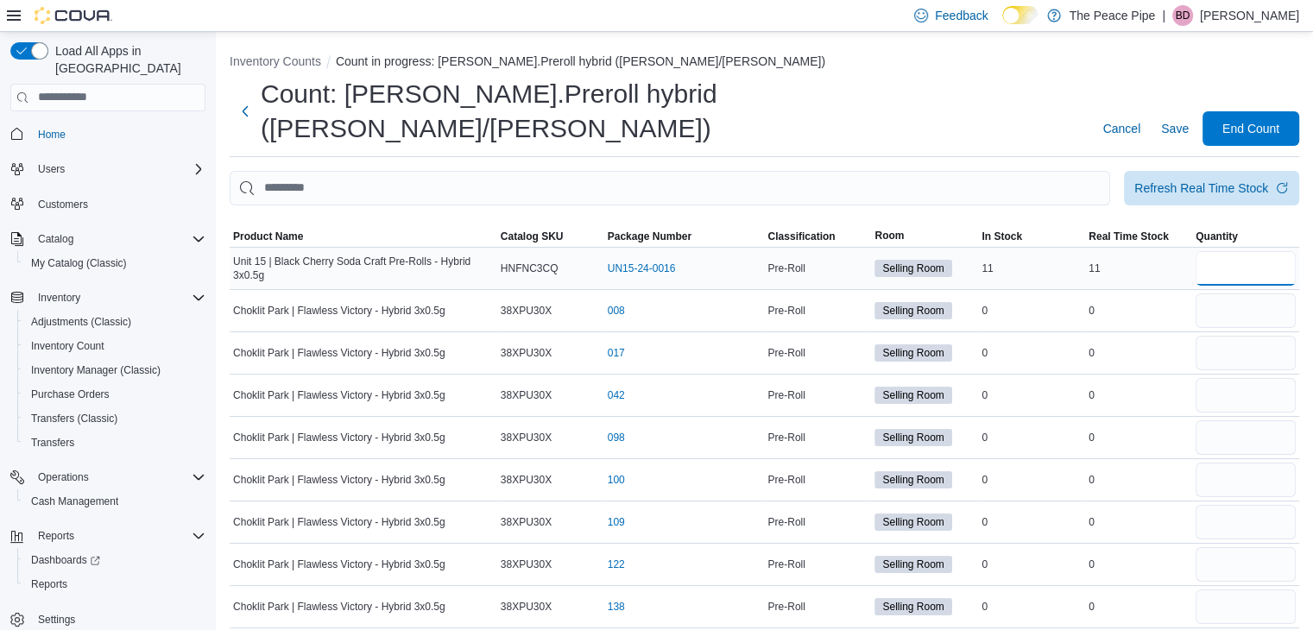
click at [1247, 251] on input "number" at bounding box center [1245, 268] width 100 height 35
type input "**"
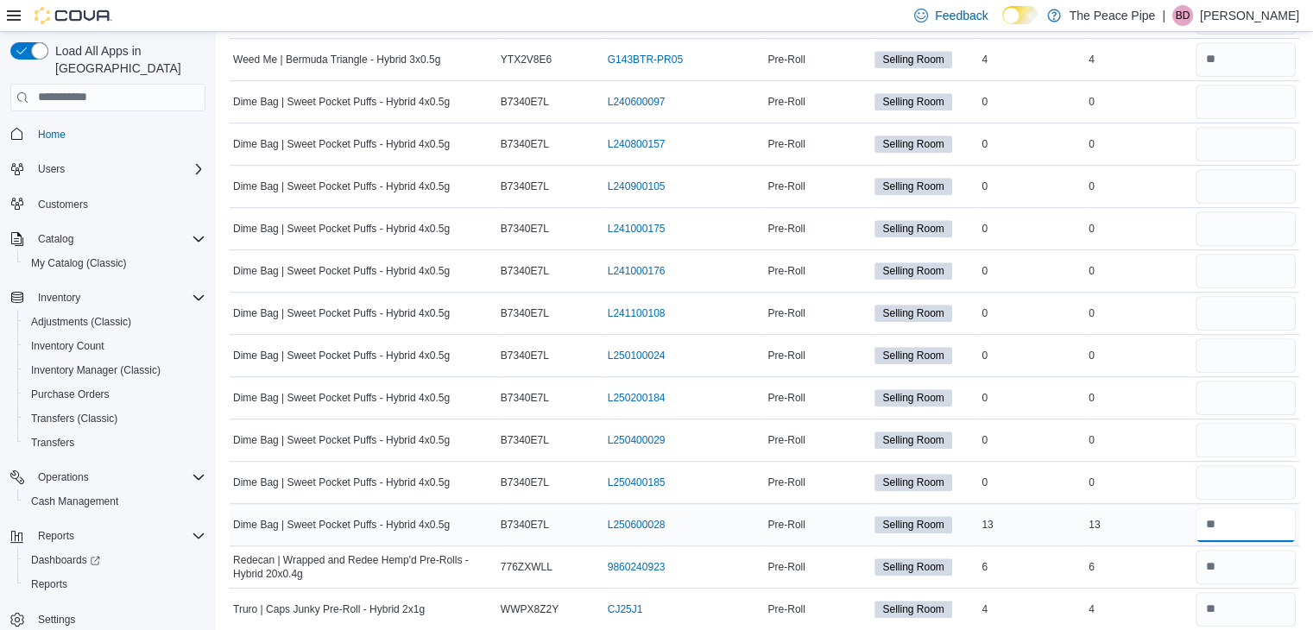
click at [1276, 508] on input "number" at bounding box center [1245, 525] width 100 height 35
type input "**"
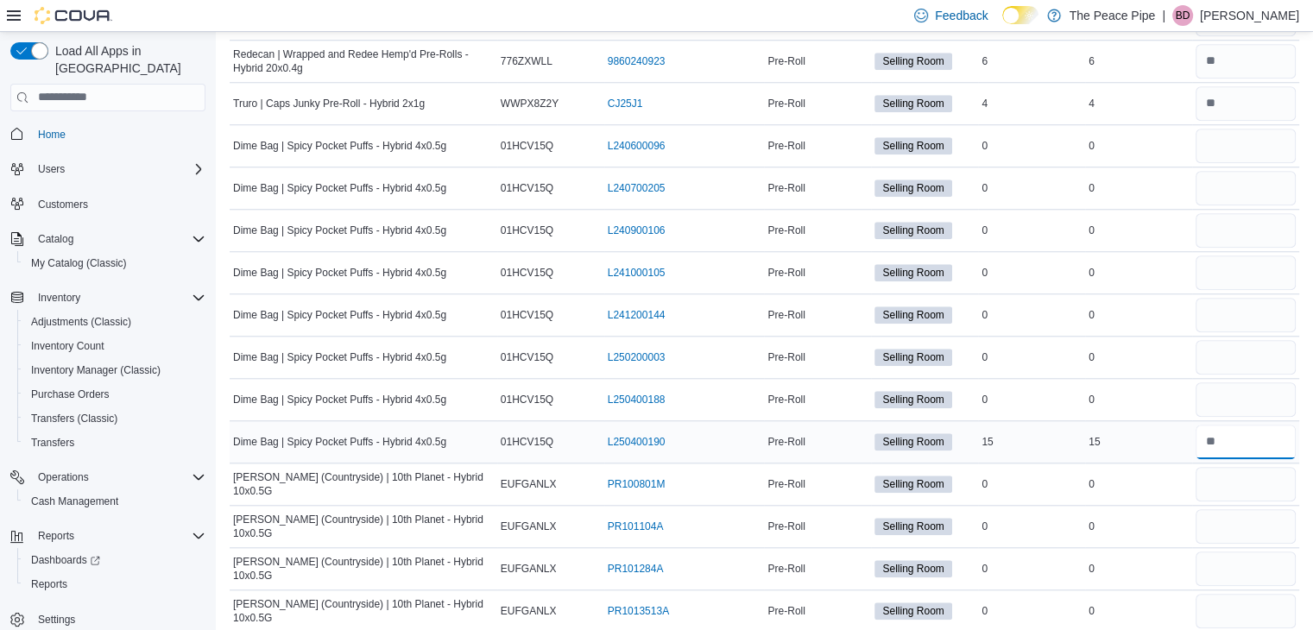
click at [1266, 425] on input "number" at bounding box center [1245, 442] width 100 height 35
type input "**"
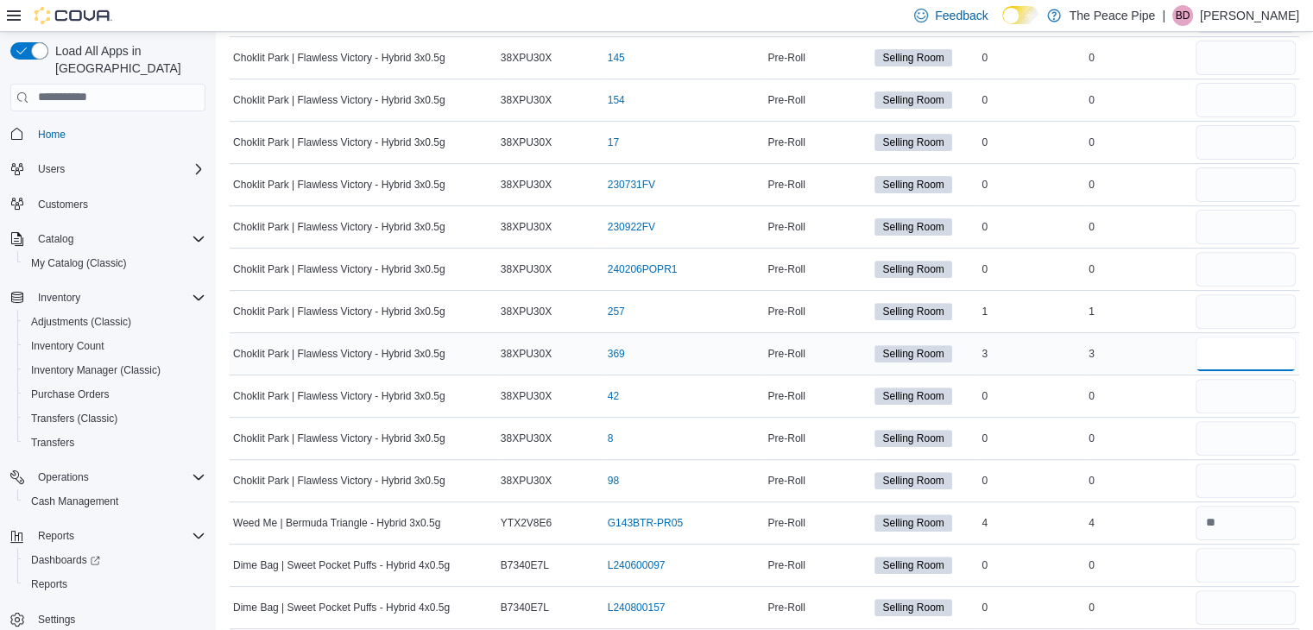
click at [1226, 337] on input "number" at bounding box center [1245, 354] width 100 height 35
type input "*"
click at [1237, 294] on input "number" at bounding box center [1245, 311] width 100 height 35
type input "*"
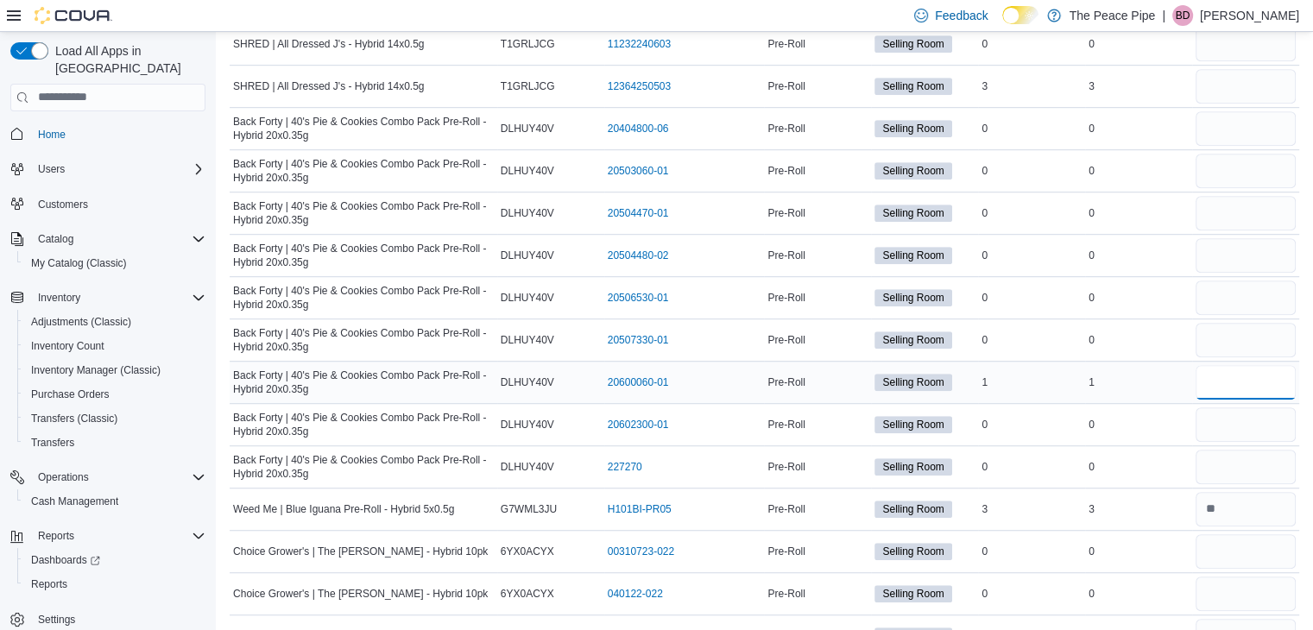
click at [1239, 365] on input "number" at bounding box center [1245, 382] width 100 height 35
type input "*"
click at [1122, 245] on div "0" at bounding box center [1138, 255] width 107 height 21
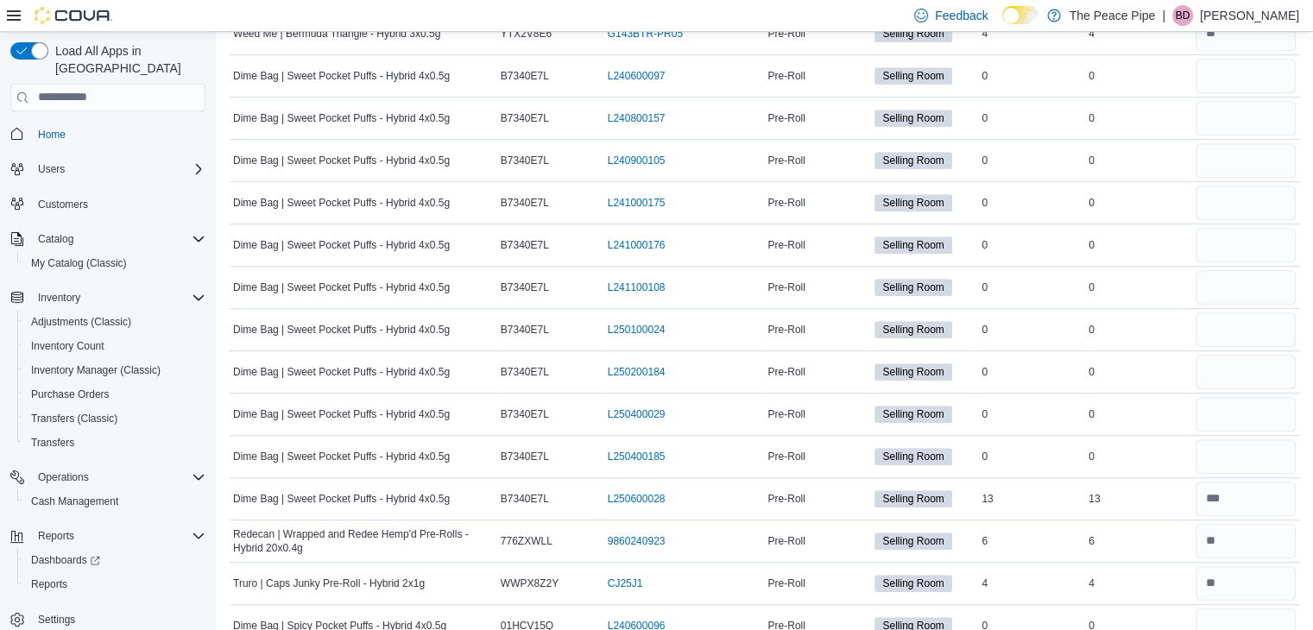
scroll to position [0, 0]
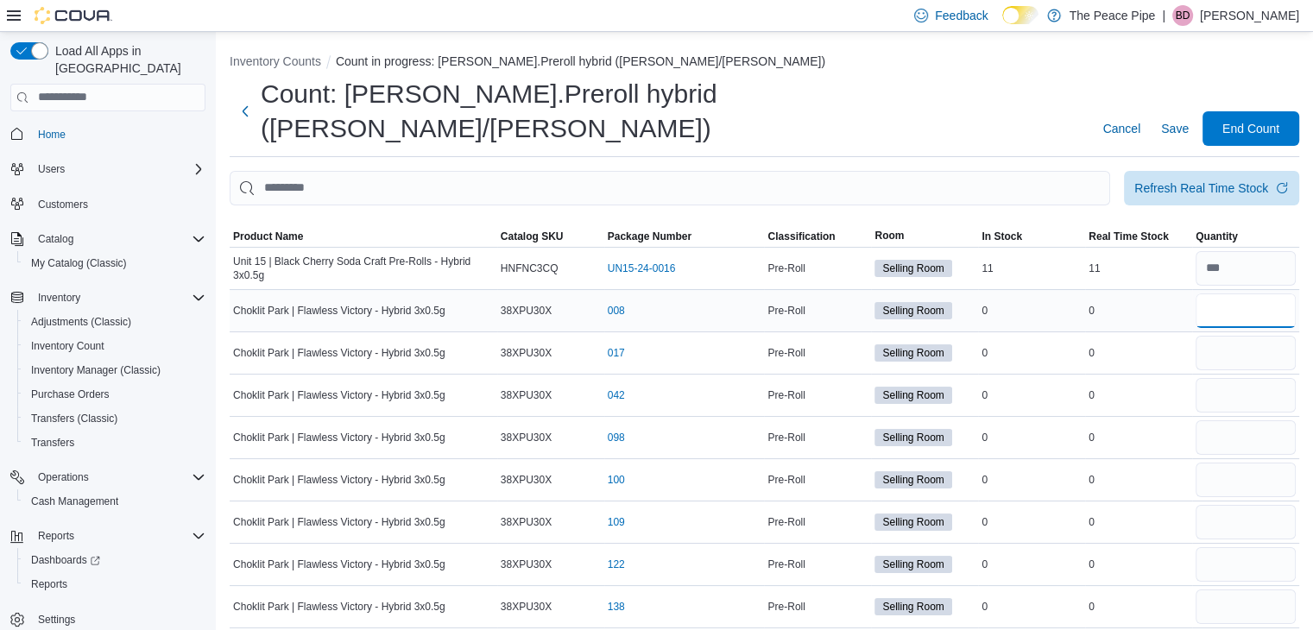
click at [1261, 293] on input "number" at bounding box center [1245, 310] width 100 height 35
type input "*"
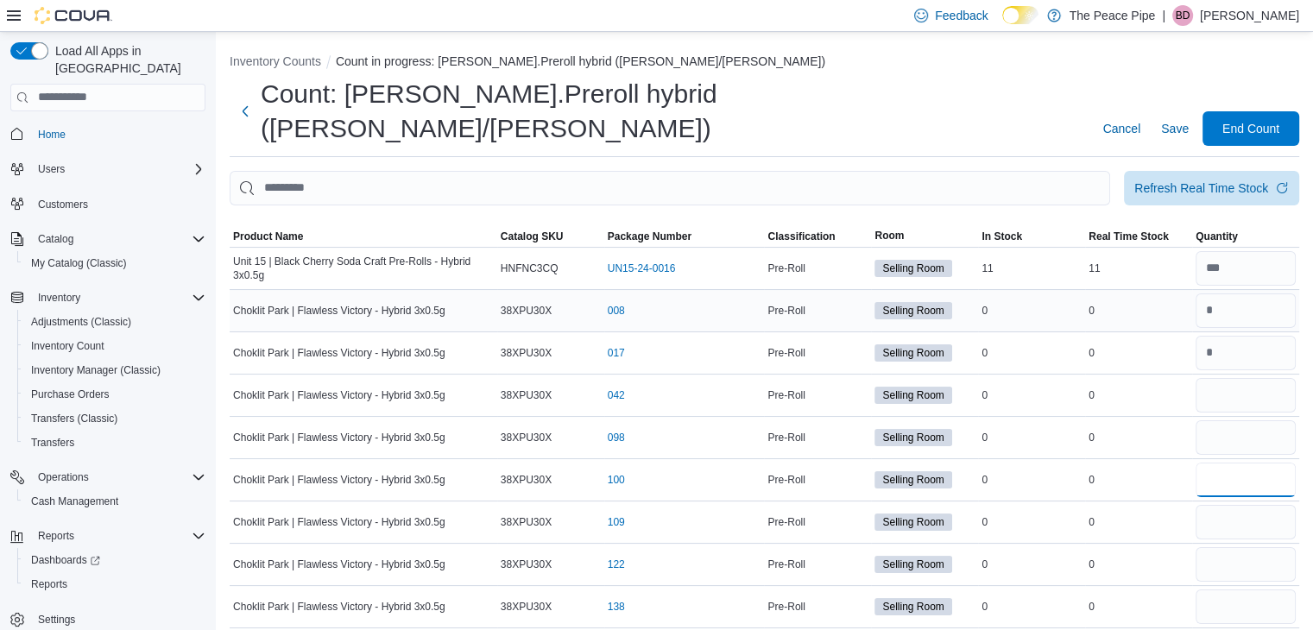
type input "*"
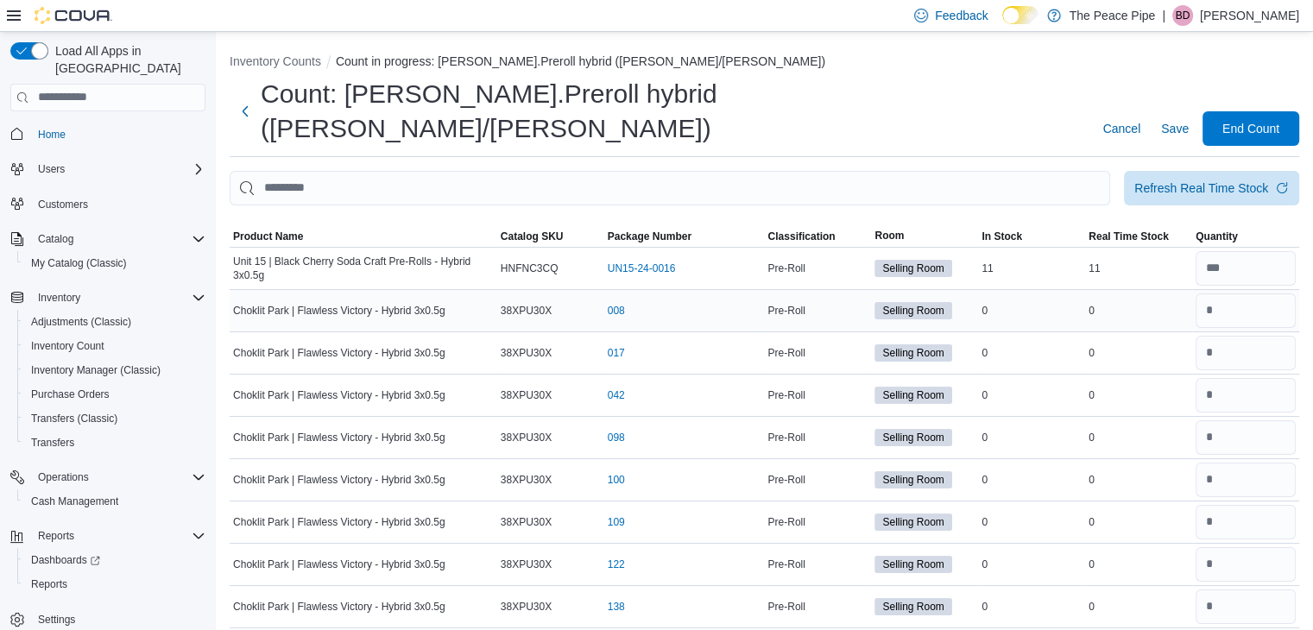
scroll to position [339, 0]
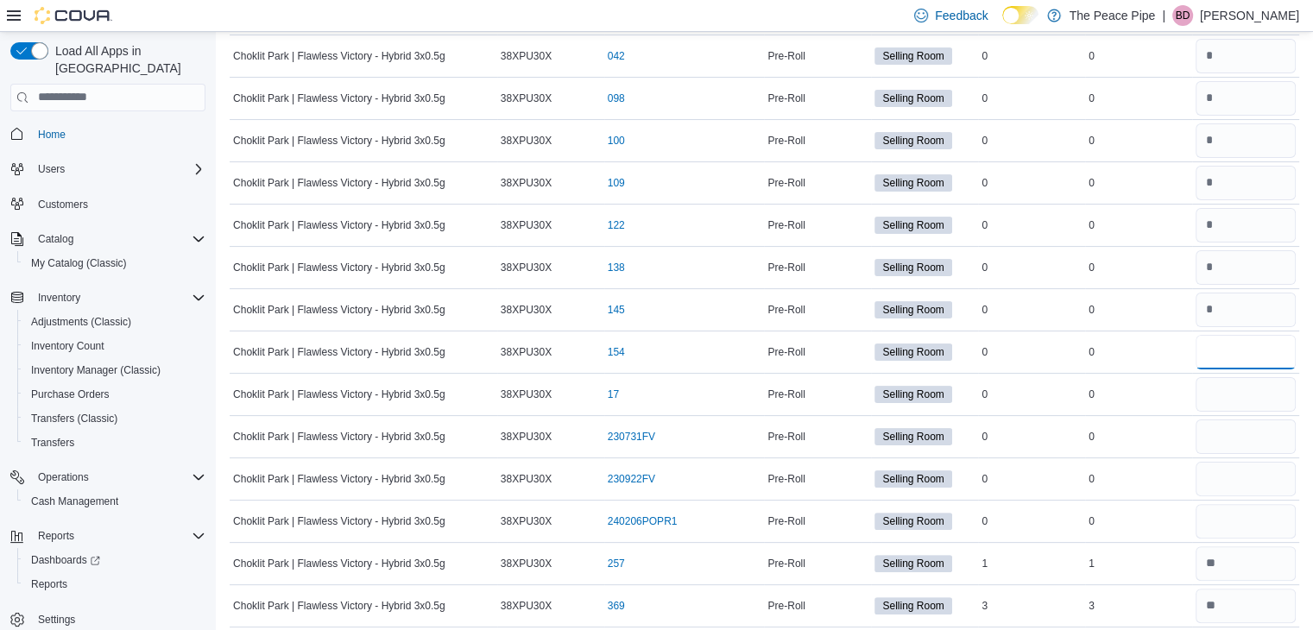
type input "*"
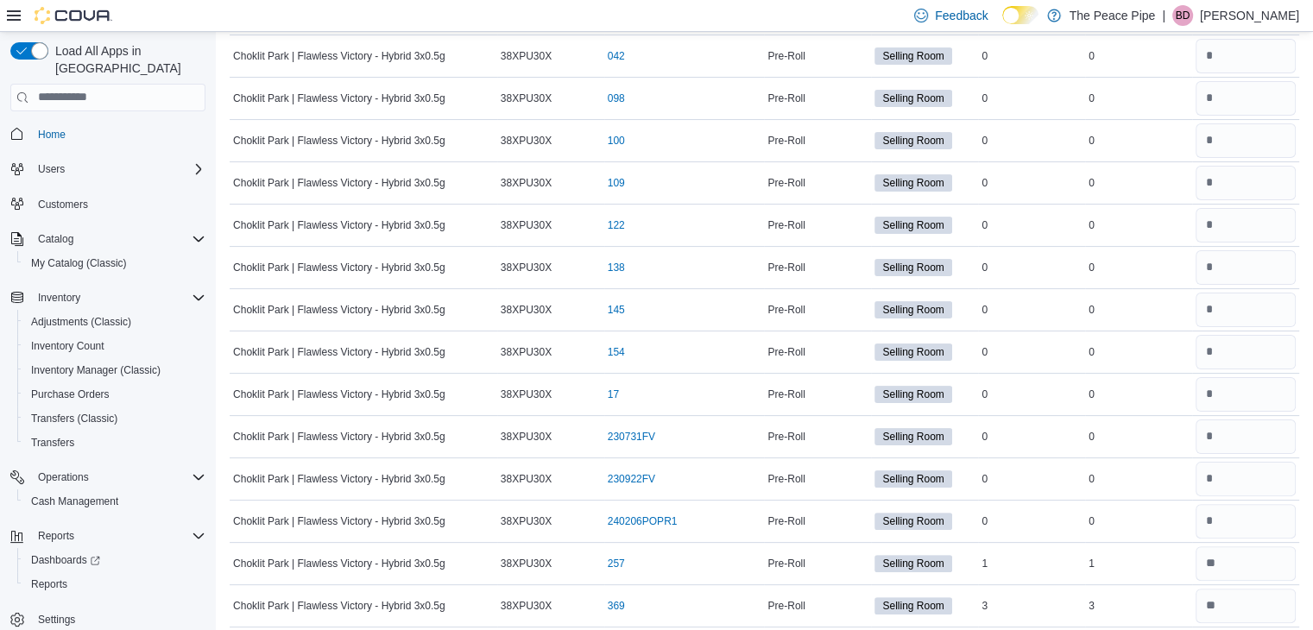
type input "*"
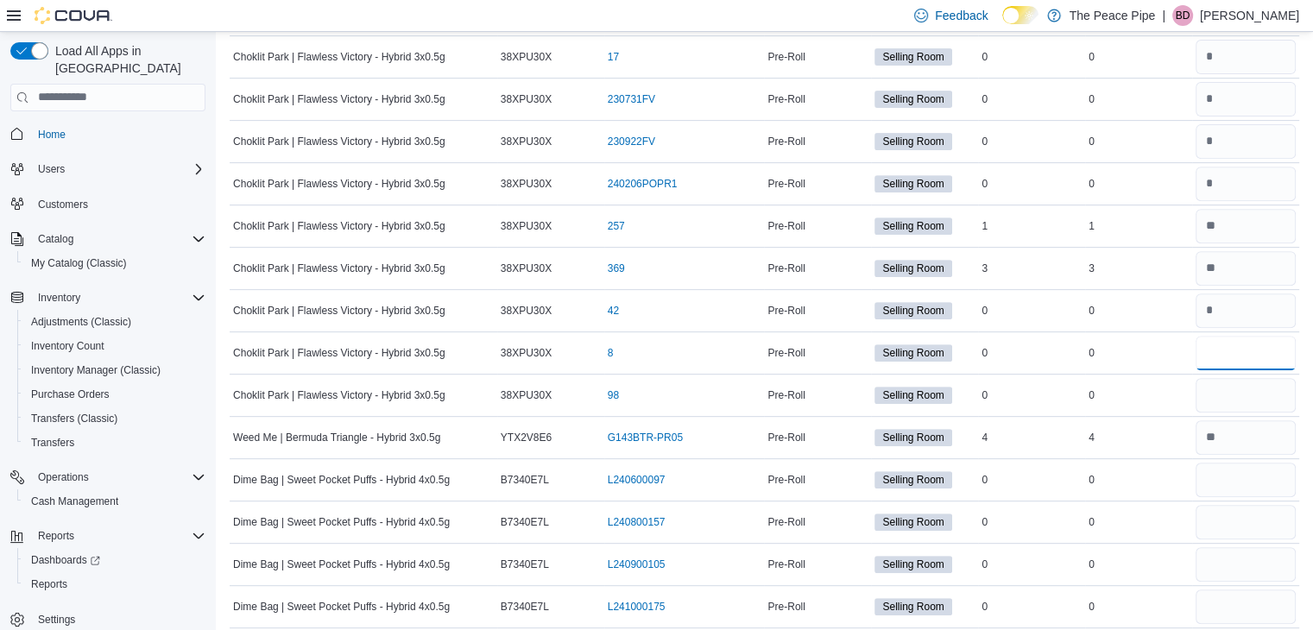
type input "*"
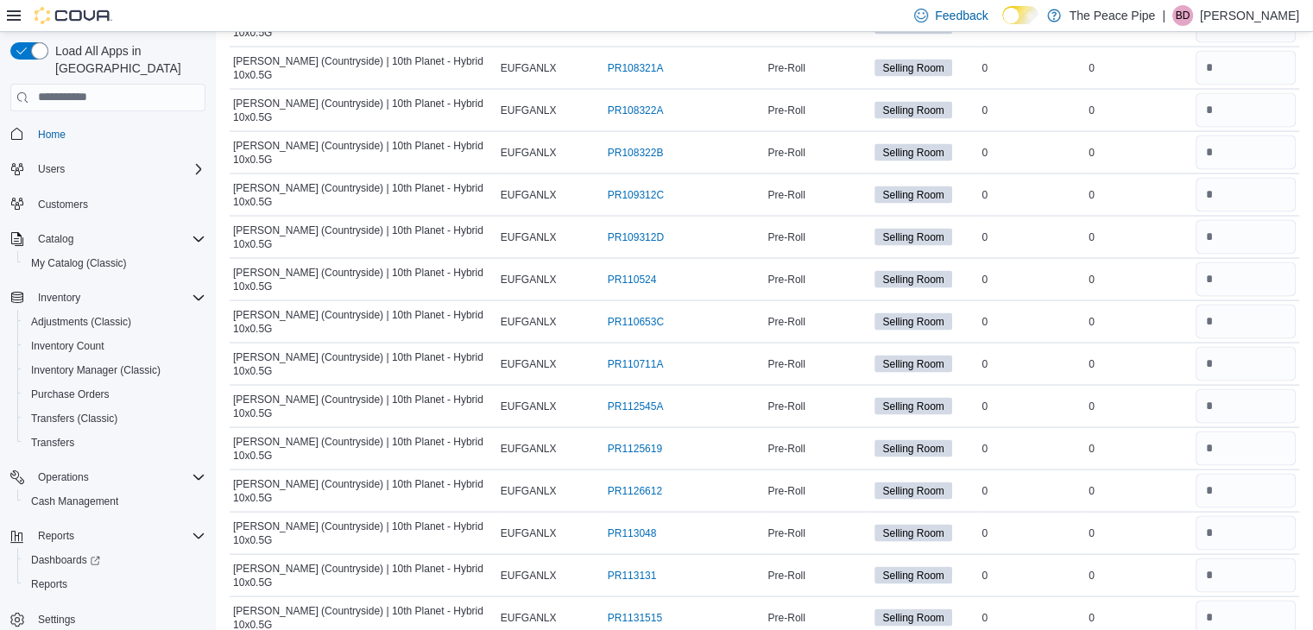
scroll to position [3709, 0]
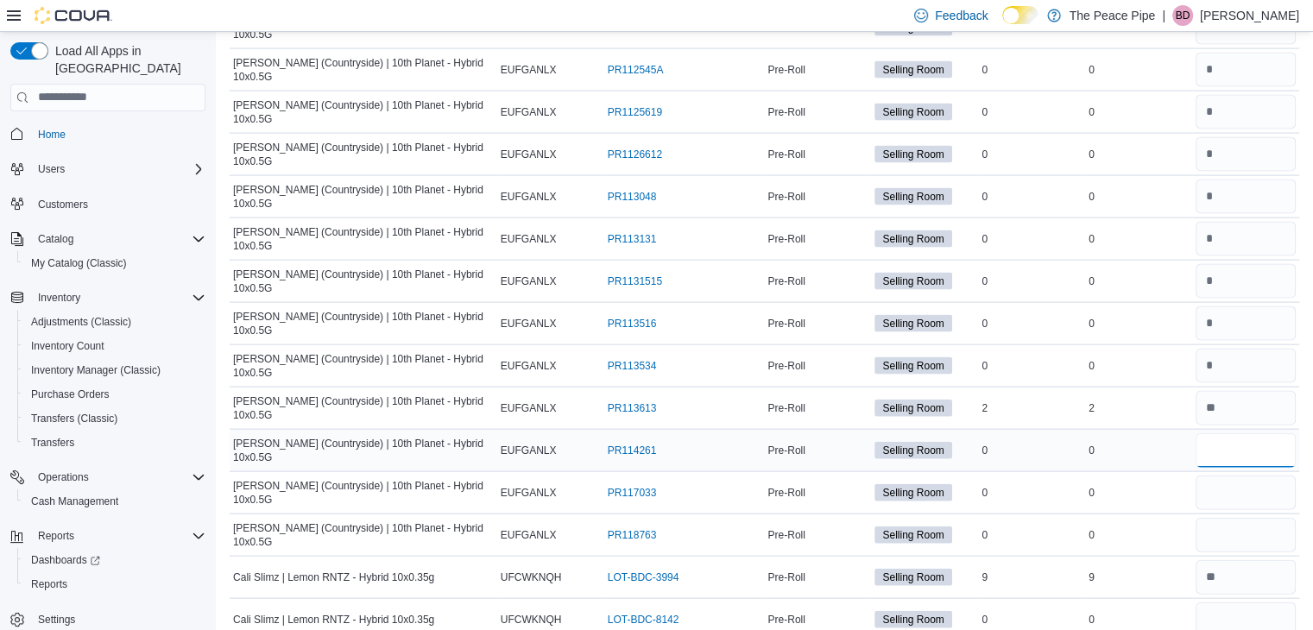
click at [1263, 433] on input "number" at bounding box center [1245, 450] width 100 height 35
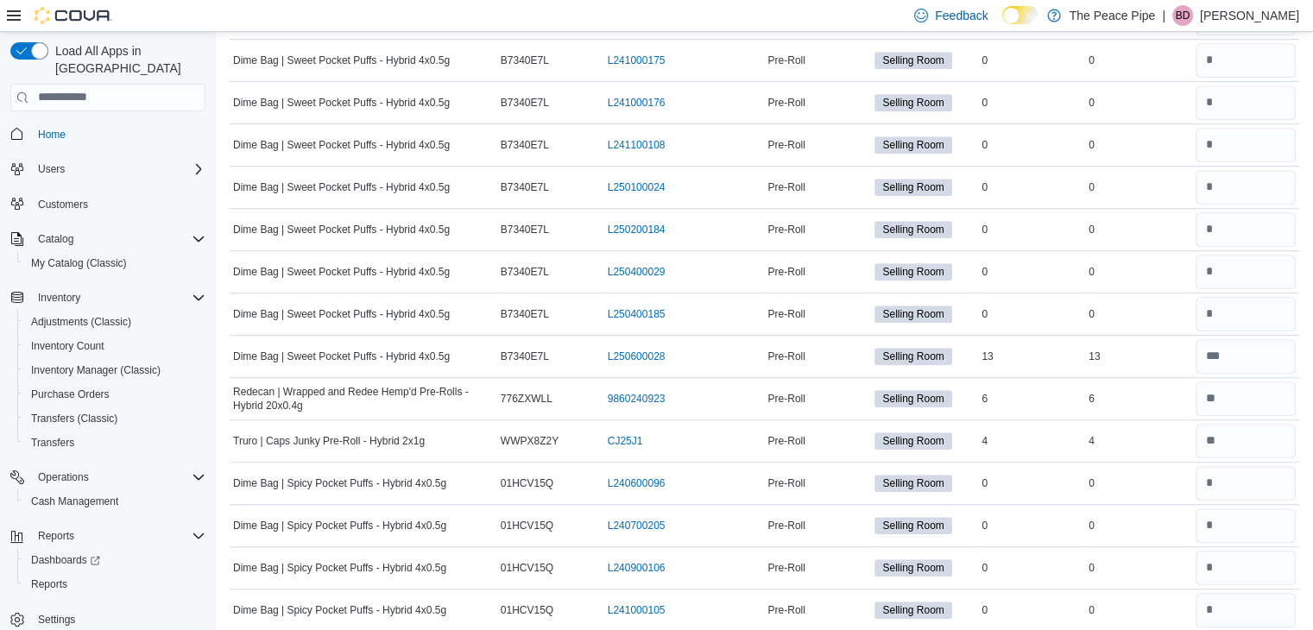
scroll to position [4424, 0]
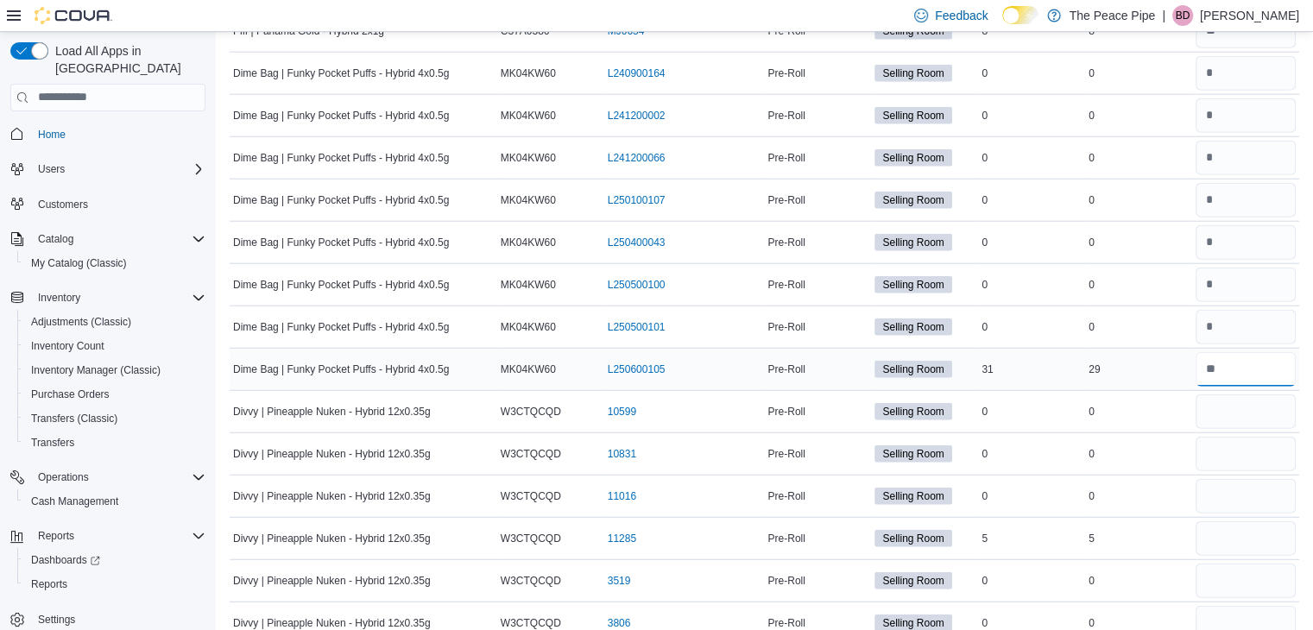
click at [1232, 352] on input "number" at bounding box center [1245, 369] width 100 height 35
click at [1236, 394] on input "number" at bounding box center [1245, 411] width 100 height 35
click at [1256, 564] on input "number" at bounding box center [1245, 581] width 100 height 35
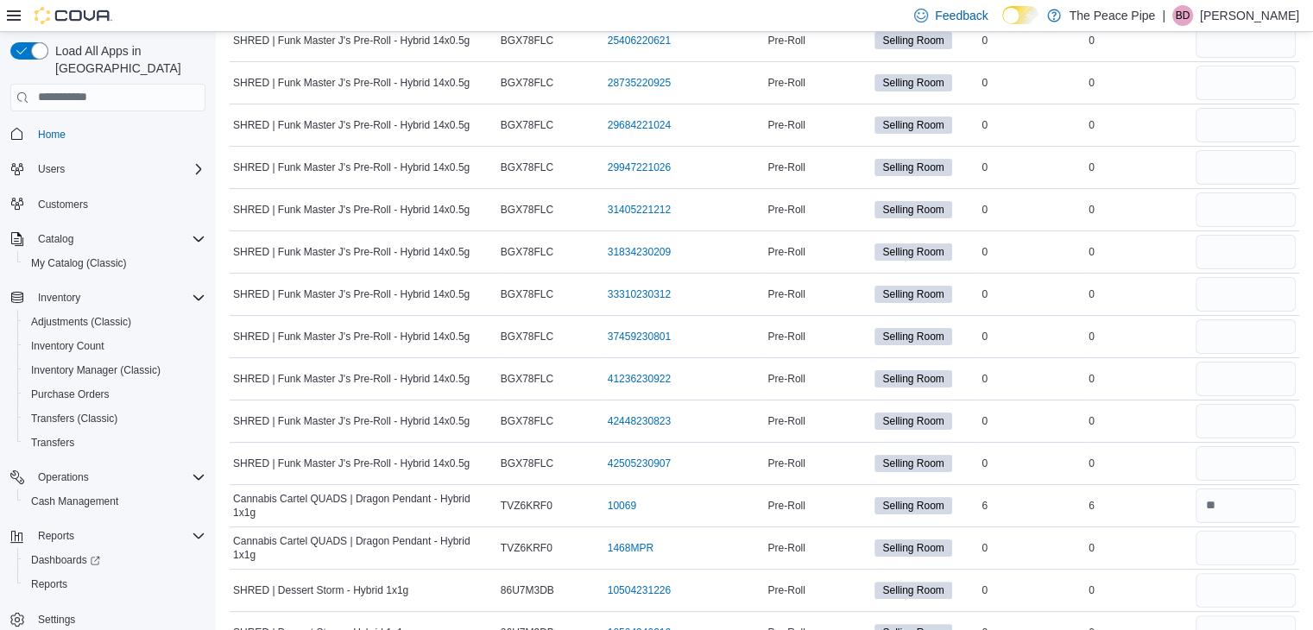
scroll to position [7330, 0]
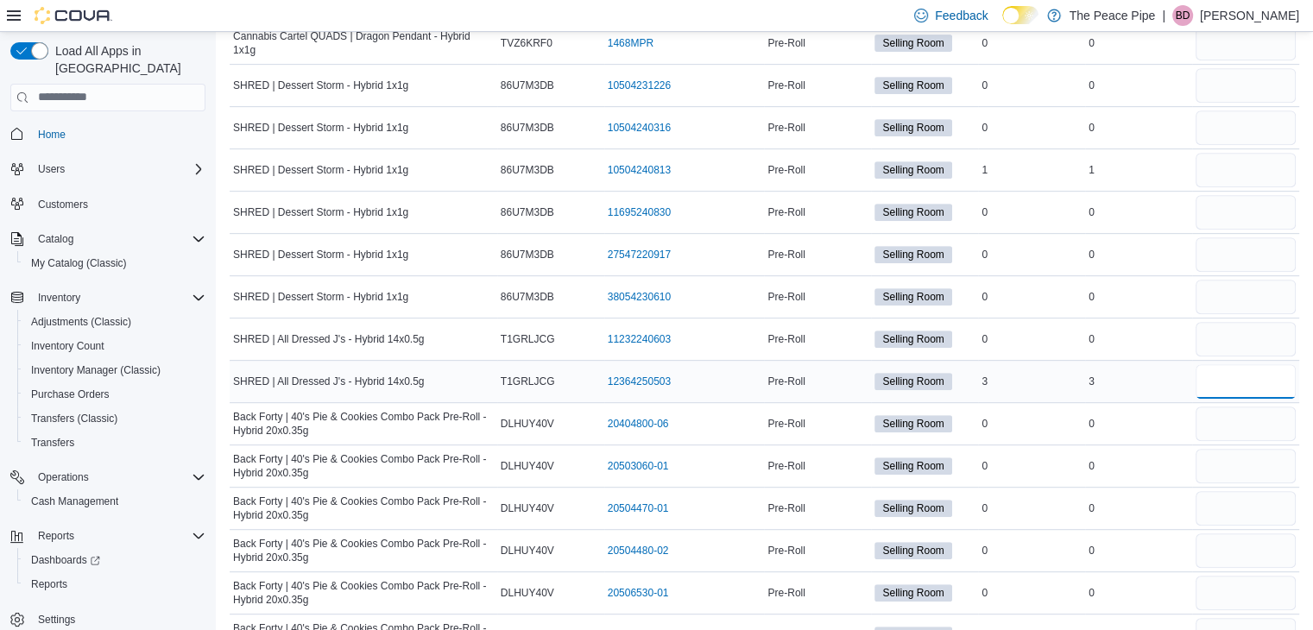
click at [1257, 364] on input "number" at bounding box center [1245, 381] width 100 height 35
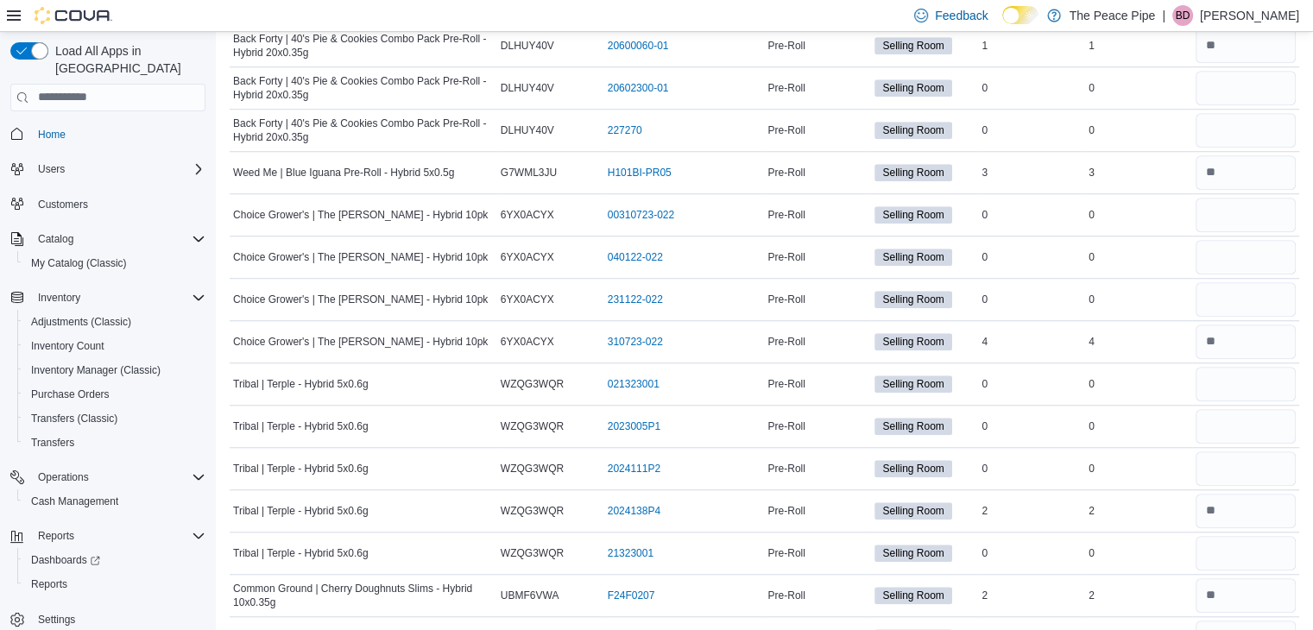
scroll to position [6235, 0]
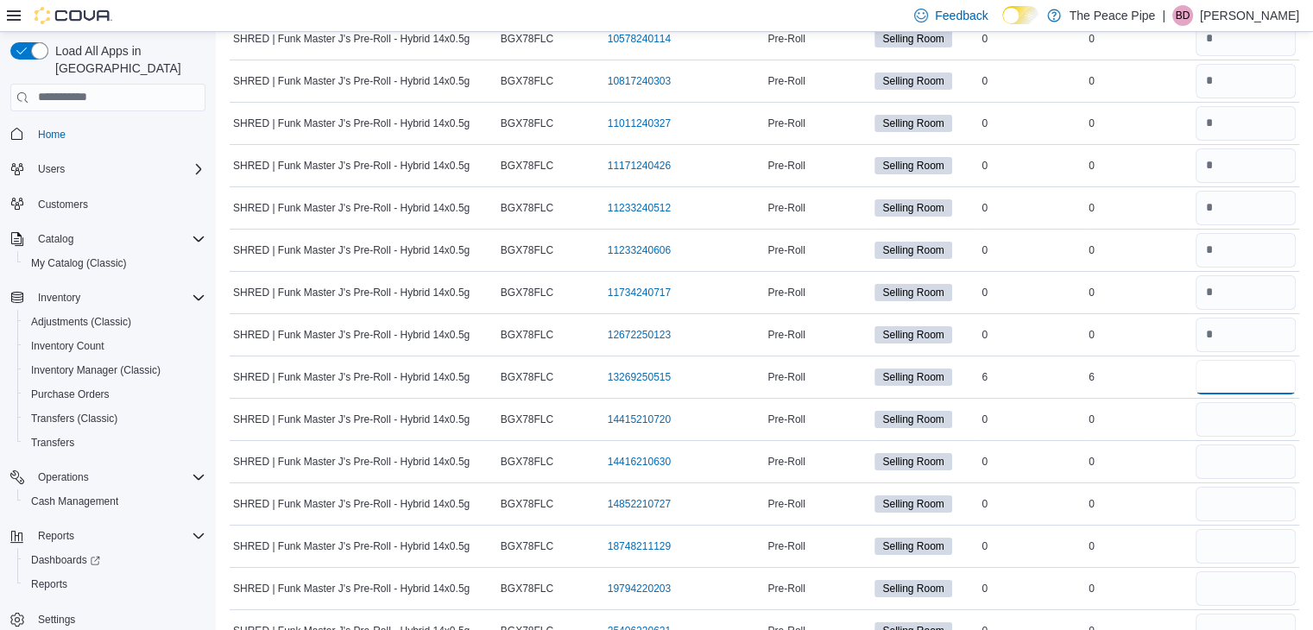
click at [1257, 360] on input "number" at bounding box center [1245, 377] width 100 height 35
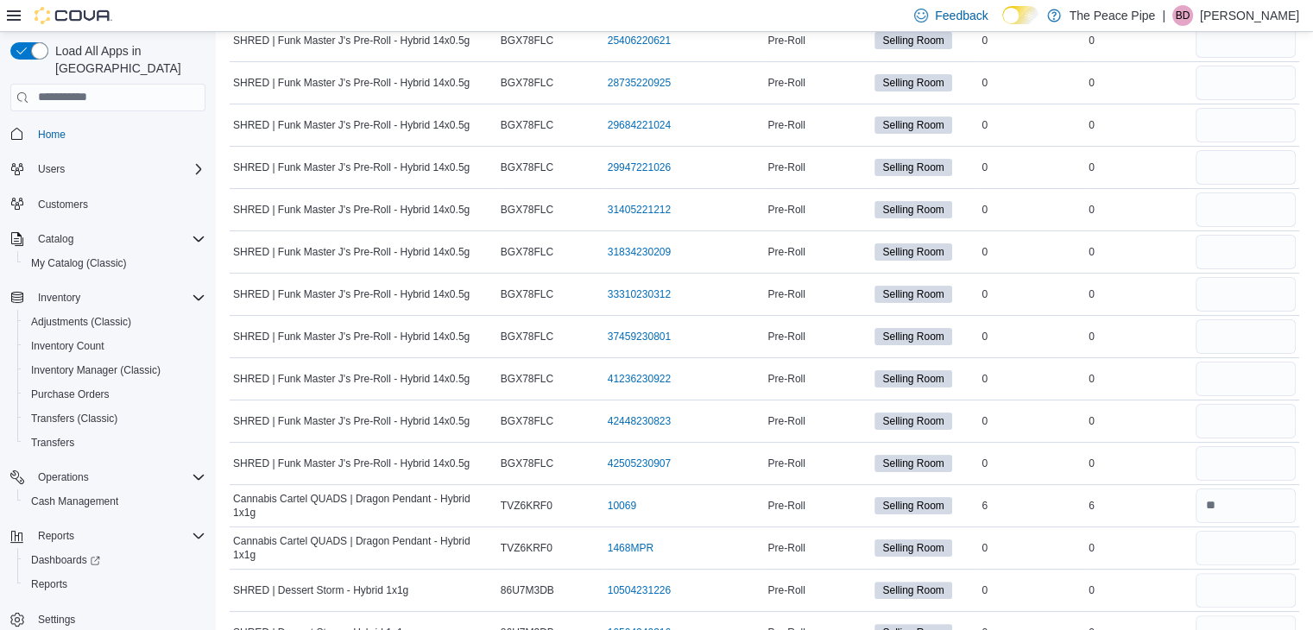
scroll to position [7330, 0]
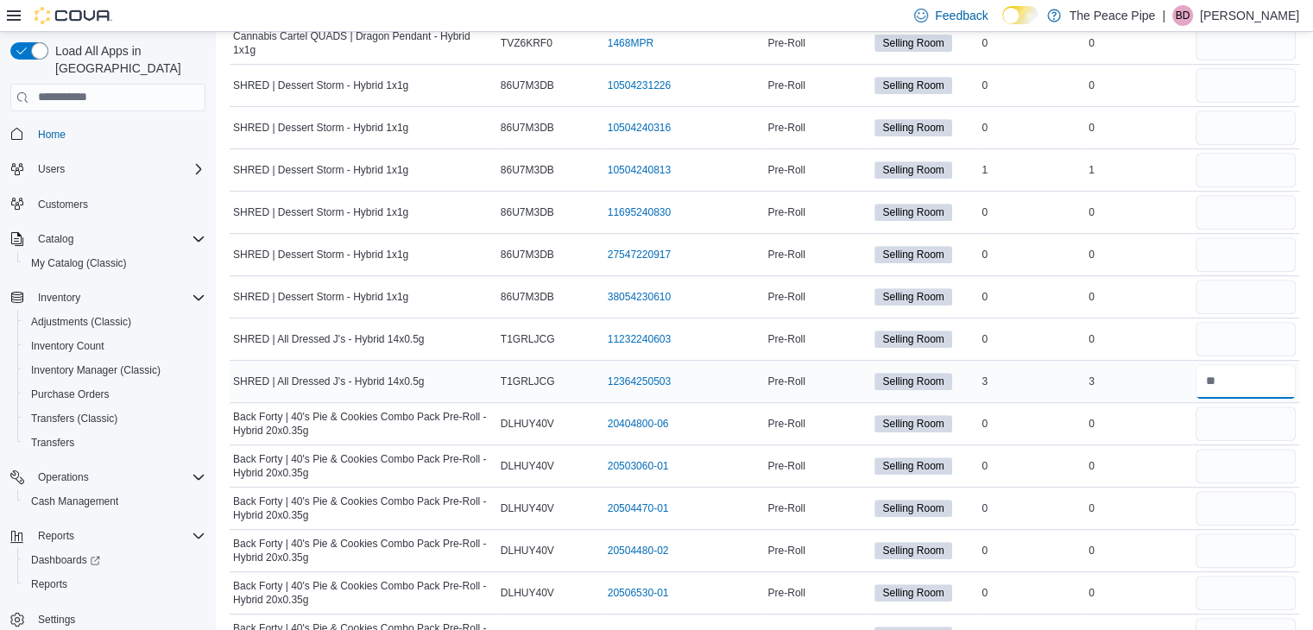
click at [1243, 364] on input "number" at bounding box center [1245, 381] width 100 height 35
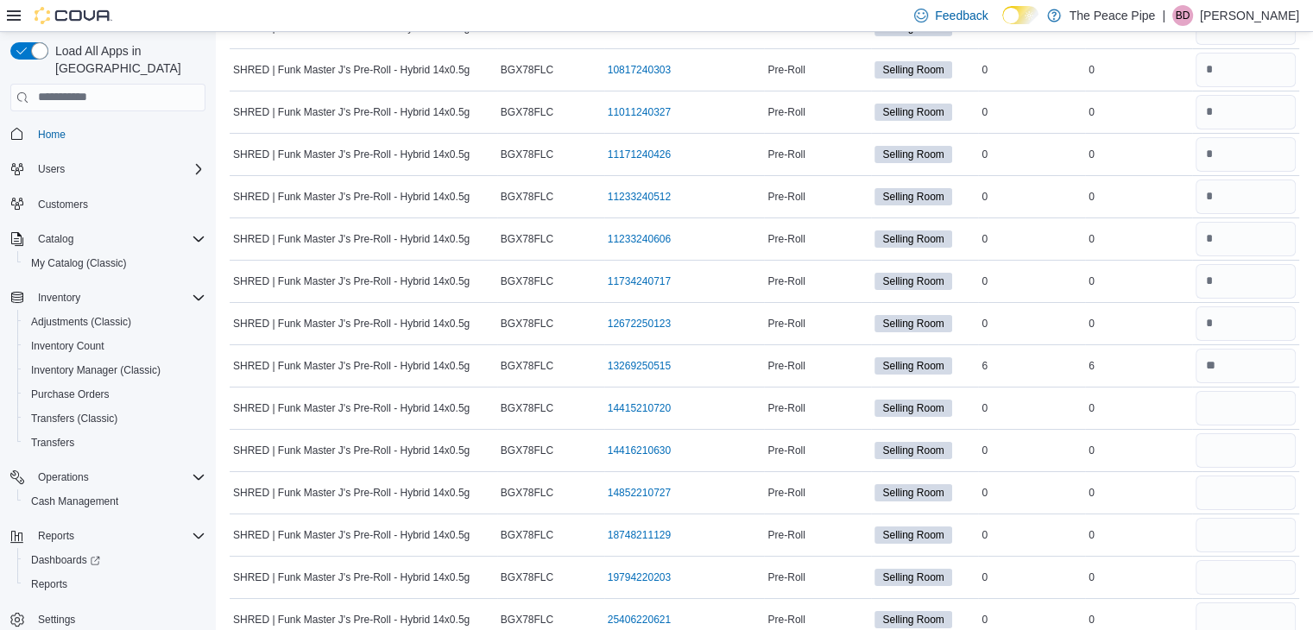
scroll to position [6322, 0]
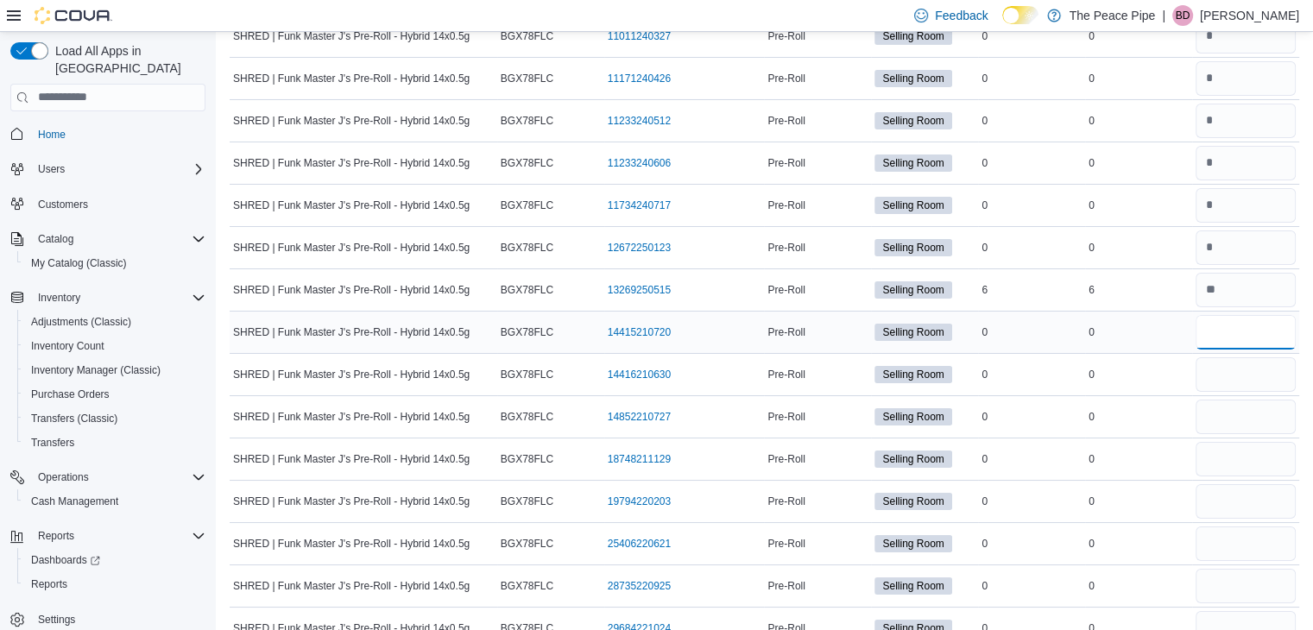
click at [1253, 315] on input "number" at bounding box center [1245, 332] width 100 height 35
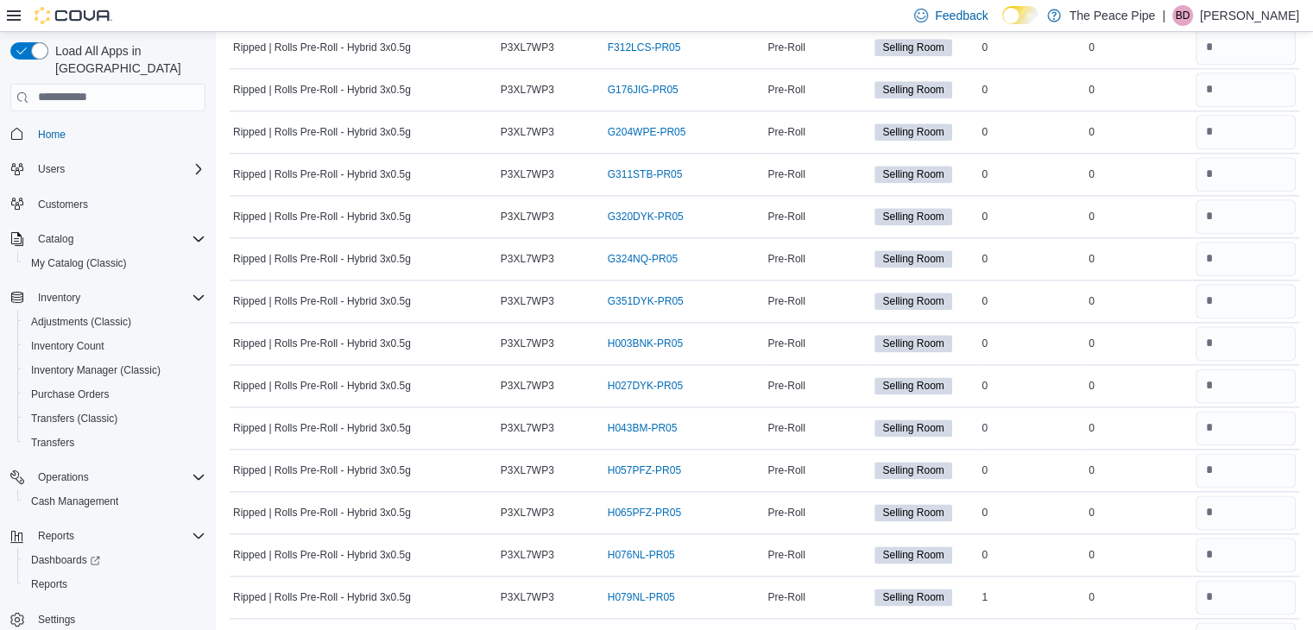
scroll to position [8736, 0]
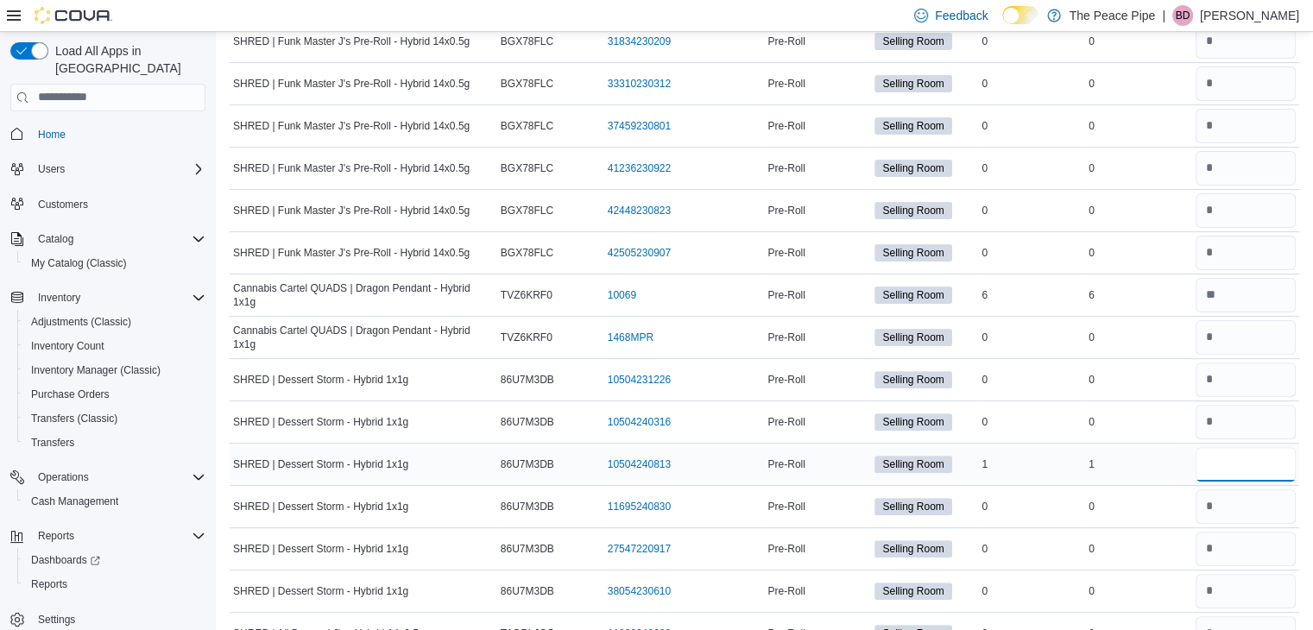
click at [1233, 447] on input "number" at bounding box center [1245, 464] width 100 height 35
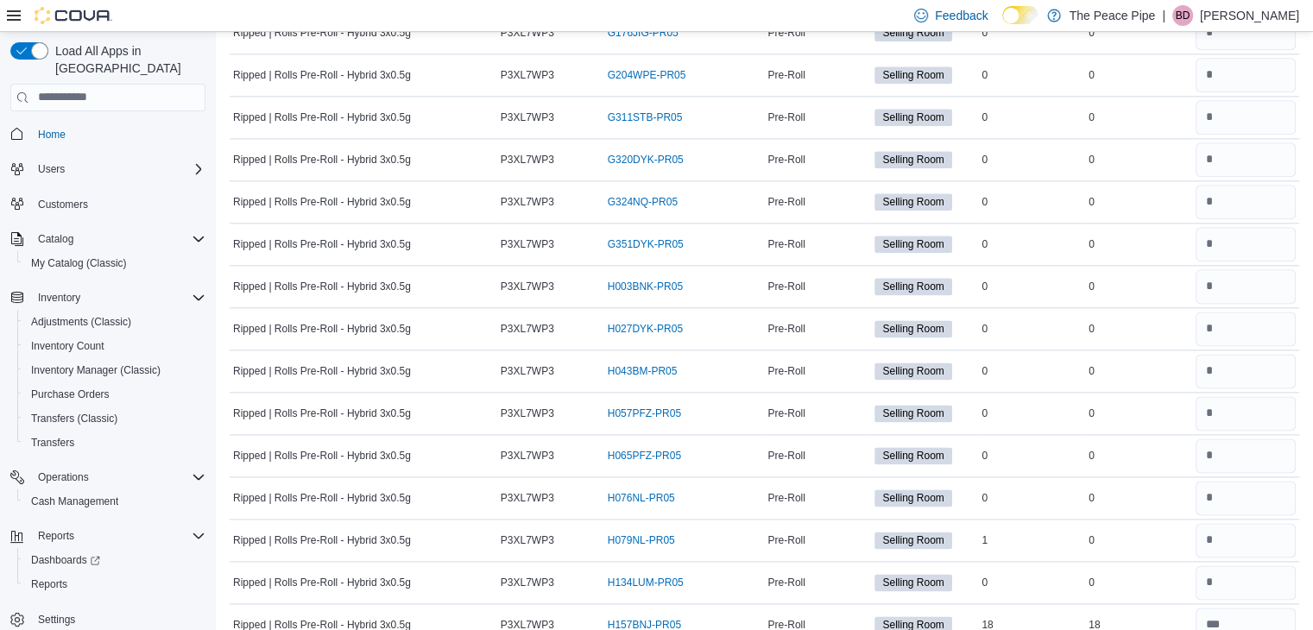
click at [1104, 307] on td "Real Time Stock 0" at bounding box center [1138, 328] width 107 height 42
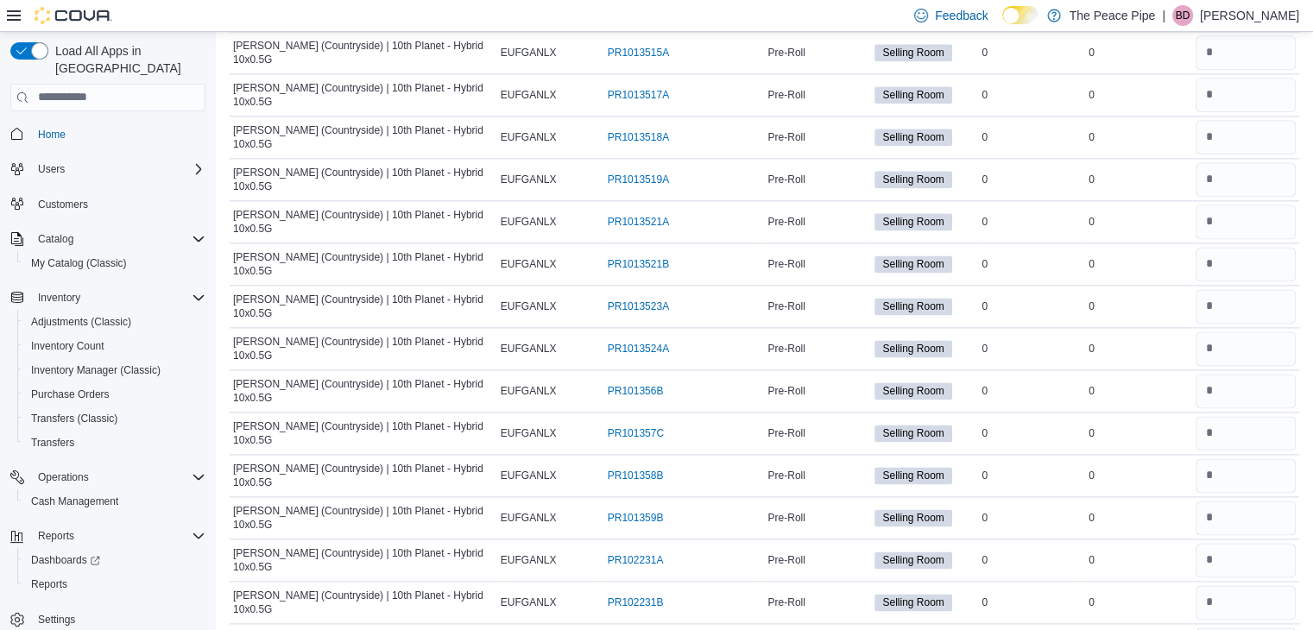
scroll to position [0, 0]
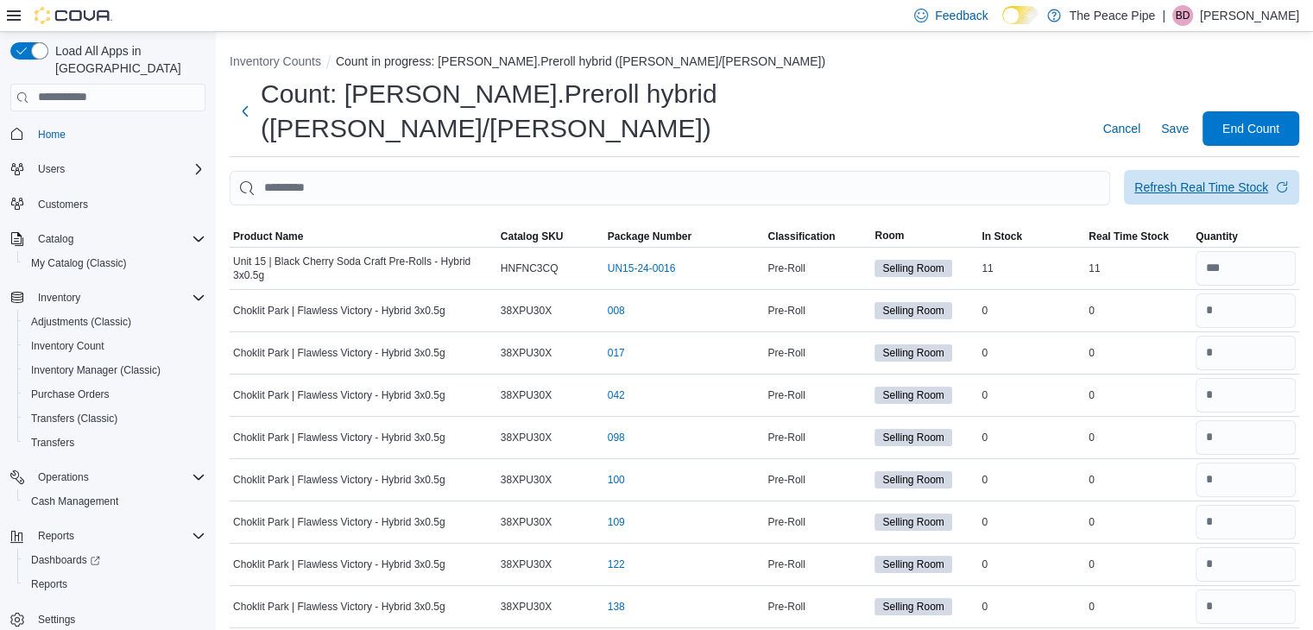
click at [1234, 179] on div "Refresh Real Time Stock" at bounding box center [1201, 187] width 134 height 17
click at [1157, 171] on div "Refresh Real Time Stock" at bounding box center [1211, 188] width 175 height 35
click at [1157, 170] on span "Refresh Real Time Stock" at bounding box center [1211, 187] width 154 height 35
click at [955, 89] on div "Count: [PERSON_NAME].Preroll hybrid ([PERSON_NAME]/[PERSON_NAME]) Cancel Save E…" at bounding box center [764, 111] width 1069 height 69
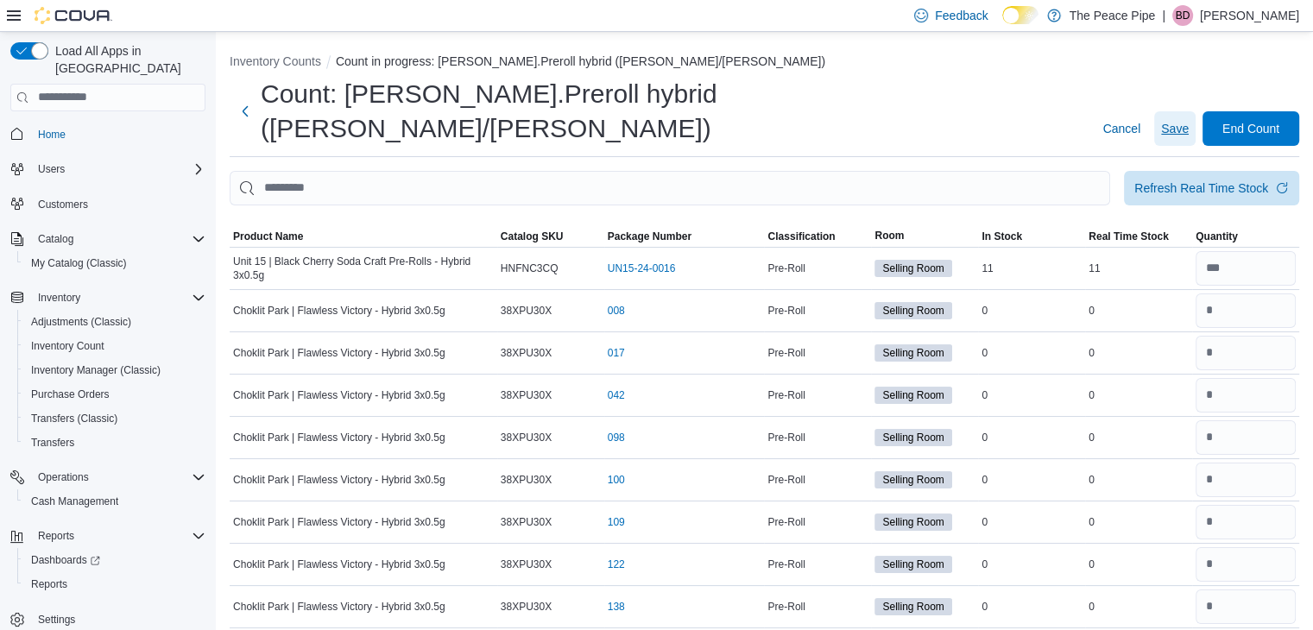
click at [1188, 120] on span "Save" at bounding box center [1175, 128] width 28 height 17
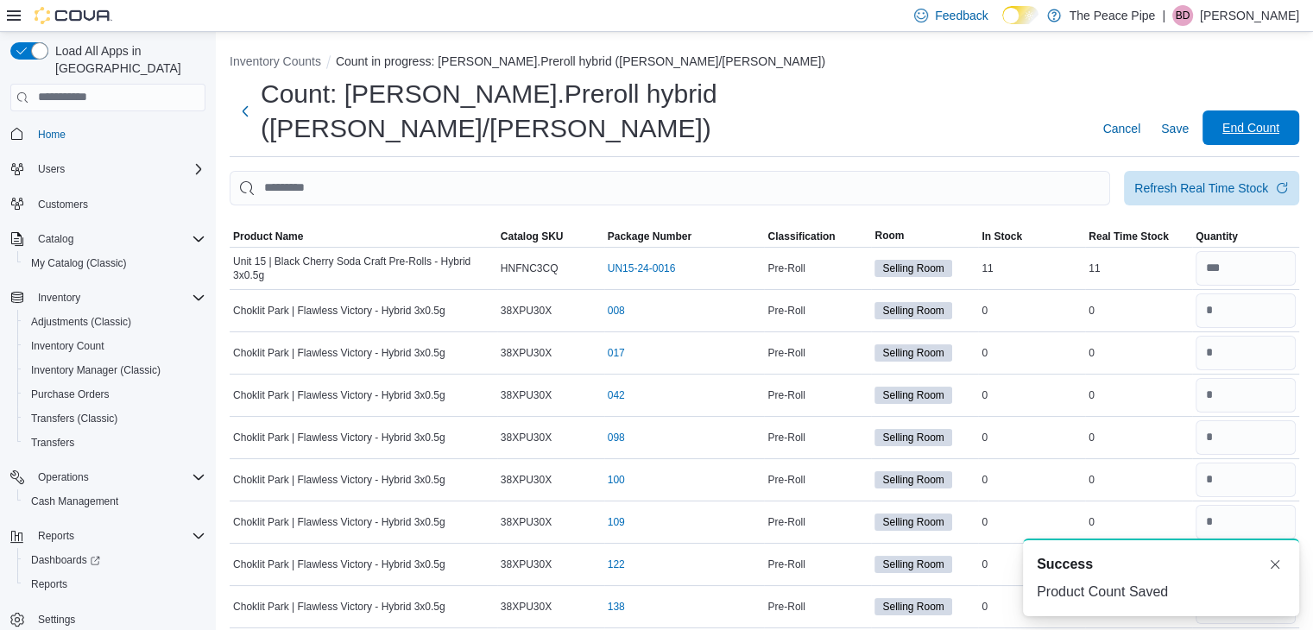
click at [1267, 110] on span "End Count" at bounding box center [1251, 127] width 76 height 35
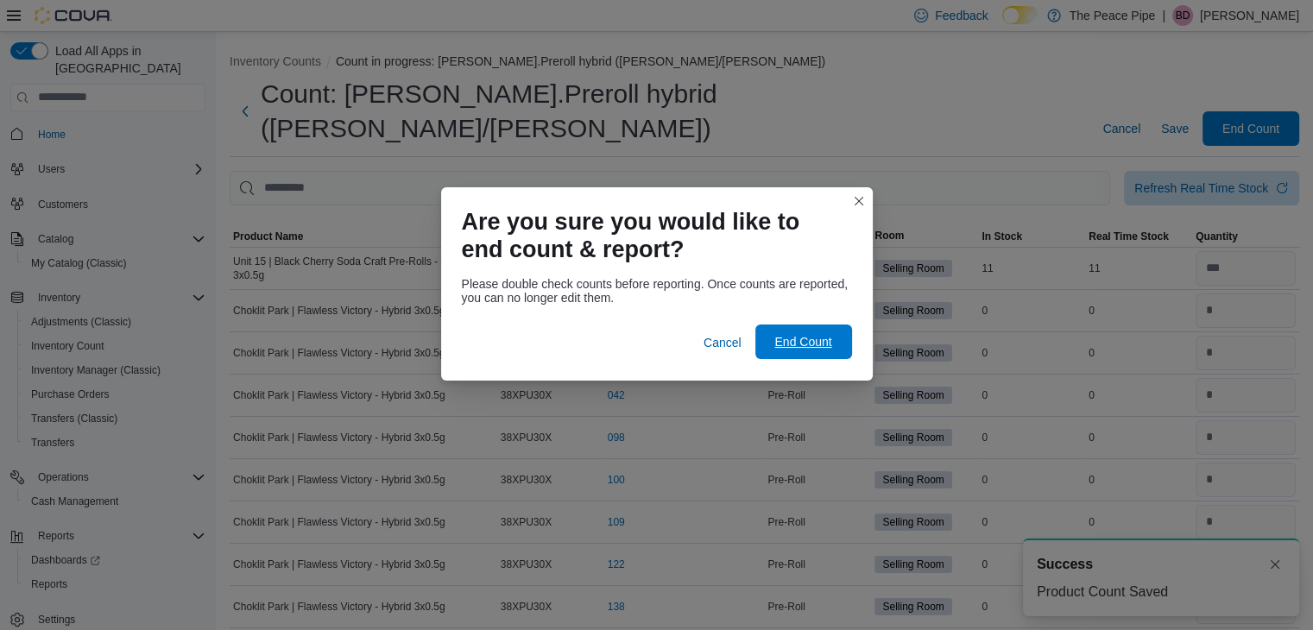
click at [817, 349] on span "End Count" at bounding box center [802, 341] width 57 height 17
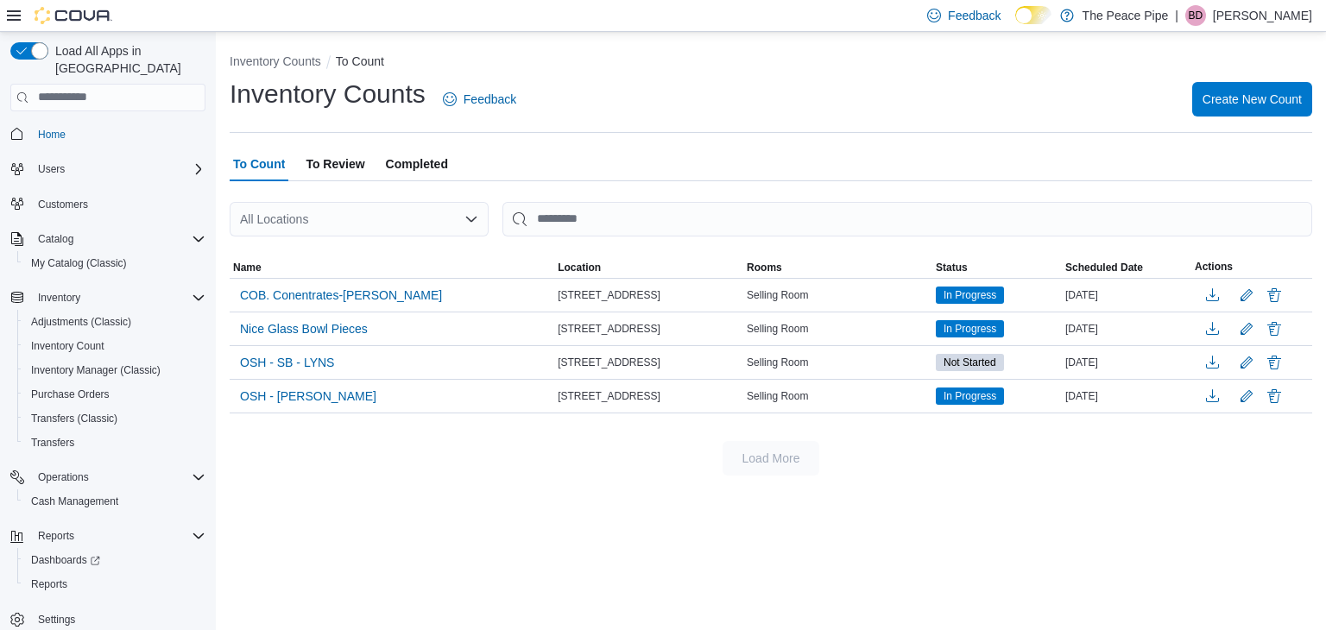
click at [915, 60] on ol "Inventory Counts To Count" at bounding box center [771, 63] width 1082 height 21
click at [1206, 21] on div "BD" at bounding box center [1195, 15] width 21 height 21
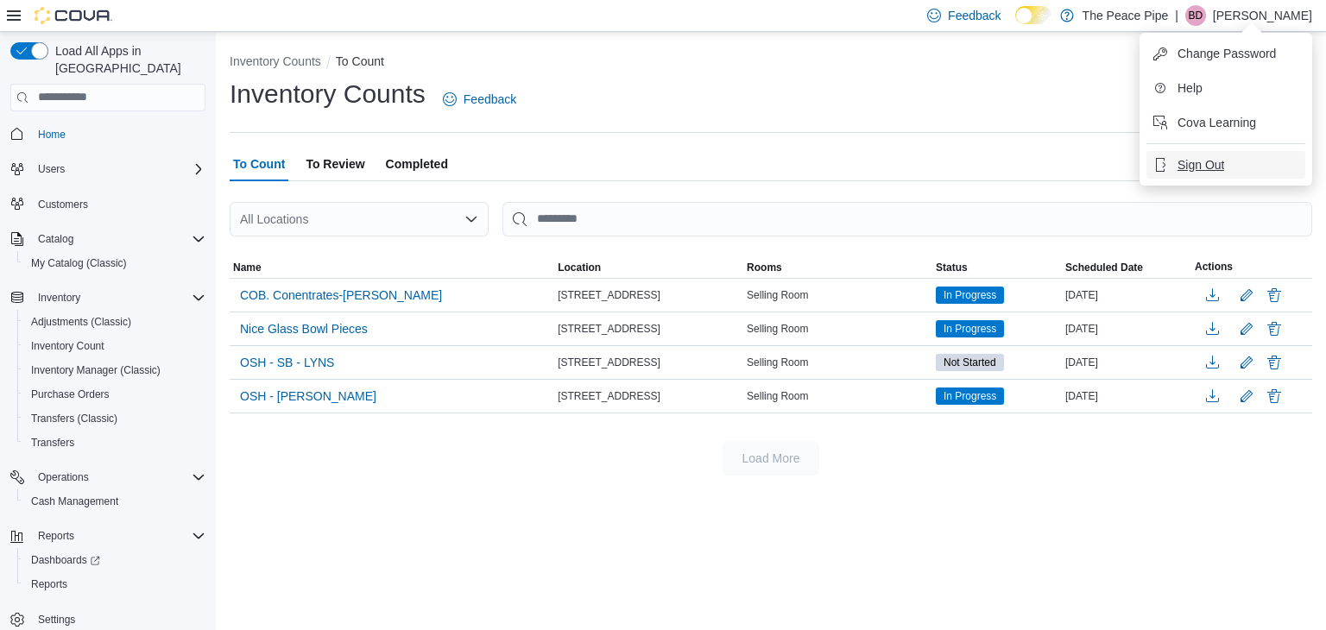
click at [1214, 167] on span "Sign Out" at bounding box center [1200, 164] width 47 height 17
